Goal: Task Accomplishment & Management: Use online tool/utility

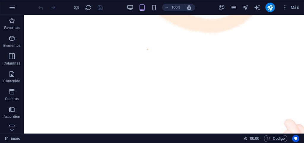
scroll to position [139, 0]
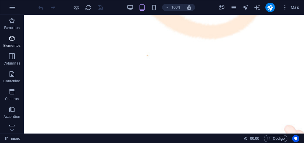
click at [12, 40] on icon "button" at bounding box center [11, 38] width 7 height 7
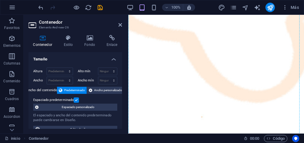
scroll to position [208, 0]
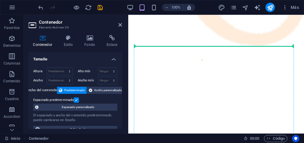
drag, startPoint x: 279, startPoint y: 33, endPoint x: 154, endPoint y: 47, distance: 126.0
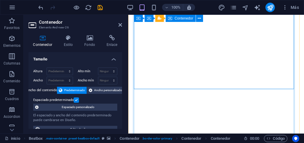
scroll to position [149, 0]
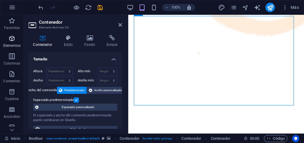
click at [11, 42] on span "Elementos" at bounding box center [12, 42] width 24 height 14
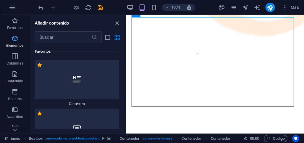
click at [12, 45] on p "Elementos" at bounding box center [14, 45] width 17 height 5
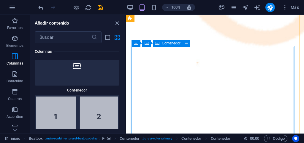
scroll to position [119, 0]
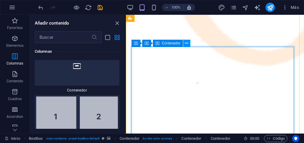
click at [186, 44] on icon at bounding box center [186, 43] width 3 height 6
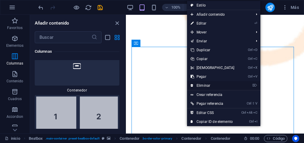
click at [199, 85] on link "⌦ Eliminar" at bounding box center [212, 85] width 51 height 9
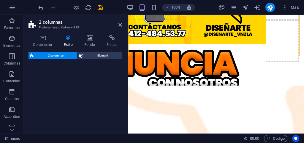
scroll to position [40, 0]
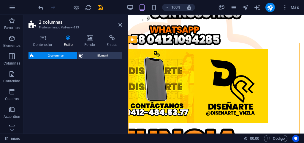
select select "rem"
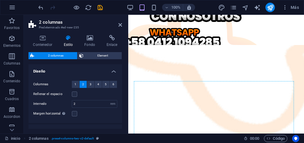
scroll to position [188, 0]
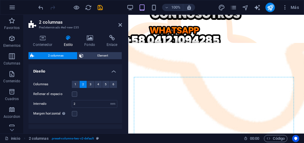
drag, startPoint x: 282, startPoint y: 55, endPoint x: 142, endPoint y: 77, distance: 140.9
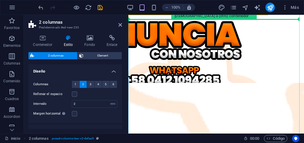
scroll to position [154, 0]
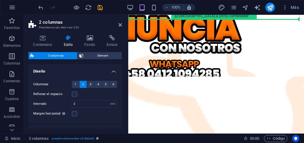
drag, startPoint x: 277, startPoint y: 45, endPoint x: 131, endPoint y: 111, distance: 160.4
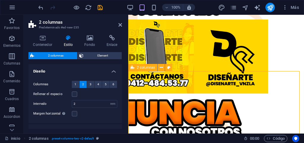
scroll to position [2, 0]
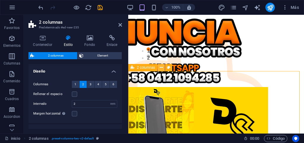
click at [162, 69] on icon at bounding box center [161, 68] width 3 height 6
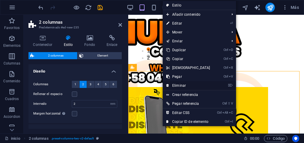
click at [173, 85] on link "⌦ Eliminar" at bounding box center [188, 85] width 51 height 9
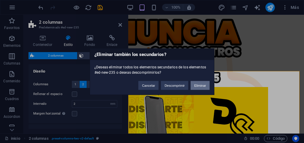
drag, startPoint x: 195, startPoint y: 85, endPoint x: 168, endPoint y: 71, distance: 31.1
click at [195, 85] on button "Eliminar" at bounding box center [200, 85] width 19 height 9
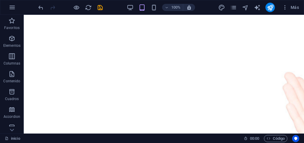
scroll to position [237, 0]
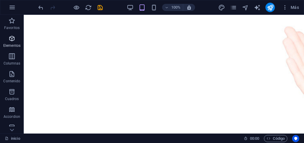
click at [12, 45] on p "Elementos" at bounding box center [11, 45] width 17 height 5
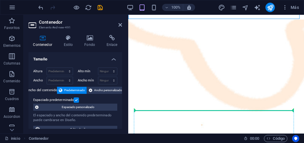
scroll to position [144, 0]
drag, startPoint x: 276, startPoint y: 85, endPoint x: 154, endPoint y: 112, distance: 124.7
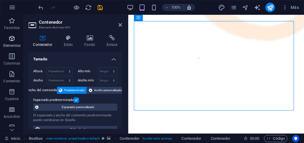
click at [11, 45] on p "Elementos" at bounding box center [11, 45] width 17 height 5
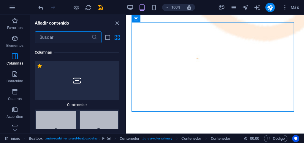
scroll to position [379, 0]
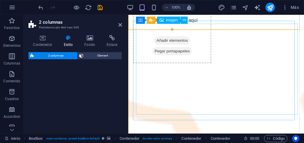
select select "rem"
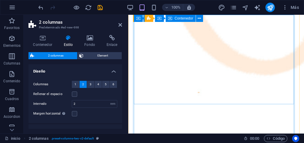
scroll to position [208, 0]
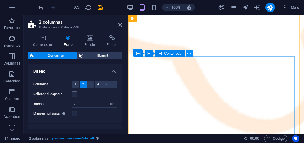
click at [187, 54] on icon at bounding box center [188, 53] width 3 height 6
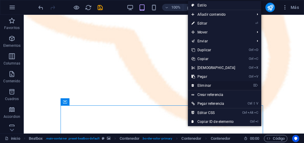
click at [201, 85] on link "⌦ Eliminar" at bounding box center [213, 85] width 51 height 9
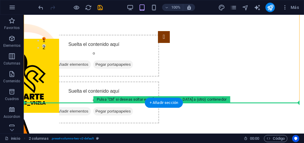
scroll to position [79, 0]
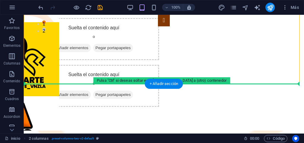
drag, startPoint x: 61, startPoint y: 55, endPoint x: 49, endPoint y: 88, distance: 34.7
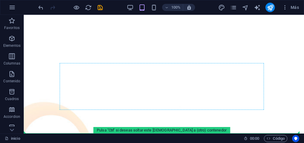
scroll to position [495, 0]
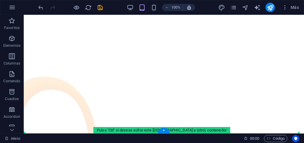
drag, startPoint x: 54, startPoint y: 34, endPoint x: 42, endPoint y: 63, distance: 30.8
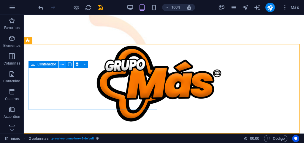
click at [62, 65] on icon at bounding box center [62, 64] width 3 height 6
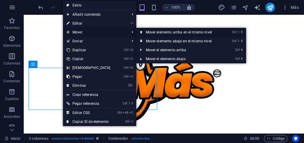
click at [159, 32] on link "Ctrl ⇧ ⬆ Mover elemento arriba en el mismo nivel" at bounding box center [180, 32] width 88 height 9
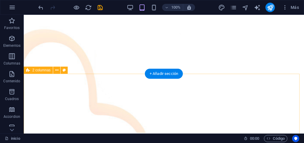
scroll to position [466, 0]
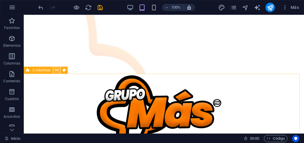
click at [57, 71] on icon at bounding box center [56, 70] width 3 height 6
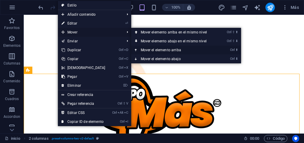
click at [165, 51] on link "Ctrl ⬆ Mover el elemento arriba" at bounding box center [175, 50] width 88 height 9
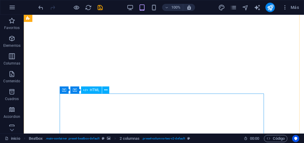
scroll to position [429, 0]
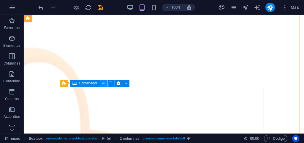
click at [104, 84] on icon at bounding box center [103, 83] width 3 height 6
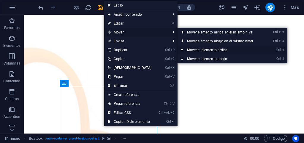
click at [206, 50] on link "Ctrl ⬆ Mover el elemento arriba" at bounding box center [221, 50] width 88 height 9
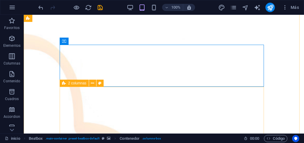
scroll to position [471, 0]
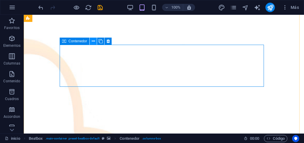
click at [93, 42] on icon at bounding box center [93, 41] width 3 height 6
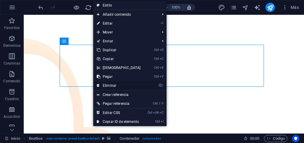
click at [108, 84] on link "⌦ Eliminar" at bounding box center [118, 85] width 51 height 9
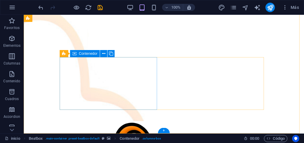
scroll to position [459, 0]
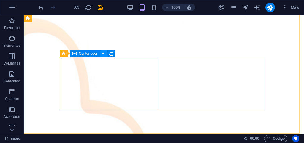
click at [103, 54] on icon at bounding box center [103, 54] width 3 height 6
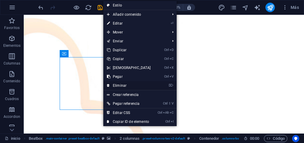
click at [117, 86] on link "⌦ Eliminar" at bounding box center [128, 85] width 51 height 9
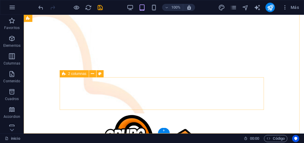
scroll to position [438, 0]
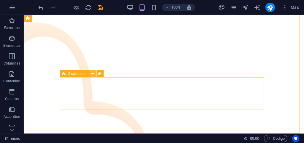
click at [93, 74] on icon at bounding box center [92, 74] width 3 height 6
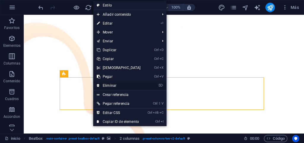
click at [107, 87] on link "⌦ Eliminar" at bounding box center [118, 85] width 51 height 9
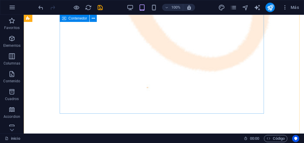
scroll to position [109, 0]
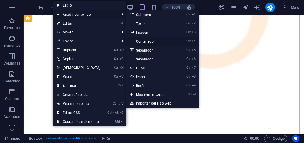
drag, startPoint x: 140, startPoint y: 42, endPoint x: 4, endPoint y: 31, distance: 136.4
click at [140, 42] on link "Ctrl 4 Contenedor" at bounding box center [151, 41] width 50 height 9
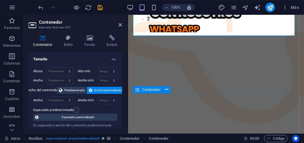
scroll to position [70, 0]
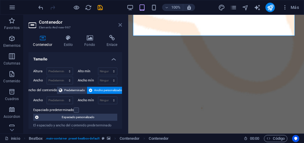
click at [119, 25] on icon at bounding box center [120, 25] width 4 height 5
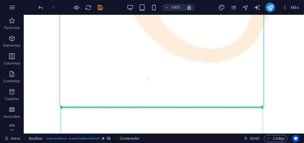
scroll to position [116, 0]
drag, startPoint x: 104, startPoint y: 64, endPoint x: 69, endPoint y: 108, distance: 56.3
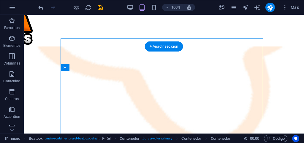
scroll to position [0, 0]
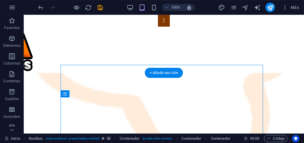
drag, startPoint x: 69, startPoint y: 81, endPoint x: 67, endPoint y: 87, distance: 6.2
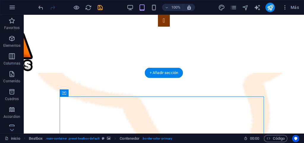
drag, startPoint x: 99, startPoint y: 109, endPoint x: 75, endPoint y: 80, distance: 36.9
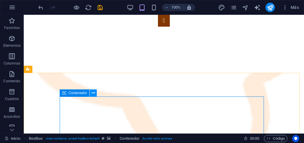
click at [92, 94] on icon at bounding box center [93, 93] width 3 height 6
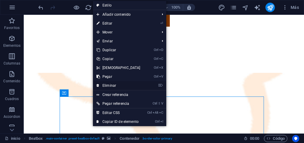
click at [107, 87] on link "⌦ Eliminar" at bounding box center [118, 85] width 51 height 9
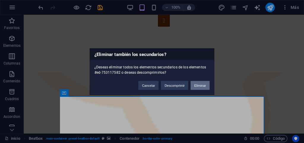
click at [196, 85] on button "Eliminar" at bounding box center [200, 85] width 19 height 9
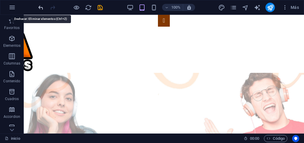
click at [41, 9] on icon "undo" at bounding box center [40, 7] width 7 height 7
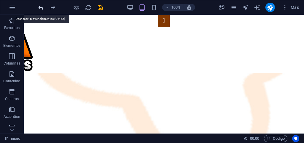
click at [41, 9] on icon "undo" at bounding box center [40, 7] width 7 height 7
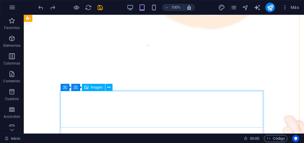
scroll to position [59, 0]
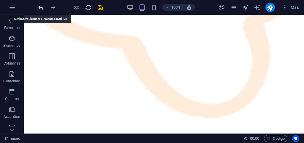
click at [39, 7] on icon "undo" at bounding box center [40, 7] width 7 height 7
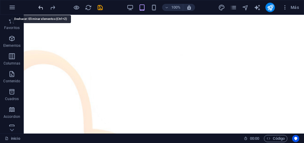
scroll to position [438, 0]
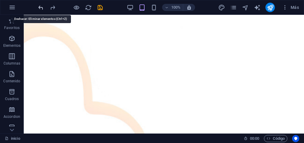
click at [39, 8] on icon "undo" at bounding box center [40, 7] width 7 height 7
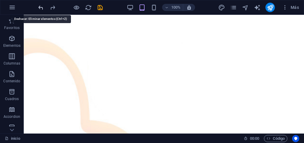
click at [39, 8] on icon "undo" at bounding box center [40, 7] width 7 height 7
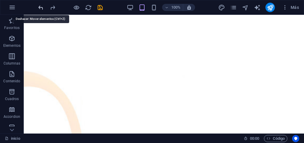
click at [39, 8] on icon "undo" at bounding box center [40, 7] width 7 height 7
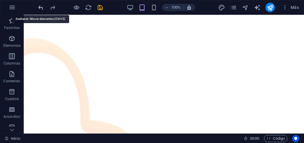
click at [39, 8] on icon "undo" at bounding box center [40, 7] width 7 height 7
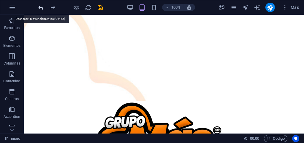
click at [39, 8] on icon "undo" at bounding box center [40, 7] width 7 height 7
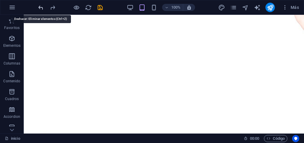
scroll to position [44, 0]
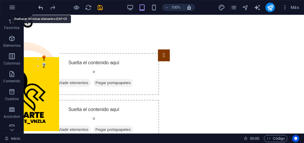
click at [39, 8] on icon "undo" at bounding box center [40, 7] width 7 height 7
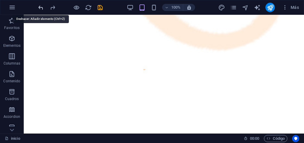
click at [39, 8] on icon "undo" at bounding box center [40, 7] width 7 height 7
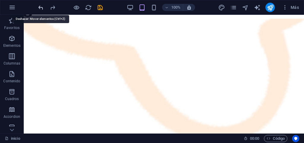
scroll to position [44, 0]
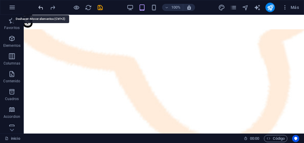
click at [39, 8] on icon "undo" at bounding box center [40, 7] width 7 height 7
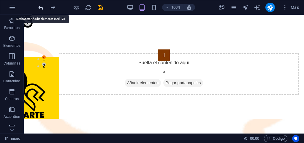
click at [39, 8] on icon "undo" at bounding box center [40, 7] width 7 height 7
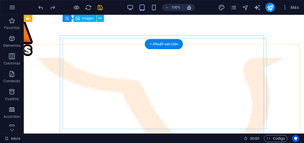
scroll to position [14, 0]
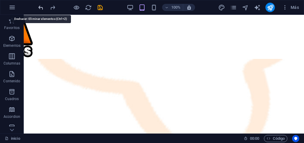
click at [41, 7] on icon "undo" at bounding box center [40, 7] width 7 height 7
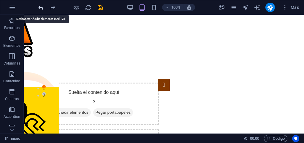
click at [41, 7] on icon "undo" at bounding box center [40, 7] width 7 height 7
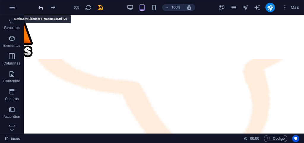
click at [41, 7] on icon "undo" at bounding box center [40, 7] width 7 height 7
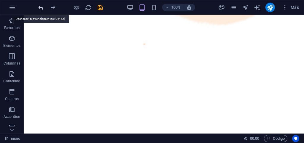
scroll to position [194, 0]
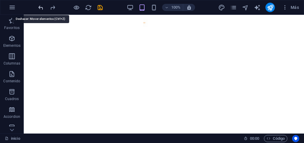
click at [41, 7] on icon "undo" at bounding box center [40, 7] width 7 height 7
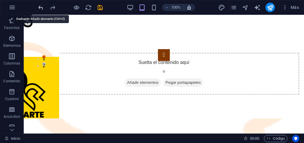
scroll to position [44, 0]
click at [41, 7] on icon "undo" at bounding box center [40, 7] width 7 height 7
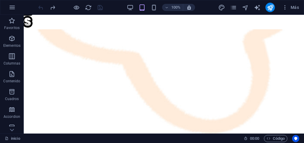
click at [41, 7] on div at bounding box center [70, 7] width 66 height 9
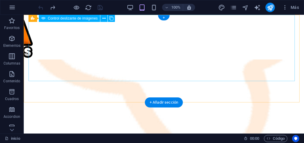
scroll to position [0, 0]
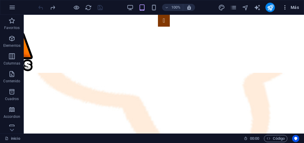
click at [295, 7] on span "Más" at bounding box center [290, 7] width 17 height 6
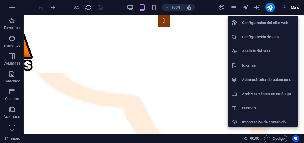
click at [295, 7] on div at bounding box center [152, 71] width 304 height 143
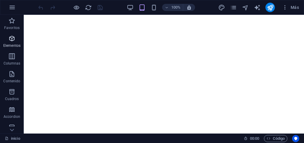
click at [11, 43] on span "Elementos" at bounding box center [12, 42] width 24 height 14
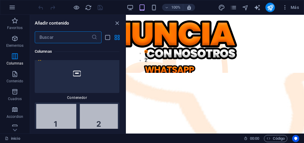
scroll to position [378, 0]
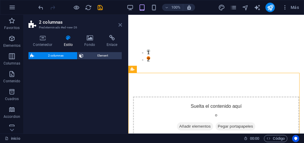
click at [120, 24] on icon at bounding box center [120, 25] width 4 height 5
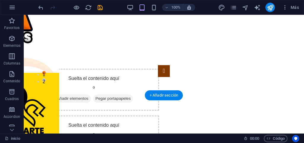
scroll to position [67, 0]
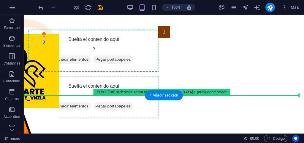
drag, startPoint x: 122, startPoint y: 88, endPoint x: 72, endPoint y: 51, distance: 61.3
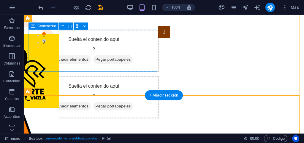
click at [79, 59] on span "Añadir elementos" at bounding box center [73, 59] width 36 height 8
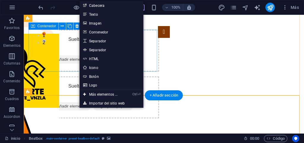
click at [48, 45] on div "Suelta el contenido aquí o Añadir elementos Pegar portapapeles" at bounding box center [93, 51] width 131 height 42
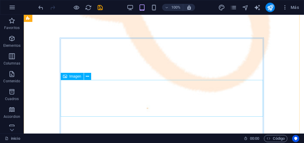
scroll to position [275, 0]
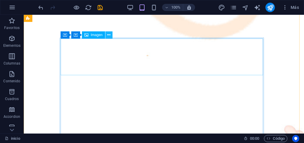
click at [108, 35] on icon at bounding box center [108, 35] width 3 height 6
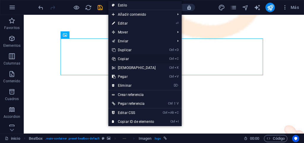
click at [123, 59] on link "Ctrl C Copiar" at bounding box center [133, 59] width 51 height 9
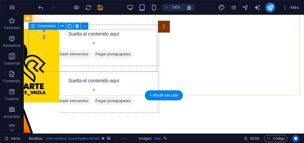
scroll to position [67, 0]
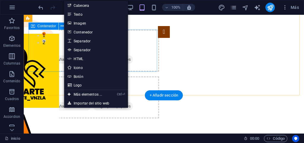
click at [53, 43] on div "Suelta el contenido aquí o Añadir elementos Pegar portapapeles" at bounding box center [93, 51] width 131 height 42
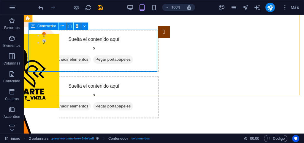
click at [63, 28] on icon at bounding box center [62, 26] width 3 height 6
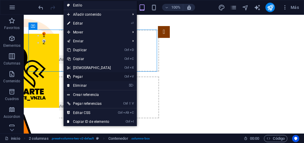
click at [78, 75] on link "Ctrl V Pegar" at bounding box center [89, 76] width 51 height 9
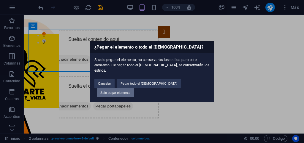
drag, startPoint x: 180, startPoint y: 86, endPoint x: 149, endPoint y: 72, distance: 34.2
click at [134, 88] on button "Solo pegar elemento" at bounding box center [115, 92] width 37 height 9
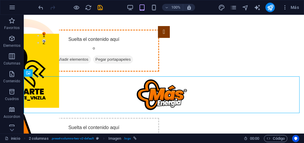
drag, startPoint x: 60, startPoint y: 89, endPoint x: 90, endPoint y: 50, distance: 49.4
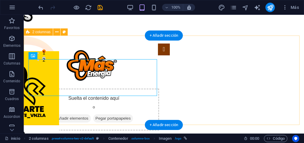
scroll to position [37, 0]
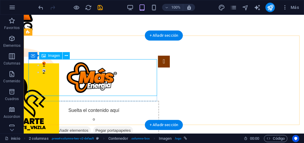
click at [80, 77] on figure at bounding box center [93, 77] width 131 height 37
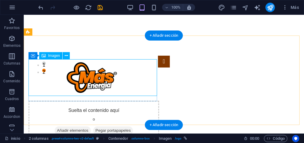
click at [80, 77] on figure at bounding box center [93, 77] width 131 height 37
select select "px"
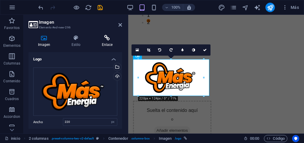
click at [105, 45] on h4 "Enlace" at bounding box center [107, 41] width 30 height 12
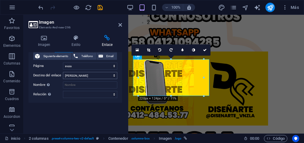
scroll to position [0, 0]
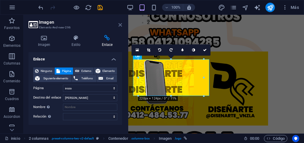
click at [120, 25] on icon at bounding box center [120, 25] width 4 height 5
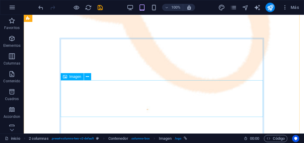
scroll to position [275, 0]
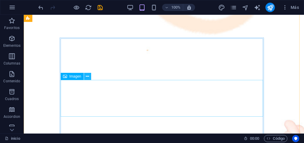
click at [87, 78] on icon at bounding box center [87, 77] width 3 height 6
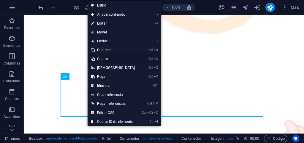
click at [101, 60] on link "Ctrl C Copiar" at bounding box center [113, 59] width 51 height 9
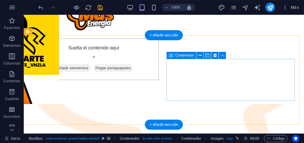
scroll to position [37, 0]
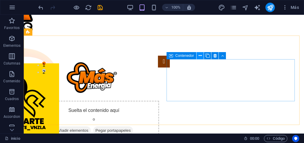
click at [199, 56] on icon at bounding box center [200, 56] width 3 height 6
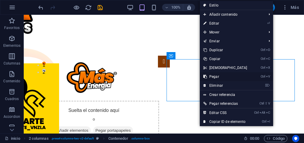
click at [213, 79] on link "Ctrl V Pegar" at bounding box center [225, 76] width 51 height 9
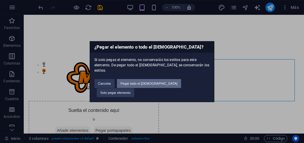
click at [157, 87] on button "Pegar todo el [DEMOGRAPHIC_DATA]" at bounding box center [149, 83] width 64 height 9
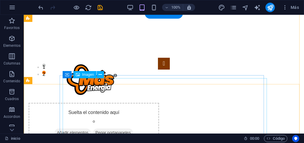
scroll to position [30, 0]
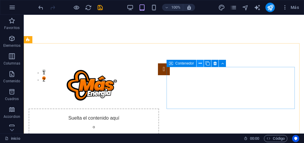
click at [199, 66] on icon at bounding box center [200, 64] width 3 height 6
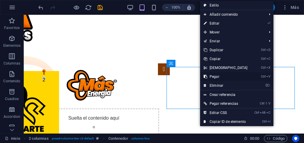
click at [215, 77] on link "Ctrl V Pegar" at bounding box center [225, 76] width 51 height 9
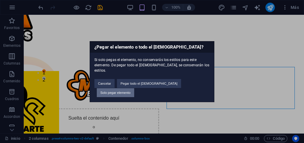
click at [134, 88] on button "Solo pegar elemento" at bounding box center [115, 92] width 37 height 9
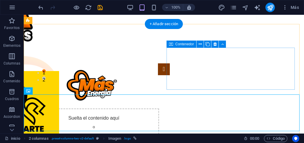
scroll to position [59, 0]
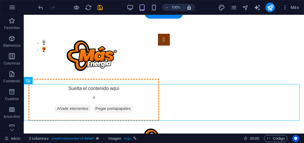
drag, startPoint x: 62, startPoint y: 97, endPoint x: 202, endPoint y: 57, distance: 145.4
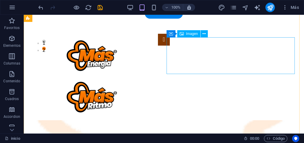
click at [159, 79] on figure at bounding box center [93, 97] width 131 height 37
select select "px"
select select "2"
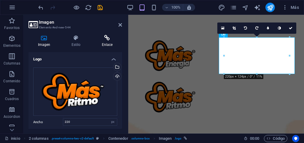
click at [102, 43] on h4 "Enlace" at bounding box center [107, 41] width 30 height 12
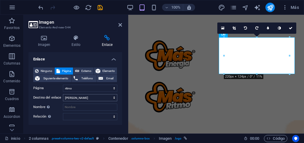
scroll to position [22, 0]
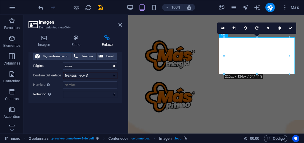
click at [113, 75] on select "Nueva pestaña Misma pestaña Superposición" at bounding box center [90, 75] width 54 height 7
click at [112, 94] on select "alternativo autor marcador externo ayuda licencia siguiente nofollow noreferrer…" at bounding box center [90, 94] width 54 height 7
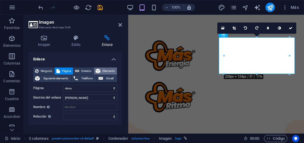
click at [109, 69] on span "Elemento" at bounding box center [108, 71] width 13 height 7
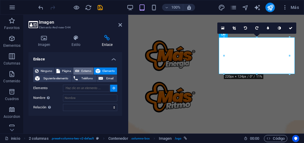
click at [82, 70] on span "Externo" at bounding box center [86, 71] width 11 height 7
select select "blank"
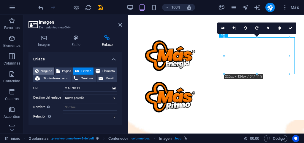
click at [41, 72] on span "Ninguno" at bounding box center [46, 71] width 12 height 7
select select
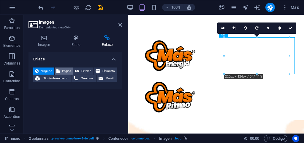
click at [64, 70] on span "Página" at bounding box center [66, 71] width 9 height 7
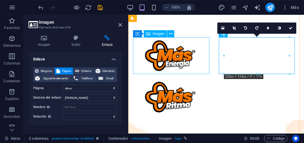
click at [162, 61] on figure at bounding box center [172, 55] width 78 height 37
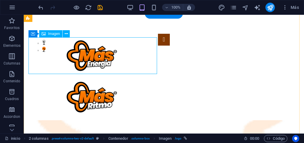
click at [106, 62] on figure at bounding box center [93, 55] width 131 height 37
click at [79, 58] on figure at bounding box center [93, 55] width 131 height 37
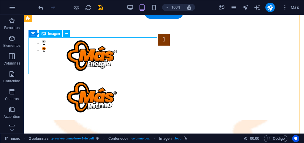
select select
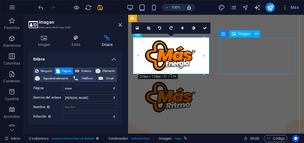
click at [211, 79] on figure at bounding box center [172, 97] width 78 height 37
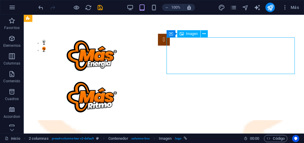
click at [159, 79] on figure at bounding box center [93, 97] width 131 height 37
select select "2"
select select
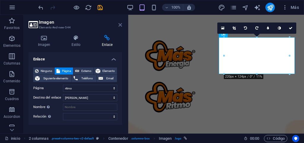
click at [118, 25] on icon at bounding box center [120, 25] width 4 height 5
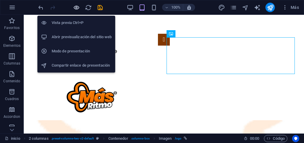
click at [76, 8] on icon "button" at bounding box center [76, 7] width 7 height 7
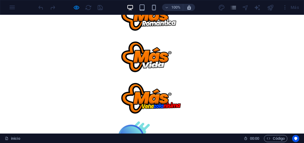
scroll to position [853, 0]
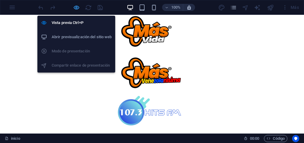
click at [75, 9] on icon "button" at bounding box center [76, 7] width 7 height 7
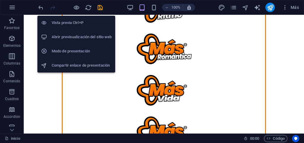
click at [74, 23] on h6 "Vista previa Ctrl+P" at bounding box center [82, 22] width 60 height 7
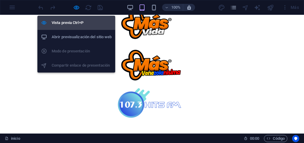
scroll to position [845, 0]
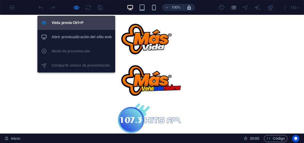
click at [76, 24] on h6 "Vista previa Ctrl+P" at bounding box center [82, 22] width 60 height 7
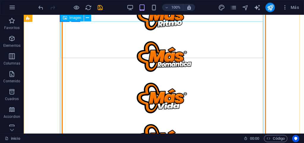
scroll to position [786, 0]
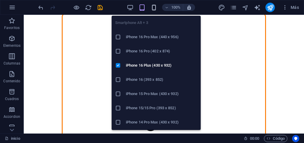
click at [152, 9] on icon "button" at bounding box center [153, 7] width 7 height 7
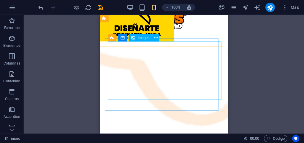
scroll to position [30, 0]
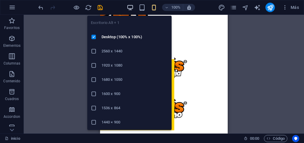
click at [132, 9] on icon "button" at bounding box center [130, 7] width 7 height 7
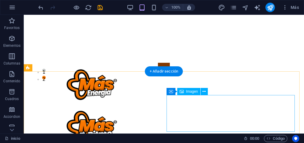
scroll to position [0, 0]
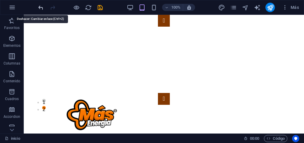
click at [39, 10] on icon "undo" at bounding box center [40, 7] width 7 height 7
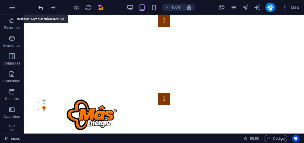
click at [39, 10] on icon "undo" at bounding box center [40, 7] width 7 height 7
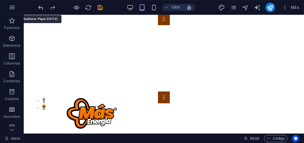
click at [39, 10] on icon "undo" at bounding box center [40, 7] width 7 height 7
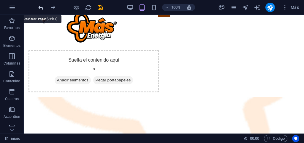
click at [39, 10] on icon "undo" at bounding box center [40, 7] width 7 height 7
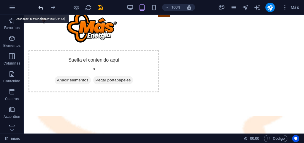
click at [39, 10] on icon "undo" at bounding box center [40, 7] width 7 height 7
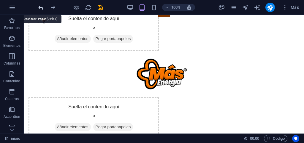
click at [39, 10] on icon "undo" at bounding box center [40, 7] width 7 height 7
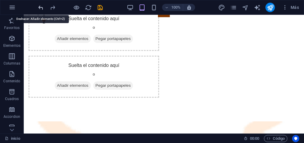
click at [39, 10] on icon "undo" at bounding box center [40, 7] width 7 height 7
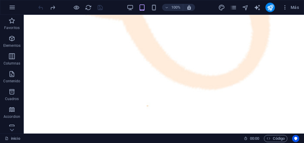
click at [39, 10] on div at bounding box center [70, 7] width 66 height 9
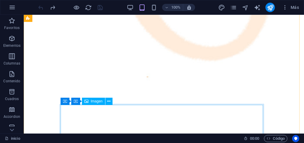
scroll to position [119, 0]
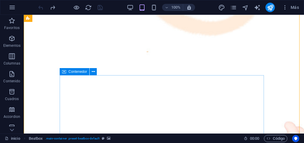
scroll to position [148, 0]
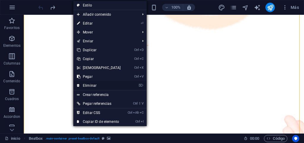
click at [91, 84] on link "⌦ Eliminar" at bounding box center [98, 85] width 51 height 9
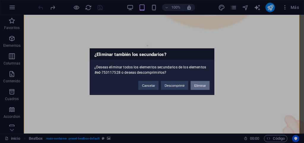
click at [197, 85] on button "Eliminar" at bounding box center [200, 85] width 19 height 9
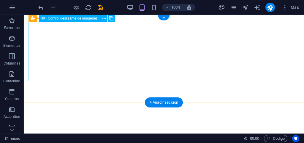
scroll to position [0, 0]
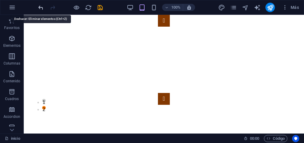
click at [40, 9] on icon "undo" at bounding box center [40, 7] width 7 height 7
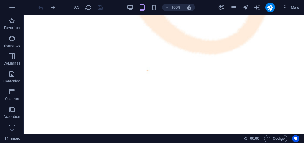
scroll to position [119, 0]
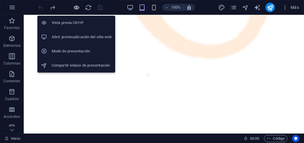
click at [75, 8] on icon "button" at bounding box center [76, 7] width 7 height 7
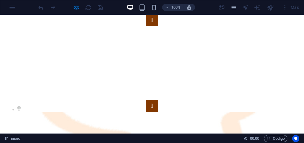
scroll to position [0, 0]
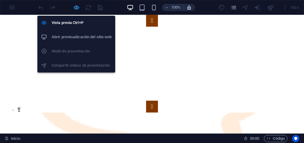
click at [75, 8] on icon "button" at bounding box center [76, 7] width 7 height 7
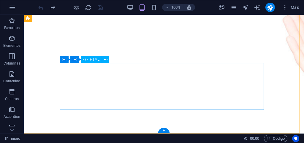
scroll to position [406, 0]
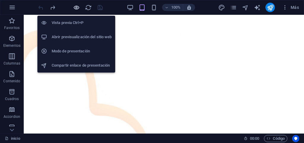
click at [78, 8] on icon "button" at bounding box center [76, 7] width 7 height 7
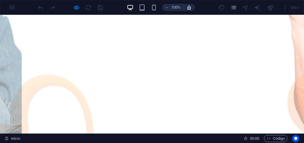
scroll to position [362, 0]
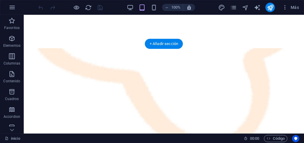
scroll to position [30, 0]
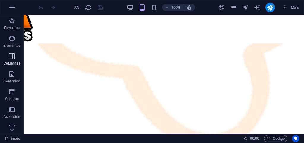
click at [10, 62] on p "Columnas" at bounding box center [12, 63] width 17 height 5
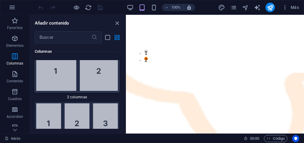
scroll to position [372, 0]
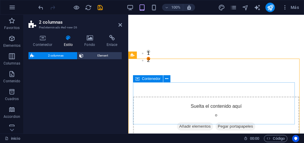
select select "rem"
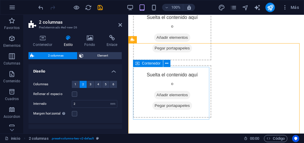
scroll to position [30, 0]
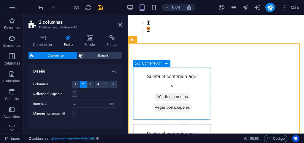
click at [164, 96] on span "Añadir elementos" at bounding box center [172, 97] width 36 height 8
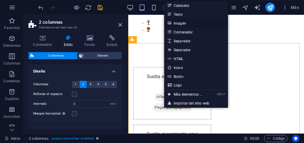
click at [181, 23] on link "Imagen" at bounding box center [196, 23] width 64 height 9
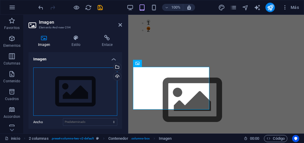
click at [87, 84] on div "Arrastra archivos aquí, haz clic para escoger archivos o selecciona archivos de…" at bounding box center [75, 92] width 84 height 49
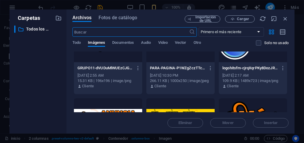
scroll to position [0, 0]
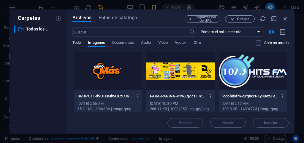
click at [77, 44] on span "Todo" at bounding box center [76, 43] width 8 height 8
click at [94, 44] on span "Imágenes" at bounding box center [96, 43] width 17 height 8
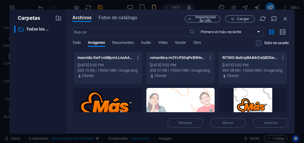
scroll to position [178, 0]
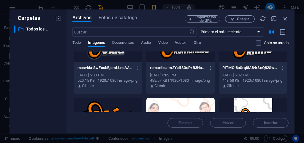
click at [236, 56] on div at bounding box center [253, 42] width 68 height 39
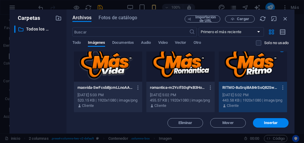
scroll to position [148, 0]
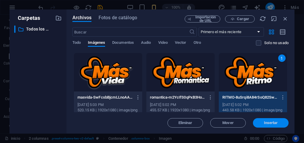
click at [265, 121] on span "Insertar" at bounding box center [271, 123] width 14 height 4
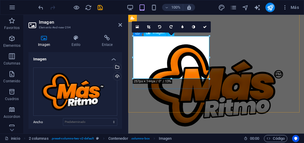
scroll to position [59, 0]
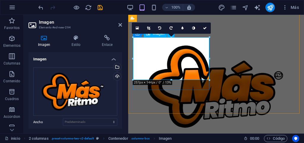
click at [163, 58] on figure at bounding box center [172, 86] width 78 height 99
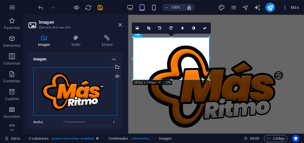
click at [101, 84] on div "Arrastra archivos aquí, haz clic para escoger archivos o selecciona archivos de…" at bounding box center [75, 92] width 84 height 49
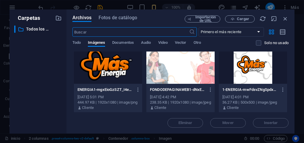
scroll to position [220, 0]
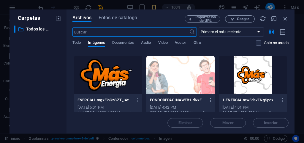
click at [97, 81] on div at bounding box center [108, 75] width 68 height 39
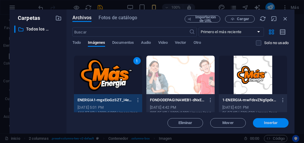
click at [268, 123] on span "Insertar" at bounding box center [271, 123] width 14 height 4
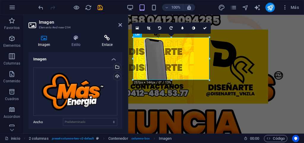
click at [104, 42] on h4 "Enlace" at bounding box center [107, 41] width 30 height 12
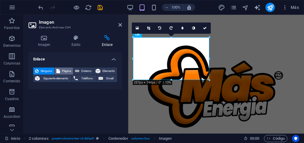
click at [66, 70] on span "Página" at bounding box center [66, 71] width 9 height 7
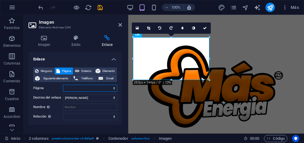
click at [112, 88] on select "inicio hitsfm ritmo romantica vida venezolanisima Privacy" at bounding box center [90, 88] width 54 height 7
select select "0"
click at [63, 85] on select "inicio hitsfm ritmo romantica vida venezolanisima Privacy" at bounding box center [90, 88] width 54 height 7
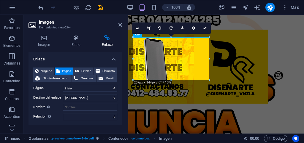
click at [57, 126] on div "Enlace Ninguno Página Externo Elemento Siguiente elemento Teléfono Email Página…" at bounding box center [74, 90] width 93 height 77
click at [121, 26] on icon at bounding box center [120, 25] width 4 height 5
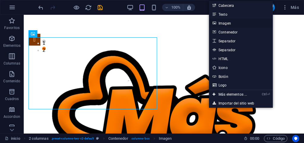
click at [221, 23] on link "Imagen" at bounding box center [241, 23] width 64 height 9
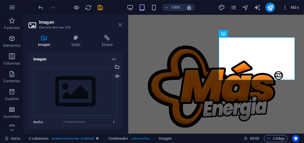
click at [119, 26] on icon at bounding box center [120, 25] width 4 height 5
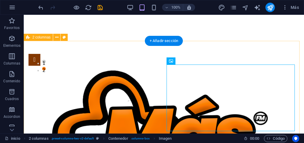
scroll to position [0, 0]
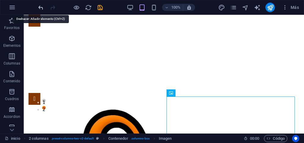
click at [41, 10] on icon "undo" at bounding box center [40, 7] width 7 height 7
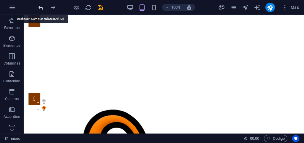
click at [41, 10] on icon "undo" at bounding box center [40, 7] width 7 height 7
click at [40, 10] on icon "undo" at bounding box center [40, 7] width 7 height 7
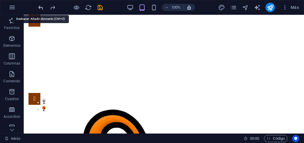
click at [40, 10] on icon "undo" at bounding box center [40, 7] width 7 height 7
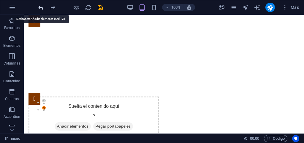
click at [40, 10] on icon "undo" at bounding box center [40, 7] width 7 height 7
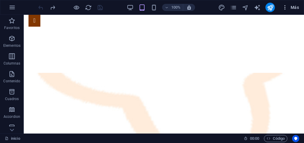
click at [291, 8] on span "Más" at bounding box center [290, 7] width 17 height 6
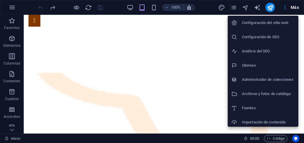
click at [293, 8] on div at bounding box center [152, 71] width 304 height 143
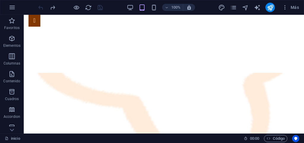
click at [285, 9] on icon "button" at bounding box center [285, 7] width 6 height 6
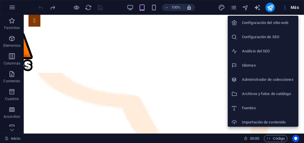
click at [285, 9] on div at bounding box center [152, 71] width 304 height 143
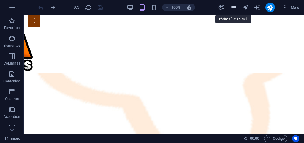
click at [233, 8] on icon "pages" at bounding box center [233, 7] width 7 height 7
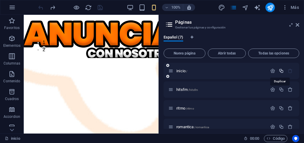
click at [281, 73] on icon "button" at bounding box center [281, 71] width 5 height 5
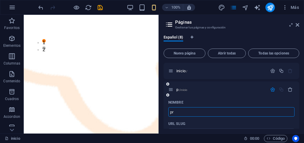
type input "p"
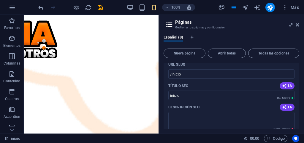
scroll to position [30, 0]
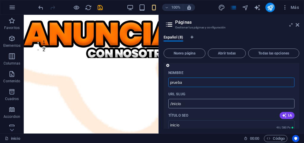
type input "prueba"
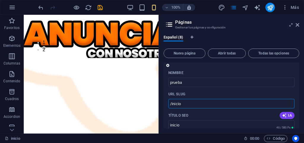
drag, startPoint x: 188, startPoint y: 103, endPoint x: 166, endPoint y: 103, distance: 22.3
click at [186, 123] on input "inicio" at bounding box center [231, 124] width 126 height 9
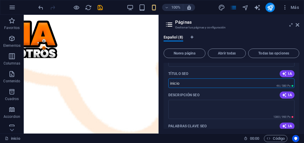
scroll to position [70, 0]
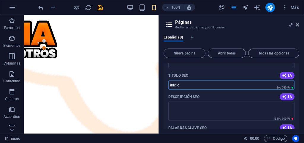
drag, startPoint x: 187, startPoint y: 68, endPoint x: 167, endPoint y: 76, distance: 21.9
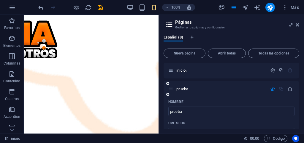
scroll to position [0, 0]
click at [171, 91] on icon at bounding box center [170, 89] width 5 height 5
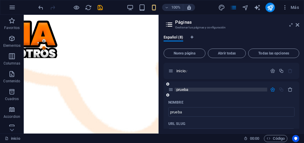
type input "prueba"
click at [181, 90] on span "prueba" at bounding box center [182, 90] width 12 height 4
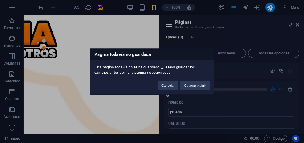
click at [181, 90] on div "Cancelar Guardar y abrir" at bounding box center [183, 82] width 61 height 15
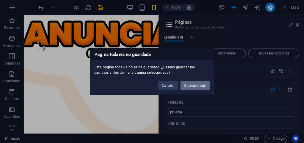
click at [199, 88] on button "Guardar y abrir" at bounding box center [194, 85] width 29 height 9
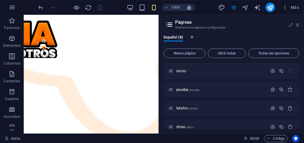
click at [296, 26] on icon at bounding box center [298, 25] width 4 height 5
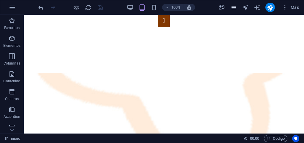
click at [231, 7] on icon "pages" at bounding box center [233, 7] width 7 height 7
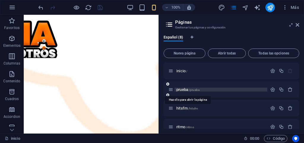
click at [182, 89] on span "prueba /prueba" at bounding box center [187, 90] width 23 height 4
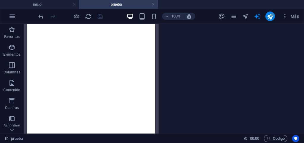
select select "English"
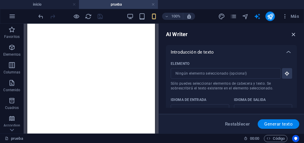
click at [293, 34] on icon "button" at bounding box center [293, 34] width 7 height 7
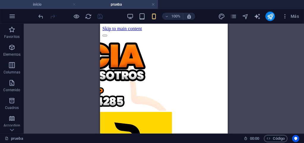
click at [74, 5] on link at bounding box center [74, 5] width 4 height 6
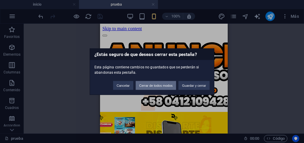
click at [151, 87] on button "Cerrar de todos modos" at bounding box center [156, 85] width 41 height 9
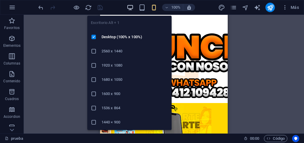
click at [130, 9] on icon "button" at bounding box center [130, 7] width 7 height 7
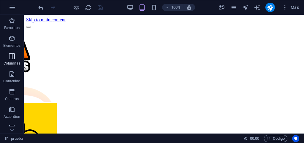
click at [11, 61] on p "Columnas" at bounding box center [12, 63] width 17 height 5
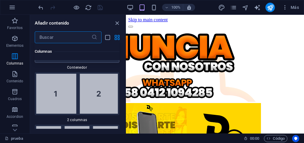
scroll to position [402, 0]
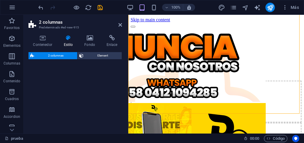
select select "rem"
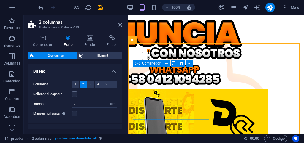
scroll to position [30, 0]
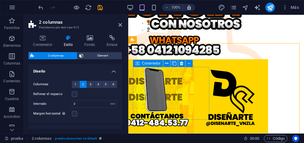
click at [164, 96] on span "Añadir elementos" at bounding box center [172, 97] width 36 height 8
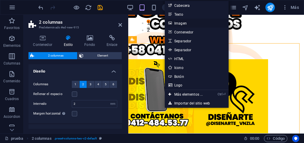
drag, startPoint x: 184, startPoint y: 23, endPoint x: 53, endPoint y: 11, distance: 132.0
click at [184, 23] on link "Imagen" at bounding box center [197, 23] width 64 height 9
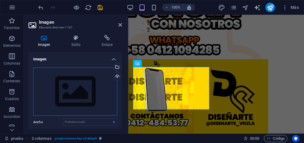
click at [84, 87] on div "Arrastra archivos aquí, haz clic para escoger archivos o selecciona archivos de…" at bounding box center [75, 92] width 84 height 49
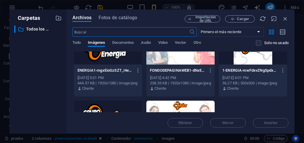
scroll to position [220, 0]
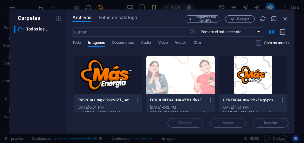
click at [110, 83] on div at bounding box center [108, 75] width 68 height 39
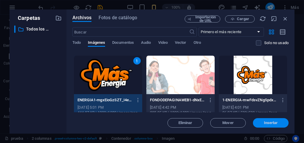
drag, startPoint x: 258, startPoint y: 123, endPoint x: 127, endPoint y: 109, distance: 132.0
click at [258, 123] on span "Insertar" at bounding box center [270, 123] width 31 height 4
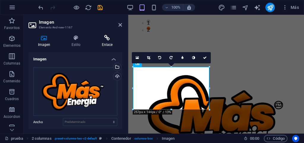
click at [104, 44] on h4 "Enlace" at bounding box center [107, 41] width 30 height 12
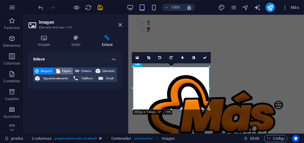
click at [64, 70] on span "Página" at bounding box center [66, 71] width 9 height 7
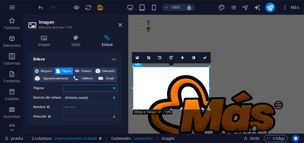
click at [77, 90] on select "inicio prueba hitsfm ritmo romantica vida venezolanisima Privacy" at bounding box center [90, 88] width 54 height 7
select select "0"
click at [63, 85] on select "inicio prueba hitsfm ritmo romantica vida venezolanisima Privacy" at bounding box center [90, 88] width 54 height 7
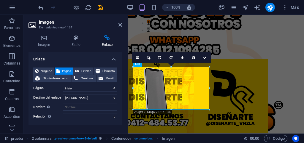
click at [55, 122] on div "Ninguno Página Externo Elemento Siguiente elemento Teléfono Email Página inicio…" at bounding box center [74, 94] width 93 height 62
click at [55, 123] on div "Ninguno Página Externo Elemento Siguiente elemento Teléfono Email Página inicio…" at bounding box center [74, 94] width 93 height 62
click at [120, 26] on icon at bounding box center [120, 25] width 4 height 5
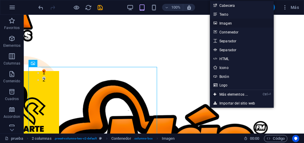
click at [221, 24] on link "Imagen" at bounding box center [242, 23] width 64 height 9
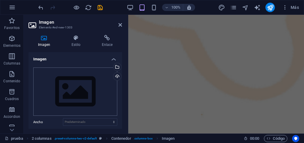
scroll to position [178, 0]
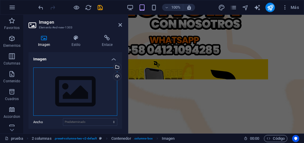
click at [76, 83] on div "Arrastra archivos aquí, haz clic para escoger archivos o selecciona archivos de…" at bounding box center [75, 92] width 84 height 49
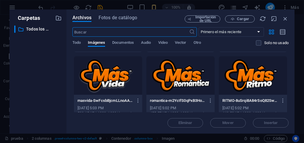
scroll to position [131, 0]
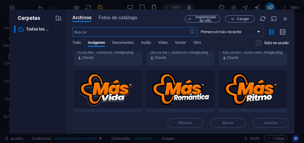
click at [241, 90] on div at bounding box center [253, 89] width 68 height 39
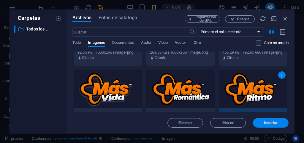
click at [265, 122] on span "Insertar" at bounding box center [271, 123] width 14 height 4
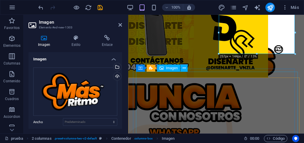
scroll to position [56, 0]
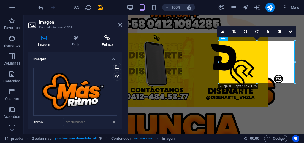
click at [105, 44] on h4 "Enlace" at bounding box center [107, 41] width 30 height 12
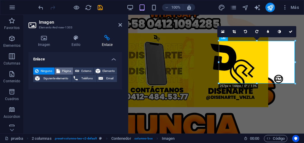
click at [65, 70] on span "Página" at bounding box center [66, 71] width 9 height 7
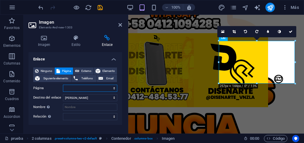
click at [79, 88] on select "inicio prueba hitsfm ritmo romantica vida venezolanisima Privacy" at bounding box center [90, 88] width 54 height 7
select select "3"
click at [63, 85] on select "inicio prueba hitsfm ritmo romantica vida venezolanisima Privacy" at bounding box center [90, 88] width 54 height 7
click at [118, 26] on icon at bounding box center [120, 25] width 4 height 5
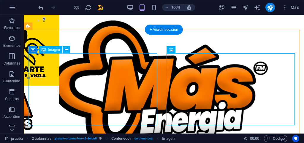
scroll to position [26, 0]
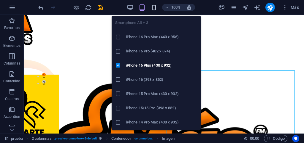
click at [154, 9] on icon "button" at bounding box center [153, 7] width 7 height 7
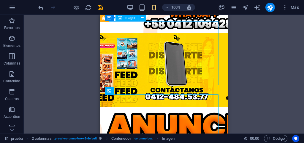
scroll to position [0, 0]
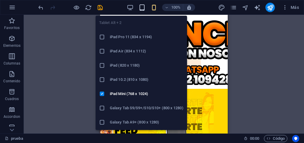
click at [142, 7] on icon "button" at bounding box center [142, 7] width 7 height 7
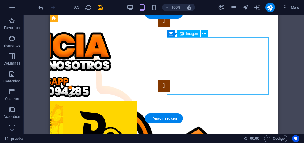
scroll to position [59, 0]
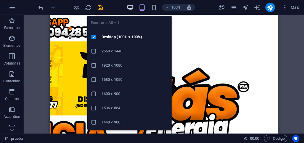
click at [130, 7] on icon "button" at bounding box center [130, 7] width 7 height 7
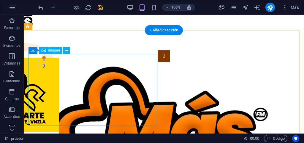
scroll to position [43, 0]
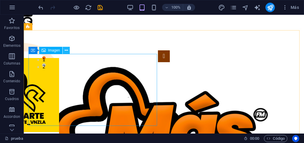
click at [66, 52] on icon at bounding box center [66, 50] width 3 height 6
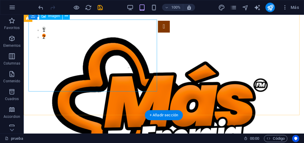
scroll to position [102, 0]
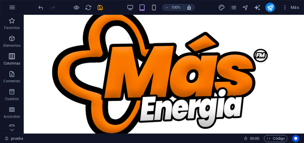
click at [10, 64] on p "Columnas" at bounding box center [12, 63] width 17 height 5
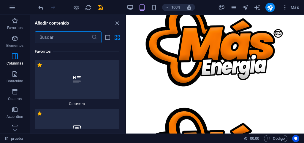
scroll to position [342, 0]
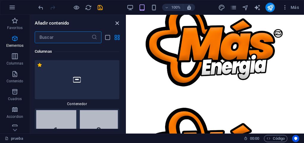
click at [115, 23] on icon "close panel" at bounding box center [117, 23] width 7 height 7
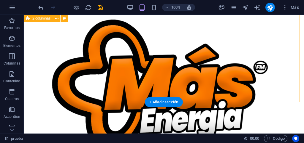
scroll to position [102, 0]
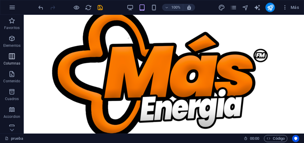
click at [11, 58] on icon "button" at bounding box center [11, 56] width 7 height 7
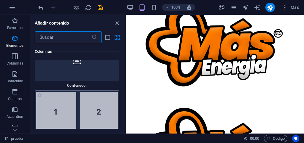
scroll to position [372, 0]
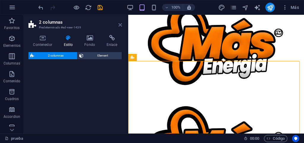
click at [119, 25] on icon at bounding box center [120, 25] width 4 height 5
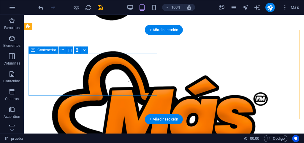
scroll to position [161, 0]
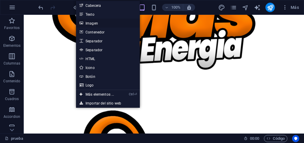
click at [95, 24] on link "Imagen" at bounding box center [108, 23] width 64 height 9
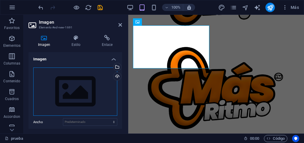
click at [87, 90] on div "Arrastra archivos aquí, haz clic para escoger archivos o selecciona archivos de…" at bounding box center [75, 92] width 84 height 49
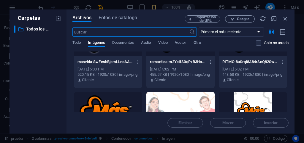
scroll to position [161, 0]
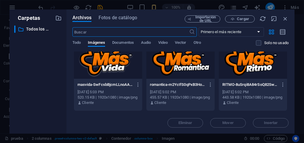
click at [177, 62] on div at bounding box center [180, 59] width 68 height 39
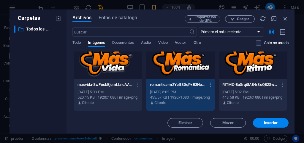
click at [267, 121] on span "Insertar" at bounding box center [271, 123] width 14 height 4
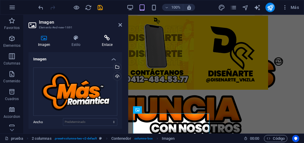
click at [106, 44] on h4 "Enlace" at bounding box center [107, 41] width 30 height 12
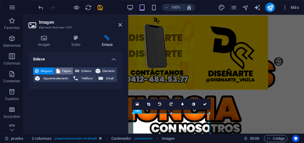
click at [66, 72] on span "Página" at bounding box center [66, 71] width 9 height 7
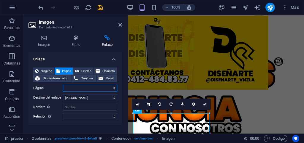
click at [87, 90] on select "inicio prueba hitsfm ritmo romantica vida venezolanisima Privacy" at bounding box center [90, 88] width 54 height 7
select select "4"
click at [63, 85] on select "inicio prueba hitsfm ritmo romantica vida venezolanisima Privacy" at bounding box center [90, 88] width 54 height 7
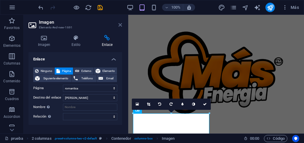
click at [120, 25] on icon at bounding box center [120, 25] width 4 height 5
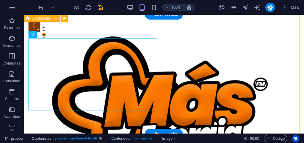
scroll to position [178, 0]
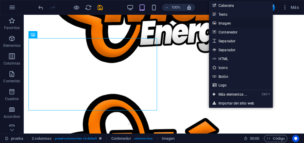
drag, startPoint x: 230, startPoint y: 24, endPoint x: 8, endPoint y: 71, distance: 226.5
click at [230, 24] on link "Imagen" at bounding box center [241, 23] width 64 height 9
select select
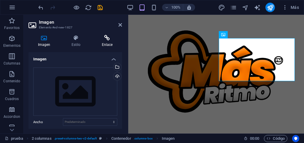
click at [106, 44] on h4 "Enlace" at bounding box center [107, 41] width 30 height 12
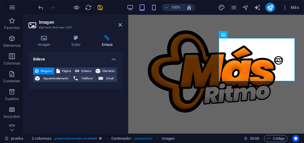
scroll to position [149, 0]
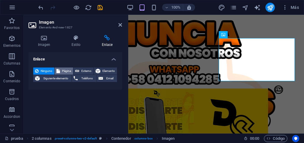
click at [64, 71] on span "Página" at bounding box center [66, 71] width 9 height 7
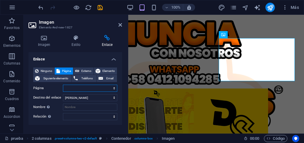
click at [109, 88] on select "inicio prueba hitsfm ritmo romantica vida venezolanisima Privacy" at bounding box center [90, 88] width 54 height 7
select select "5"
click at [63, 85] on select "inicio prueba hitsfm ritmo romantica vida venezolanisima Privacy" at bounding box center [90, 88] width 54 height 7
click at [82, 126] on div "Enlace Ninguno Página Externo Elemento Siguiente elemento Teléfono Email Página…" at bounding box center [74, 90] width 93 height 77
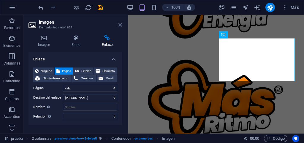
click at [119, 27] on icon at bounding box center [120, 25] width 4 height 5
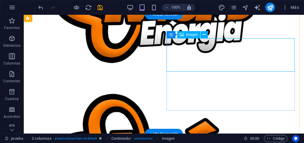
select select "5"
select select
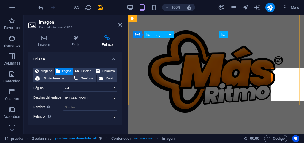
scroll to position [149, 0]
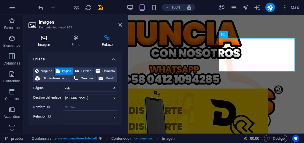
click at [42, 37] on icon at bounding box center [43, 38] width 31 height 6
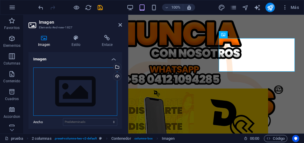
click at [86, 86] on div "Arrastra archivos aquí, haz clic para escoger archivos o selecciona archivos de…" at bounding box center [75, 92] width 84 height 49
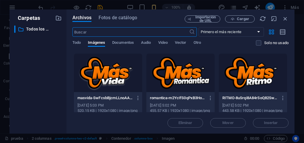
scroll to position [148, 0]
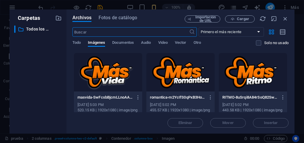
click at [118, 80] on div at bounding box center [108, 72] width 68 height 39
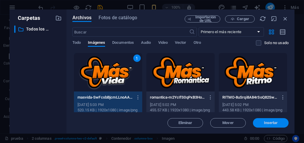
drag, startPoint x: 258, startPoint y: 124, endPoint x: 48, endPoint y: 92, distance: 211.9
click at [258, 124] on span "Insertar" at bounding box center [270, 123] width 31 height 4
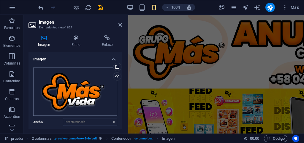
scroll to position [174, 0]
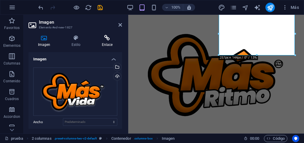
click at [105, 42] on h4 "Enlace" at bounding box center [107, 41] width 30 height 12
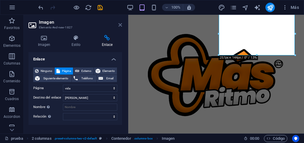
click at [120, 26] on icon at bounding box center [120, 25] width 4 height 5
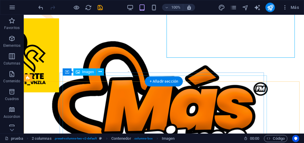
scroll to position [234, 0]
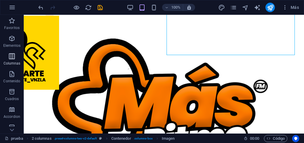
click at [7, 62] on p "Columnas" at bounding box center [12, 63] width 17 height 5
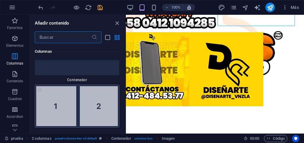
scroll to position [372, 0]
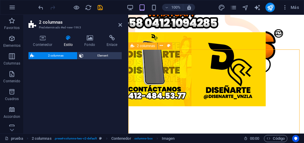
select select "rem"
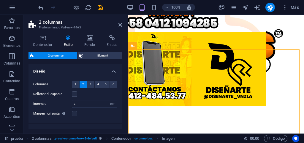
scroll to position [204, 0]
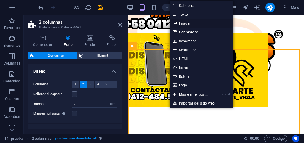
click at [186, 22] on link "Imagen" at bounding box center [201, 23] width 64 height 9
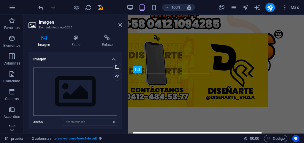
click at [83, 79] on div "Arrastra archivos aquí, haz clic para escoger archivos o selecciona archivos de…" at bounding box center [75, 92] width 84 height 49
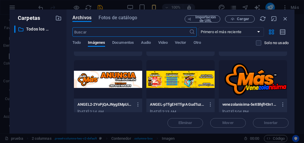
scroll to position [89, 0]
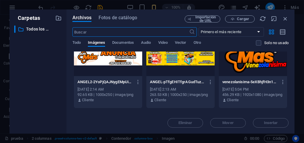
click at [238, 66] on div at bounding box center [253, 57] width 68 height 39
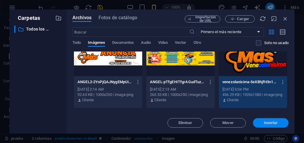
click at [259, 123] on span "Insertar" at bounding box center [270, 123] width 31 height 4
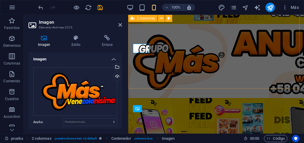
scroll to position [165, 0]
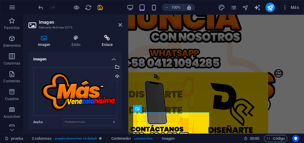
click at [105, 45] on h4 "Enlace" at bounding box center [107, 41] width 30 height 12
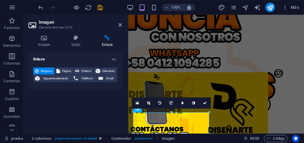
drag, startPoint x: 69, startPoint y: 71, endPoint x: 71, endPoint y: 84, distance: 13.5
click at [69, 71] on span "Página" at bounding box center [66, 71] width 9 height 7
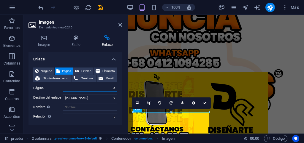
click at [80, 89] on select "inicio prueba hitsfm ritmo romantica vida venezolanisima Privacy" at bounding box center [90, 88] width 54 height 7
select select "6"
click at [63, 85] on select "inicio prueba hitsfm ritmo romantica vida venezolanisima Privacy" at bounding box center [90, 88] width 54 height 7
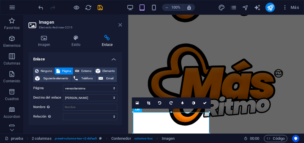
click at [119, 25] on icon at bounding box center [120, 25] width 4 height 5
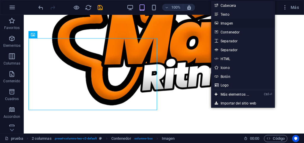
click at [231, 25] on link "Imagen" at bounding box center [243, 23] width 64 height 9
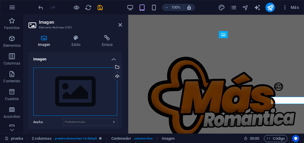
click at [78, 99] on div "Arrastra archivos aquí, haz clic para escoger archivos o selecciona archivos de…" at bounding box center [75, 92] width 84 height 49
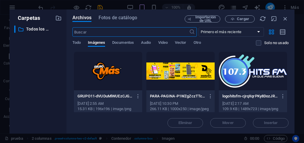
scroll to position [158, 0]
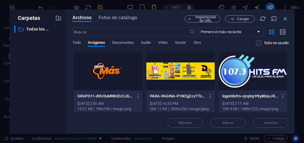
click at [243, 79] on div at bounding box center [253, 71] width 68 height 39
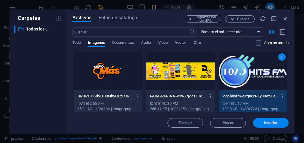
drag, startPoint x: 262, startPoint y: 124, endPoint x: 126, endPoint y: 108, distance: 136.5
click at [262, 124] on span "Insertar" at bounding box center [270, 123] width 31 height 4
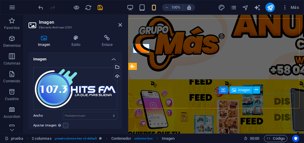
scroll to position [184, 0]
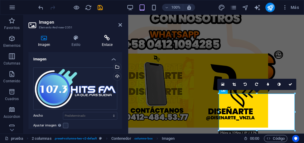
click at [104, 43] on h4 "Enlace" at bounding box center [107, 41] width 30 height 12
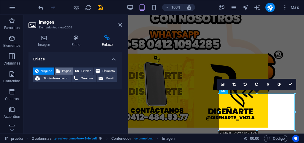
click at [62, 70] on span "Página" at bounding box center [66, 71] width 9 height 7
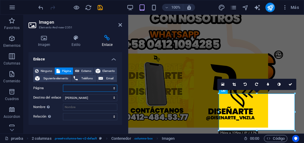
click at [82, 90] on select "inicio prueba hitsfm ritmo romantica vida venezolanisima Privacy" at bounding box center [90, 88] width 54 height 7
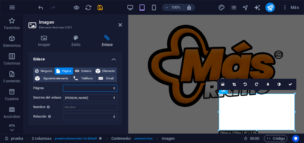
select select "2"
click at [63, 85] on select "inicio prueba hitsfm ritmo romantica vida venezolanisima Privacy" at bounding box center [90, 88] width 54 height 7
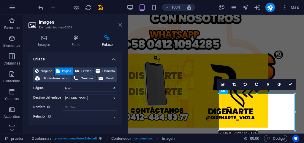
click at [119, 25] on icon at bounding box center [120, 25] width 4 height 5
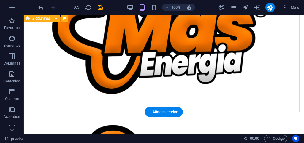
scroll to position [124, 0]
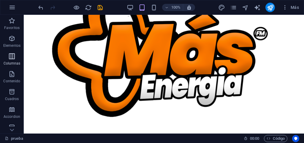
click at [9, 59] on icon "button" at bounding box center [11, 56] width 7 height 7
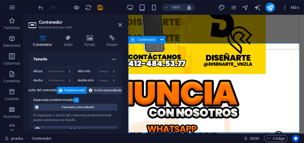
scroll to position [0, 0]
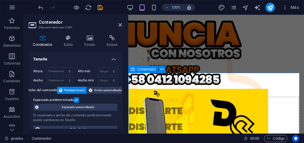
click at [189, 126] on span "Añadir elementos" at bounding box center [195, 127] width 36 height 8
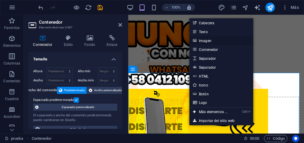
drag, startPoint x: 207, startPoint y: 42, endPoint x: 5, endPoint y: 65, distance: 203.2
click at [207, 42] on link "Imagen" at bounding box center [221, 40] width 64 height 9
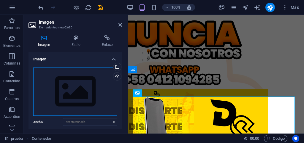
click at [90, 82] on div "Arrastra archivos aquí, haz clic para escoger archivos o selecciona archivos de…" at bounding box center [75, 92] width 84 height 49
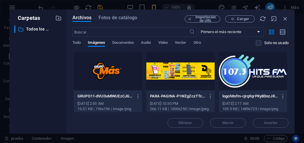
click at [104, 73] on div at bounding box center [108, 71] width 68 height 39
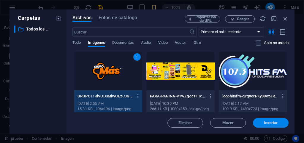
drag, startPoint x: 276, startPoint y: 124, endPoint x: 100, endPoint y: 105, distance: 177.3
click at [276, 124] on span "Insertar" at bounding box center [271, 123] width 14 height 4
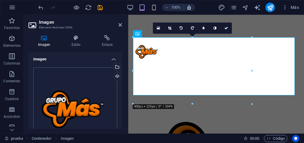
scroll to position [59, 0]
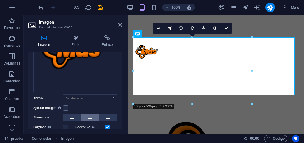
click at [88, 118] on icon at bounding box center [90, 117] width 4 height 7
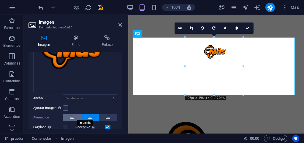
scroll to position [89, 0]
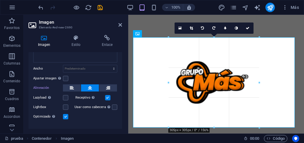
drag, startPoint x: 184, startPoint y: 68, endPoint x: 151, endPoint y: 75, distance: 33.7
type input "305"
select select "px"
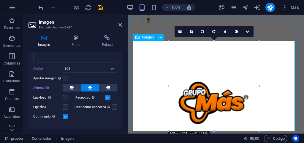
scroll to position [59, 0]
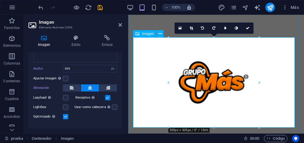
click at [204, 85] on figure at bounding box center [216, 82] width 166 height 91
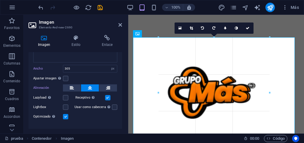
drag, startPoint x: 259, startPoint y: 83, endPoint x: 112, endPoint y: 69, distance: 147.2
type input "374"
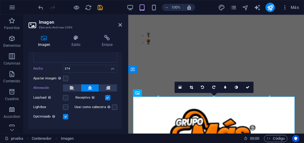
scroll to position [0, 0]
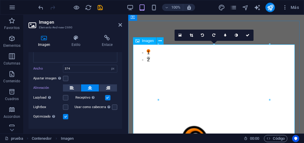
scroll to position [59, 0]
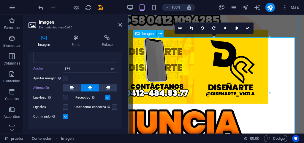
click at [179, 95] on figure at bounding box center [216, 92] width 166 height 111
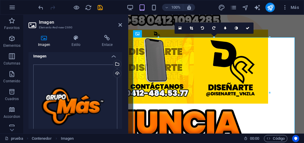
scroll to position [0, 0]
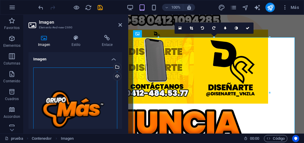
click at [73, 106] on div "Arrastra archivos aquí, haz clic para escoger archivos o selecciona archivos de…" at bounding box center [75, 110] width 84 height 84
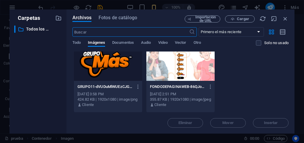
scroll to position [310, 0]
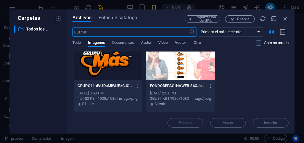
click at [112, 73] on div at bounding box center [108, 61] width 68 height 39
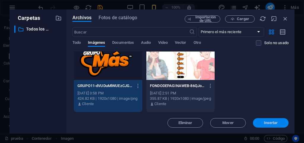
click at [261, 121] on span "Insertar" at bounding box center [270, 123] width 31 height 4
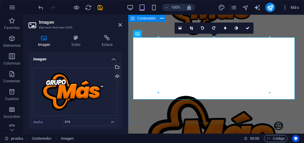
scroll to position [59, 0]
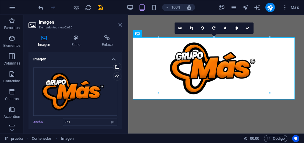
click at [120, 24] on icon at bounding box center [120, 25] width 4 height 5
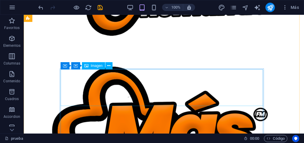
scroll to position [623, 0]
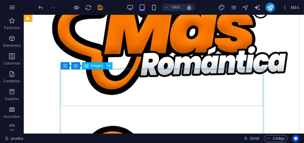
click at [109, 67] on icon at bounding box center [108, 66] width 3 height 6
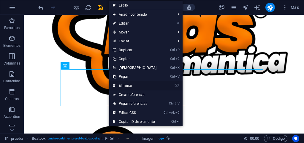
click at [125, 86] on link "⌦ Eliminar" at bounding box center [134, 85] width 51 height 9
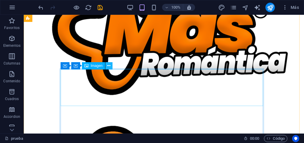
click at [108, 66] on icon at bounding box center [108, 66] width 3 height 6
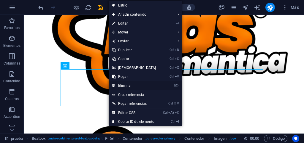
click at [122, 85] on link "⌦ Eliminar" at bounding box center [134, 85] width 51 height 9
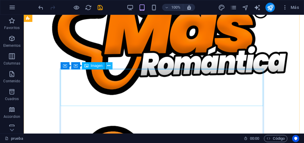
click at [108, 66] on icon at bounding box center [108, 66] width 3 height 6
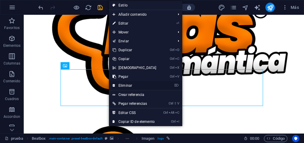
drag, startPoint x: 124, startPoint y: 84, endPoint x: 99, endPoint y: 69, distance: 29.0
click at [124, 84] on link "⌦ Eliminar" at bounding box center [134, 85] width 51 height 9
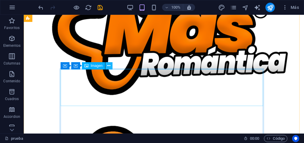
click at [110, 66] on icon at bounding box center [108, 66] width 3 height 6
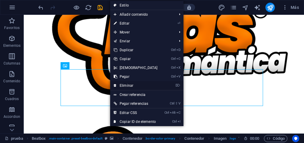
click at [124, 84] on link "⌦ Eliminar" at bounding box center [135, 85] width 51 height 9
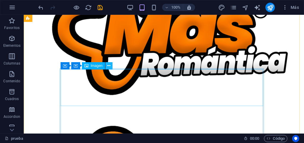
click at [109, 66] on icon at bounding box center [108, 66] width 3 height 6
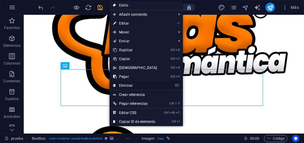
click at [128, 85] on link "⌦ Eliminar" at bounding box center [135, 85] width 51 height 9
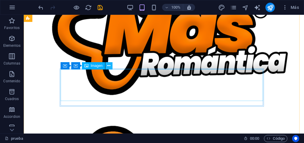
click at [107, 66] on icon at bounding box center [108, 66] width 3 height 6
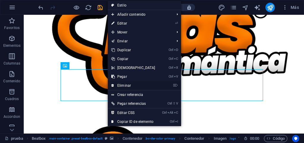
click at [122, 86] on link "⌦ Eliminar" at bounding box center [133, 85] width 51 height 9
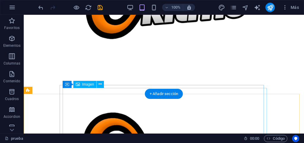
scroll to position [494, 0]
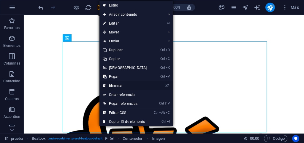
drag, startPoint x: 118, startPoint y: 84, endPoint x: 93, endPoint y: 70, distance: 28.2
click at [118, 84] on link "⌦ Eliminar" at bounding box center [124, 85] width 51 height 9
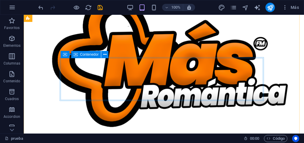
scroll to position [643, 0]
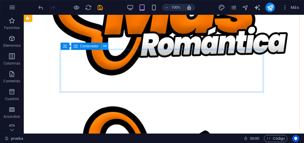
click at [104, 47] on icon at bounding box center [104, 46] width 3 height 6
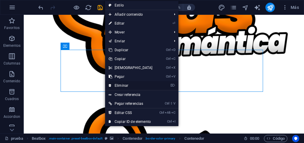
click at [122, 84] on link "⌦ Eliminar" at bounding box center [130, 85] width 51 height 9
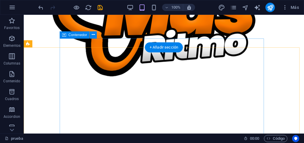
scroll to position [494, 0]
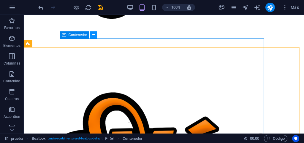
click at [93, 35] on icon at bounding box center [93, 35] width 3 height 6
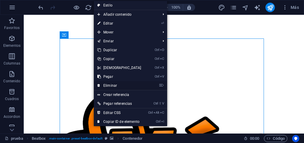
drag, startPoint x: 111, startPoint y: 86, endPoint x: 81, endPoint y: 72, distance: 33.8
click at [111, 86] on link "⌦ Eliminar" at bounding box center [119, 85] width 51 height 9
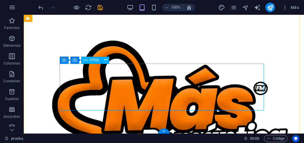
scroll to position [517, 0]
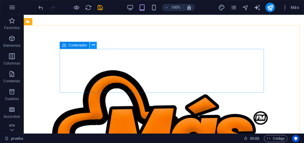
click at [92, 45] on icon at bounding box center [93, 45] width 3 height 6
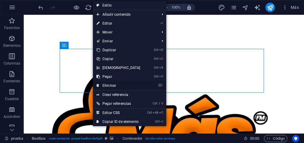
click at [107, 85] on link "⌦ Eliminar" at bounding box center [118, 85] width 51 height 9
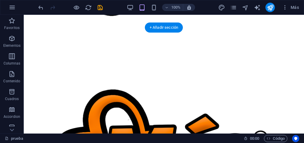
scroll to position [527, 0]
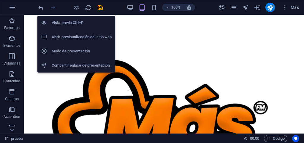
click at [70, 37] on h6 "Abrir previsualización del sitio web" at bounding box center [82, 37] width 60 height 7
click at [75, 22] on h6 "Vista previa Ctrl+P" at bounding box center [82, 22] width 60 height 7
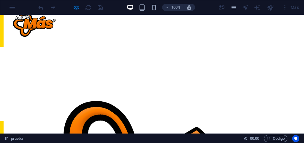
scroll to position [178, 0]
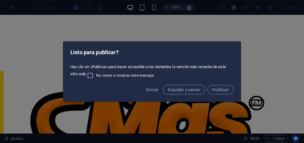
click at [269, 88] on div "Listo para publicar? Haz clic en «Publicar» para hacer accesible a los visitant…" at bounding box center [152, 71] width 304 height 143
click at [266, 88] on div "Listo para publicar? Haz clic en «Publicar» para hacer accesible a los visitant…" at bounding box center [152, 71] width 304 height 143
click at [187, 90] on span "Guardar y cerrar" at bounding box center [184, 90] width 32 height 5
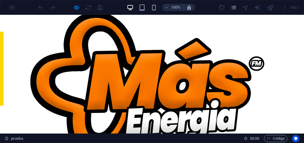
scroll to position [148, 0]
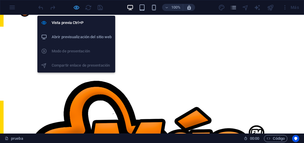
click at [76, 7] on icon "button" at bounding box center [76, 7] width 7 height 7
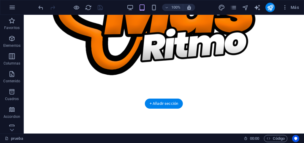
scroll to position [468, 0]
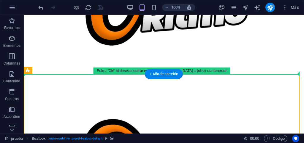
drag, startPoint x: 105, startPoint y: 110, endPoint x: 85, endPoint y: 67, distance: 47.5
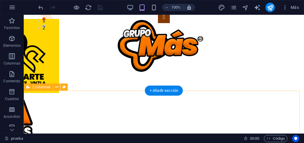
scroll to position [23, 0]
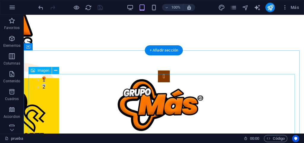
click at [139, 100] on figure at bounding box center [163, 105] width 271 height 62
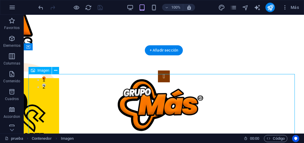
click at [146, 107] on figure at bounding box center [163, 105] width 271 height 62
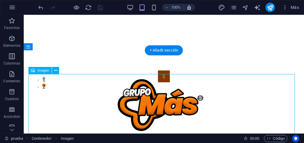
click at [136, 107] on figure at bounding box center [163, 105] width 271 height 62
select select "px"
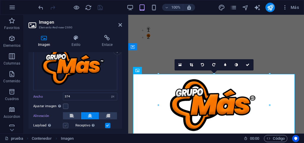
scroll to position [59, 0]
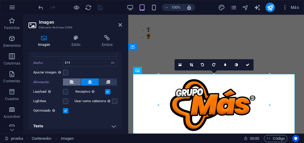
click at [72, 82] on icon at bounding box center [72, 82] width 4 height 7
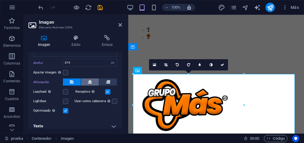
click at [91, 82] on icon at bounding box center [90, 82] width 4 height 7
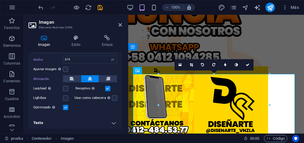
scroll to position [63, 0]
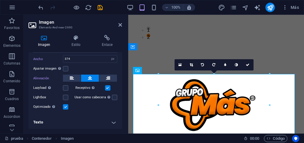
click at [112, 120] on h4 "Texto" at bounding box center [74, 122] width 93 height 14
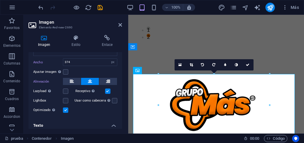
scroll to position [60, 0]
click at [65, 110] on label at bounding box center [65, 110] width 5 height 5
click at [0, 0] on input "Optimizado Las imágenes se comprimen para así mejorar la velocidad de las págin…" at bounding box center [0, 0] width 0 height 0
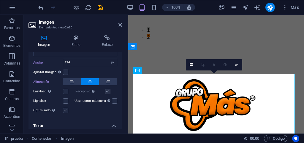
click at [65, 110] on label at bounding box center [65, 110] width 5 height 5
click at [0, 0] on input "Optimizado Las imágenes se comprimen para así mejorar la velocidad de las págin…" at bounding box center [0, 0] width 0 height 0
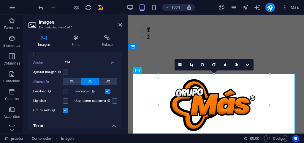
click at [65, 110] on label at bounding box center [65, 110] width 5 height 5
click at [0, 0] on input "Optimizado Las imágenes se comprimen para así mejorar la velocidad de las págin…" at bounding box center [0, 0] width 0 height 0
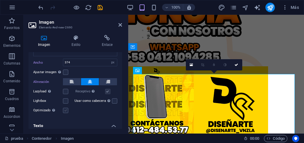
click at [65, 110] on label at bounding box center [65, 110] width 5 height 5
click at [0, 0] on input "Optimizado Las imágenes se comprimen para así mejorar la velocidad de las págin…" at bounding box center [0, 0] width 0 height 0
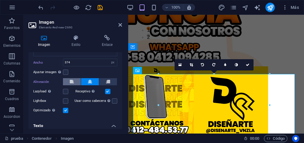
click at [69, 79] on button at bounding box center [72, 81] width 18 height 7
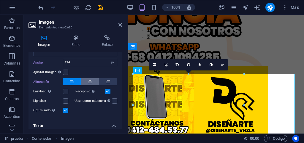
click at [88, 81] on icon at bounding box center [90, 81] width 4 height 7
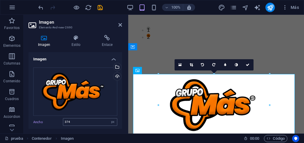
scroll to position [30, 0]
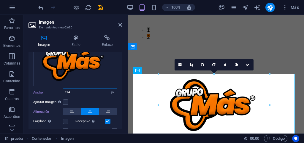
click at [81, 91] on input "374" at bounding box center [90, 92] width 54 height 7
drag, startPoint x: 84, startPoint y: 91, endPoint x: 63, endPoint y: 92, distance: 21.1
click at [63, 92] on input "374" at bounding box center [90, 92] width 54 height 7
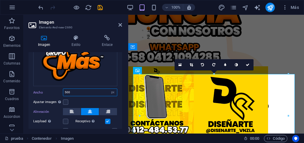
type input "500"
click at [43, 95] on div "Ancho 500 Predeterminado automático px rem % em vh vw" at bounding box center [75, 93] width 84 height 8
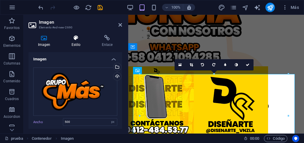
click at [76, 42] on h4 "Estilo" at bounding box center [77, 41] width 30 height 12
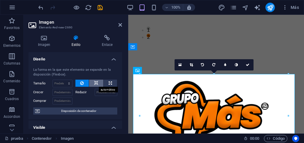
click at [97, 84] on button at bounding box center [96, 83] width 14 height 7
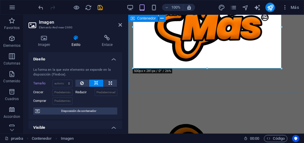
scroll to position [82, 0]
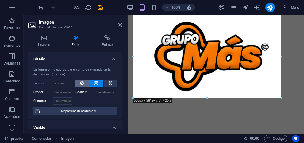
click at [81, 83] on icon at bounding box center [82, 83] width 4 height 7
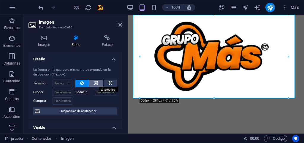
click at [92, 83] on button at bounding box center [96, 83] width 14 height 7
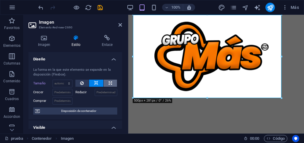
click at [107, 82] on button at bounding box center [110, 83] width 13 height 7
type input "100"
select select "%"
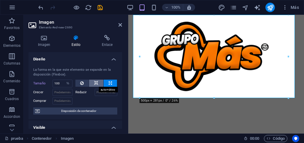
click at [94, 82] on icon at bounding box center [96, 83] width 4 height 7
select select "DISABLED_OPTION_VALUE"
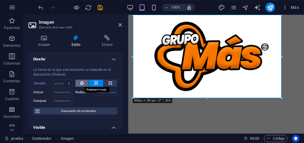
click at [83, 83] on button at bounding box center [82, 83] width 14 height 7
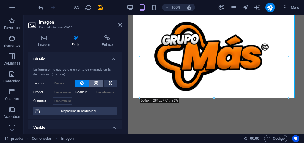
click at [94, 83] on icon at bounding box center [96, 83] width 4 height 7
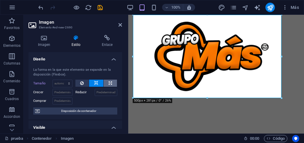
click at [104, 82] on button at bounding box center [110, 83] width 13 height 7
type input "100"
select select "%"
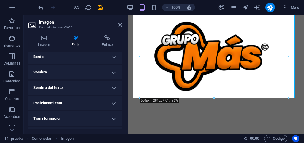
scroll to position [148, 0]
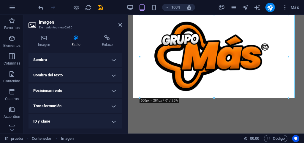
click at [110, 91] on h4 "Posicionamiento" at bounding box center [74, 91] width 93 height 14
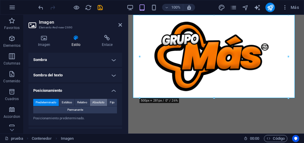
click at [97, 101] on span "Absoluto" at bounding box center [98, 102] width 12 height 7
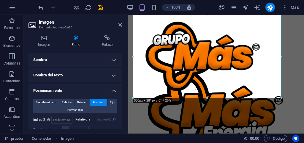
click at [97, 101] on span "Absoluto" at bounding box center [98, 102] width 12 height 7
click at [48, 102] on span "Predeterminado" at bounding box center [46, 102] width 21 height 7
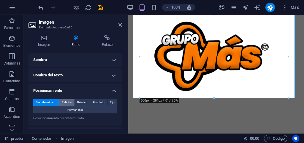
click at [64, 102] on span "Estático" at bounding box center [67, 102] width 10 height 7
click at [51, 102] on span "Predeterminado" at bounding box center [46, 102] width 21 height 7
click at [83, 103] on span "Relativo" at bounding box center [82, 102] width 10 height 7
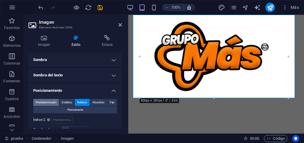
click at [49, 104] on span "Predeterminado" at bounding box center [46, 102] width 21 height 7
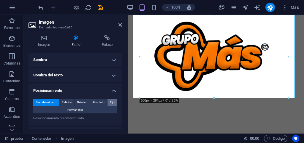
click at [110, 103] on span "Fijo" at bounding box center [112, 102] width 5 height 7
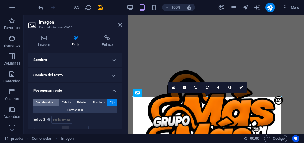
click at [41, 104] on span "Predeterminado" at bounding box center [46, 102] width 21 height 7
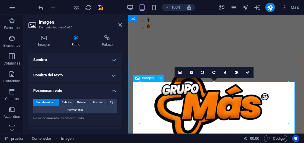
scroll to position [0, 0]
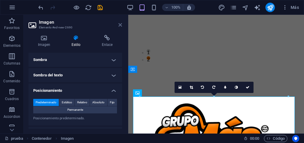
click at [119, 25] on icon at bounding box center [120, 25] width 4 height 5
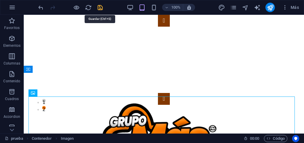
click at [98, 9] on icon "save" at bounding box center [100, 7] width 7 height 7
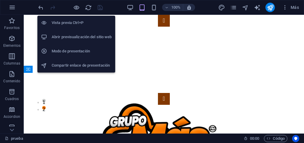
click at [77, 20] on h6 "Vista previa Ctrl+P" at bounding box center [82, 22] width 60 height 7
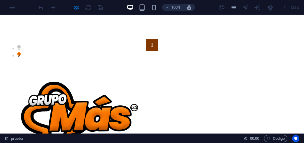
scroll to position [7, 0]
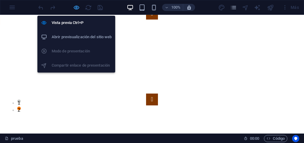
click at [73, 8] on icon "button" at bounding box center [76, 7] width 7 height 7
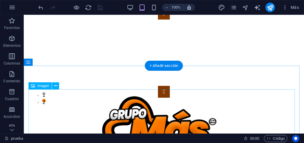
click at [69, 100] on figure at bounding box center [163, 131] width 271 height 83
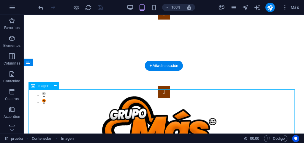
click at [74, 103] on figure at bounding box center [163, 131] width 271 height 83
select select "%"
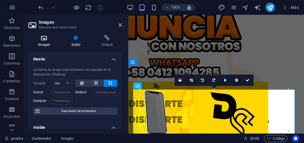
click at [50, 44] on h4 "Imagen" at bounding box center [45, 41] width 34 height 12
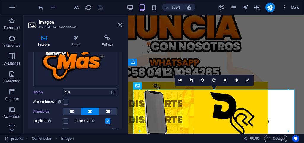
scroll to position [0, 0]
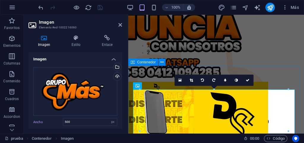
click at [148, 64] on span "Contenedor" at bounding box center [146, 63] width 19 height 4
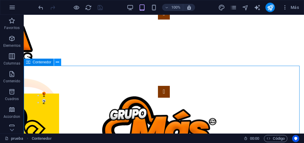
click at [57, 62] on icon at bounding box center [57, 62] width 3 height 6
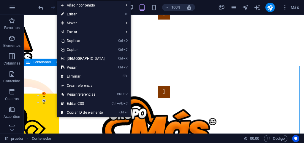
click at [45, 63] on span "Contenedor" at bounding box center [42, 63] width 19 height 4
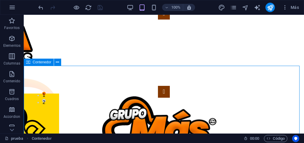
click at [45, 63] on span "Contenedor" at bounding box center [42, 63] width 19 height 4
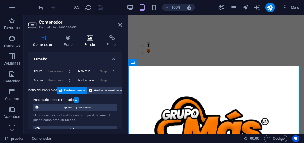
click at [85, 37] on icon at bounding box center [90, 38] width 20 height 6
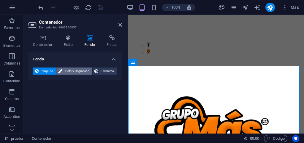
click at [71, 72] on span "Color / Degradado" at bounding box center [77, 71] width 26 height 7
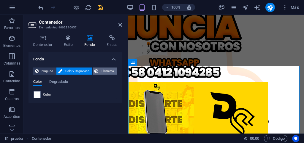
click at [103, 71] on span "Elemento" at bounding box center [107, 71] width 15 height 7
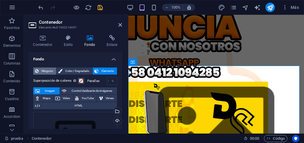
click at [49, 70] on span "Ninguno" at bounding box center [47, 71] width 14 height 7
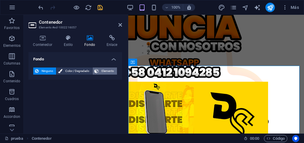
click at [104, 70] on span "Elemento" at bounding box center [107, 71] width 15 height 7
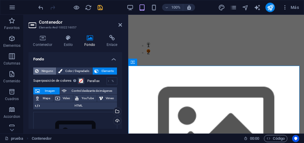
click at [45, 70] on span "Ninguno" at bounding box center [47, 71] width 14 height 7
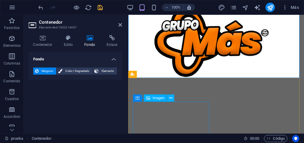
scroll to position [126, 0]
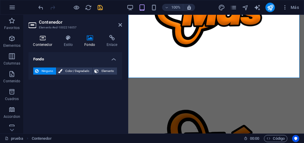
click at [47, 44] on h4 "Contenedor" at bounding box center [43, 41] width 31 height 12
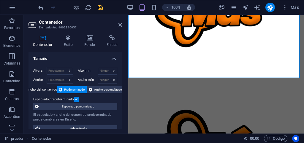
scroll to position [0, 0]
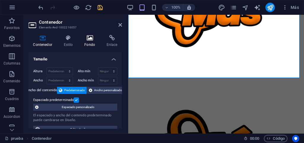
click at [88, 43] on h4 "Fondo" at bounding box center [91, 41] width 22 height 12
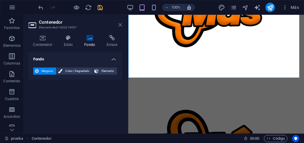
drag, startPoint x: 118, startPoint y: 26, endPoint x: 95, endPoint y: 12, distance: 27.8
click at [118, 26] on icon at bounding box center [120, 25] width 4 height 5
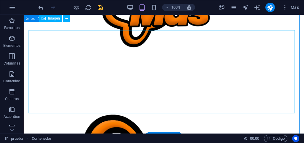
scroll to position [66, 0]
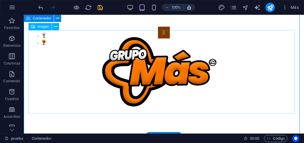
click at [83, 60] on figure at bounding box center [163, 71] width 271 height 83
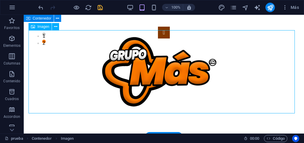
click at [84, 63] on figure at bounding box center [163, 71] width 271 height 83
select select "px"
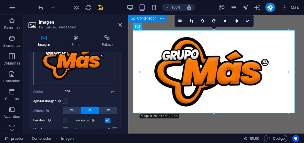
scroll to position [30, 0]
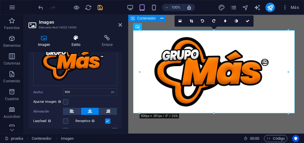
click at [77, 41] on h4 "Estilo" at bounding box center [77, 41] width 30 height 12
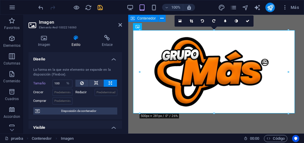
scroll to position [59, 0]
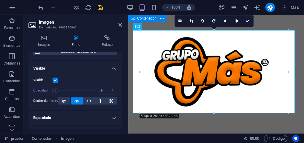
drag, startPoint x: 93, startPoint y: 90, endPoint x: 55, endPoint y: 91, distance: 38.9
click at [55, 91] on span at bounding box center [55, 91] width 6 height 6
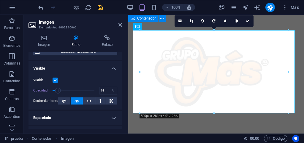
type input "100"
drag, startPoint x: 55, startPoint y: 91, endPoint x: 99, endPoint y: 92, distance: 43.6
click at [99, 92] on div "Opacidad 100 %" at bounding box center [75, 90] width 84 height 9
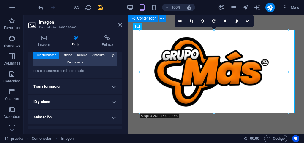
scroll to position [207, 0]
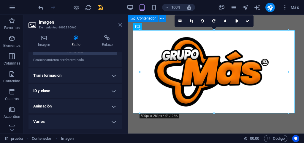
click at [120, 25] on icon at bounding box center [120, 25] width 4 height 5
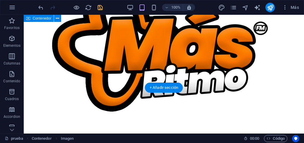
scroll to position [482, 0]
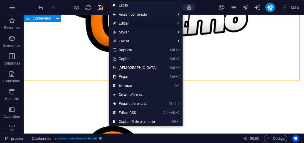
click at [133, 23] on link "⏎ Editar" at bounding box center [134, 23] width 51 height 9
select select "rem"
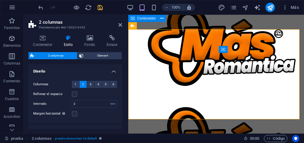
scroll to position [355, 0]
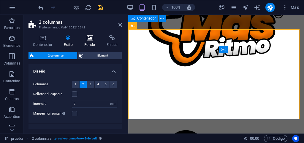
click at [91, 41] on h4 "Fondo" at bounding box center [91, 41] width 22 height 12
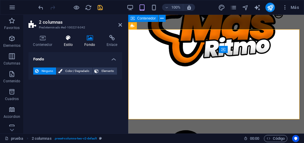
click at [67, 42] on h4 "Estilo" at bounding box center [69, 41] width 21 height 12
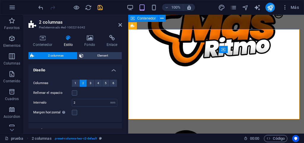
scroll to position [0, 0]
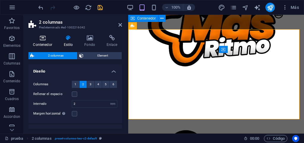
click at [50, 47] on h4 "Contenedor" at bounding box center [43, 41] width 31 height 12
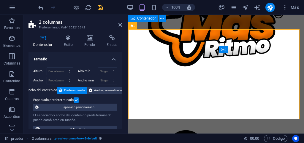
click at [118, 25] on h2 "2 columnas" at bounding box center [80, 22] width 83 height 5
drag, startPoint x: 120, startPoint y: 25, endPoint x: 95, endPoint y: 11, distance: 28.0
click at [120, 25] on icon at bounding box center [120, 25] width 4 height 5
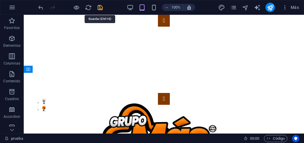
click at [101, 9] on icon "save" at bounding box center [100, 7] width 7 height 7
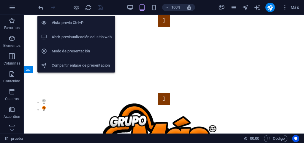
click at [76, 22] on h6 "Vista previa Ctrl+P" at bounding box center [82, 22] width 60 height 7
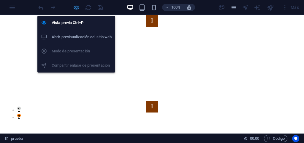
click at [76, 7] on icon "button" at bounding box center [76, 7] width 7 height 7
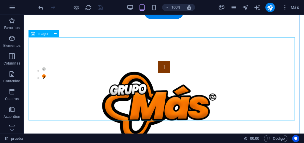
scroll to position [59, 0]
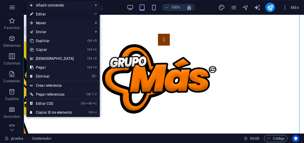
click at [43, 13] on link "⏎ Editar" at bounding box center [51, 14] width 51 height 9
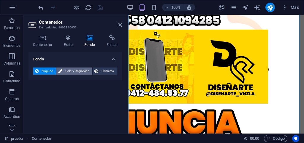
click at [69, 71] on span "Color / Degradado" at bounding box center [77, 71] width 26 height 7
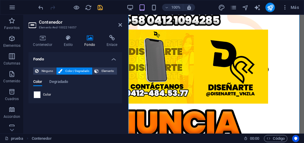
click at [38, 95] on span at bounding box center [37, 95] width 7 height 7
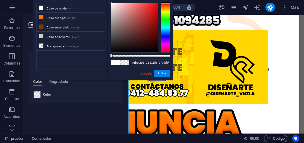
type input "rgba(255, 255, 255, 0)"
drag, startPoint x: 171, startPoint y: 57, endPoint x: 106, endPoint y: 57, distance: 64.4
click at [106, 57] on div "less Color de fondo #ffffff Color principal #fb7800 Color secundario #833800 Co…" at bounding box center [103, 40] width 140 height 80
click at [162, 73] on button "Aplicar" at bounding box center [162, 73] width 16 height 7
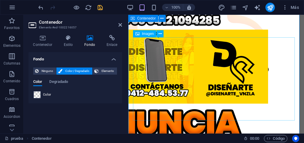
scroll to position [30, 0]
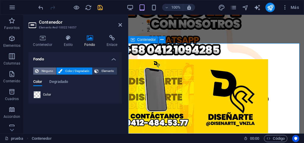
click at [47, 71] on span "Ninguno" at bounding box center [47, 71] width 14 height 7
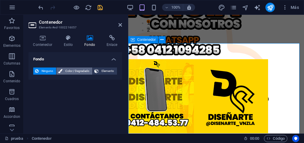
click at [64, 71] on button "Color / Degradado" at bounding box center [74, 71] width 36 height 7
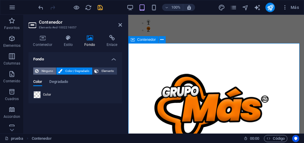
click at [45, 70] on span "Ninguno" at bounding box center [47, 71] width 14 height 7
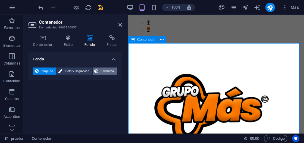
click at [100, 70] on span "Elemento" at bounding box center [107, 71] width 15 height 7
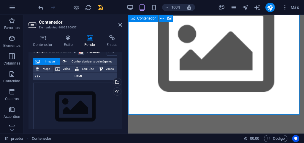
scroll to position [0, 0]
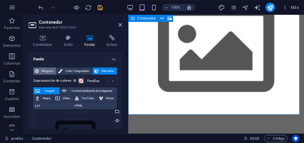
click at [48, 72] on span "Ninguno" at bounding box center [47, 71] width 14 height 7
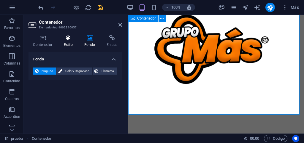
click at [69, 45] on h4 "Estilo" at bounding box center [69, 41] width 21 height 12
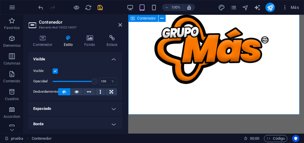
click at [55, 71] on label at bounding box center [55, 71] width 5 height 5
click at [0, 0] on input "Visible" at bounding box center [0, 0] width 0 height 0
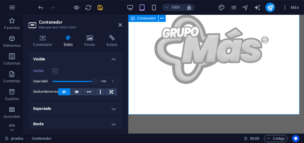
click at [55, 71] on label at bounding box center [55, 71] width 5 height 5
click at [0, 0] on input "Visible" at bounding box center [0, 0] width 0 height 0
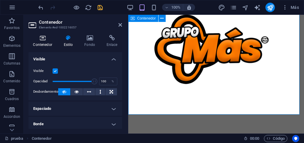
click at [45, 44] on h4 "Contenedor" at bounding box center [43, 41] width 31 height 12
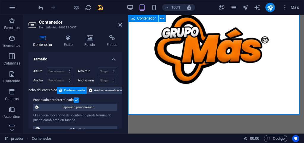
click at [59, 43] on h4 "Contenedor" at bounding box center [43, 41] width 31 height 12
click at [66, 43] on h4 "Estilo" at bounding box center [69, 41] width 21 height 12
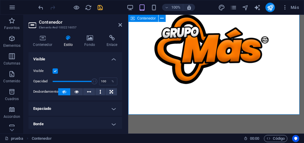
click at [47, 123] on h4 "Borde" at bounding box center [74, 124] width 93 height 14
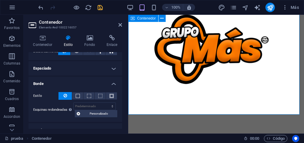
scroll to position [30, 0]
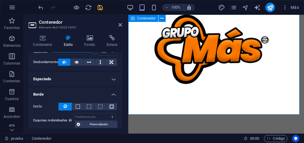
click at [111, 94] on h4 "Borde" at bounding box center [74, 93] width 93 height 11
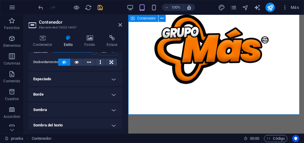
click at [113, 81] on h4 "Espaciado" at bounding box center [74, 79] width 93 height 14
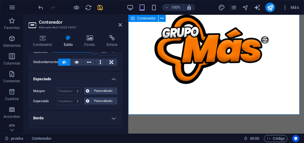
click at [113, 81] on h4 "Espaciado" at bounding box center [74, 77] width 93 height 11
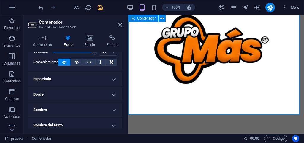
click at [113, 108] on h4 "Sombra" at bounding box center [74, 110] width 93 height 14
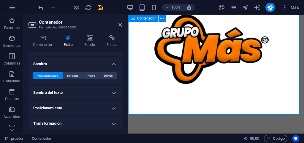
scroll to position [89, 0]
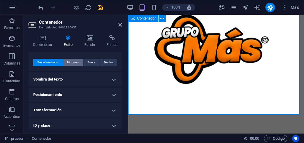
click at [74, 64] on span "Ninguno" at bounding box center [73, 62] width 12 height 7
click at [48, 63] on span "Predeterminado" at bounding box center [47, 62] width 21 height 7
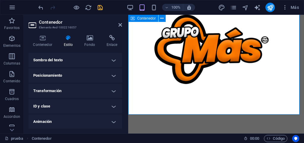
scroll to position [119, 0]
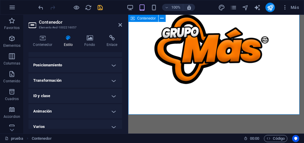
click at [112, 81] on h4 "Transformación" at bounding box center [74, 81] width 93 height 14
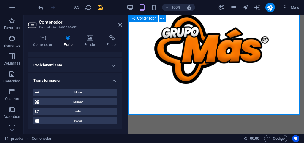
click at [112, 81] on h4 "Transformación" at bounding box center [74, 79] width 93 height 11
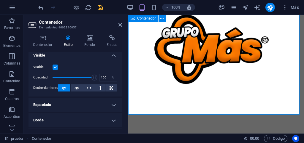
scroll to position [0, 0]
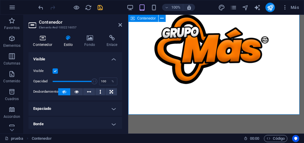
click at [43, 44] on h4 "Contenedor" at bounding box center [43, 41] width 31 height 12
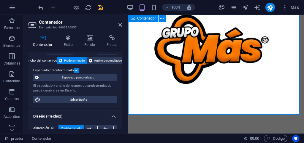
scroll to position [59, 0]
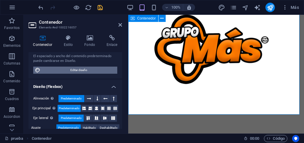
click at [74, 69] on span "Editar diseño" at bounding box center [78, 70] width 73 height 7
select select "px"
select select "400"
select select "px"
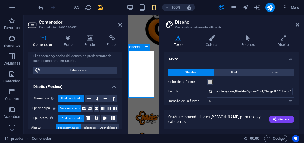
scroll to position [7, 0]
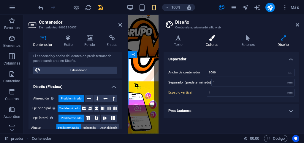
click at [213, 44] on h4 "Colores" at bounding box center [213, 41] width 36 height 12
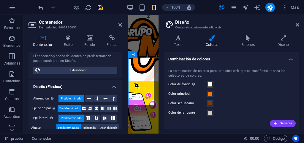
scroll to position [0, 0]
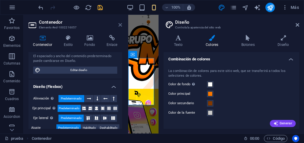
click at [297, 25] on icon at bounding box center [298, 25] width 4 height 5
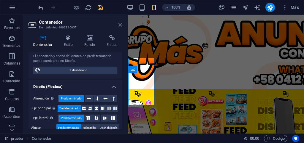
click at [120, 25] on icon at bounding box center [120, 25] width 4 height 5
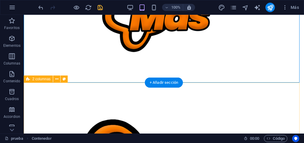
scroll to position [119, 0]
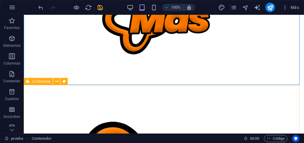
click at [42, 82] on span "2 columnas" at bounding box center [41, 82] width 18 height 4
select select "rem"
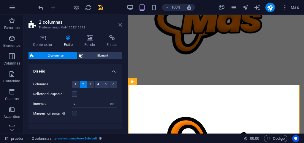
click at [119, 25] on icon at bounding box center [120, 25] width 4 height 5
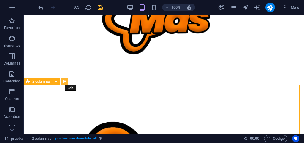
click at [65, 82] on icon at bounding box center [64, 82] width 3 height 6
select select "rem"
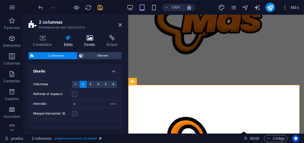
click at [86, 41] on h4 "Fondo" at bounding box center [91, 41] width 22 height 12
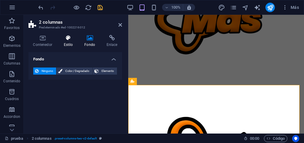
click at [71, 43] on h4 "Estilo" at bounding box center [69, 41] width 21 height 12
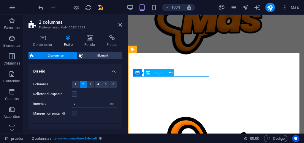
scroll to position [178, 0]
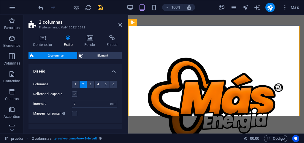
click at [75, 94] on label at bounding box center [74, 94] width 5 height 5
click at [0, 0] on input "Rellenar el espacio" at bounding box center [0, 0] width 0 height 0
click at [75, 96] on label at bounding box center [74, 94] width 5 height 5
click at [0, 0] on input "Rellenar el espacio" at bounding box center [0, 0] width 0 height 0
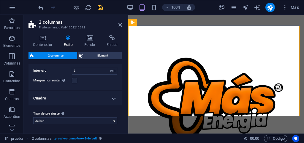
scroll to position [34, 0]
click at [113, 99] on h4 "Cuadro" at bounding box center [74, 98] width 93 height 14
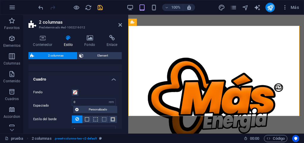
scroll to position [63, 0]
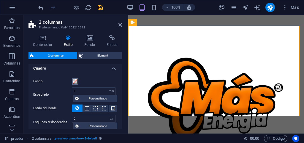
click at [77, 83] on span at bounding box center [75, 81] width 5 height 5
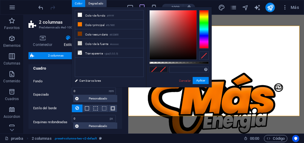
click at [53, 89] on div "Espaciado 0 px rem % vw vh Personalizado Personalizado" at bounding box center [75, 95] width 84 height 15
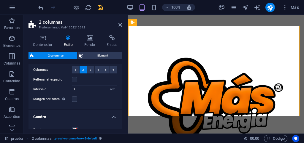
scroll to position [0, 0]
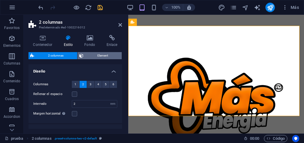
click at [103, 56] on span "Element" at bounding box center [102, 55] width 35 height 7
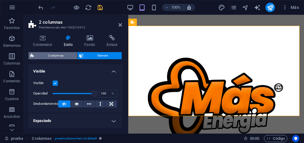
click at [61, 55] on span "2 columnas" at bounding box center [55, 55] width 39 height 7
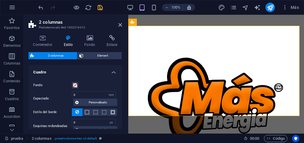
scroll to position [89, 0]
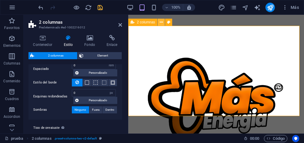
click at [162, 22] on icon at bounding box center [161, 22] width 3 height 6
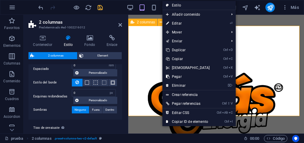
click at [142, 23] on span "2 columnas" at bounding box center [146, 22] width 18 height 4
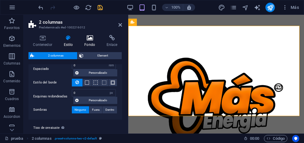
click at [96, 43] on h4 "Fondo" at bounding box center [91, 41] width 22 height 12
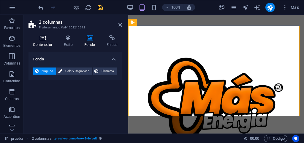
click at [41, 44] on h4 "Contenedor" at bounding box center [43, 41] width 31 height 12
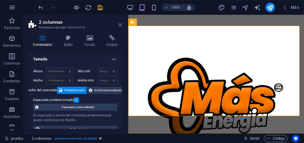
click at [119, 26] on icon at bounding box center [120, 25] width 4 height 5
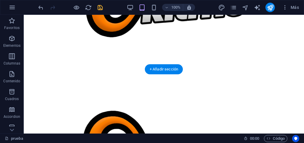
scroll to position [489, 0]
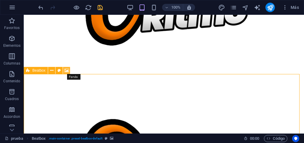
click at [65, 71] on icon at bounding box center [66, 71] width 4 height 6
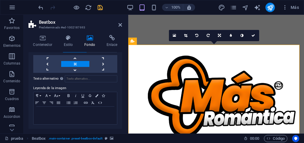
scroll to position [150, 0]
click at [120, 26] on icon at bounding box center [120, 25] width 4 height 5
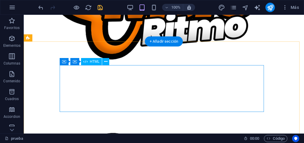
scroll to position [548, 0]
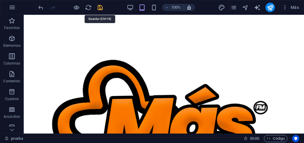
click at [102, 9] on icon "save" at bounding box center [100, 7] width 7 height 7
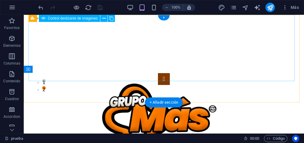
scroll to position [0, 0]
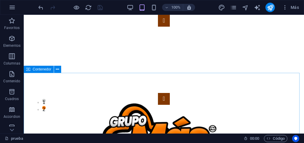
click at [37, 70] on span "Contenedor" at bounding box center [42, 70] width 19 height 4
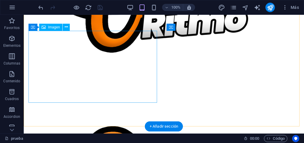
scroll to position [505, 0]
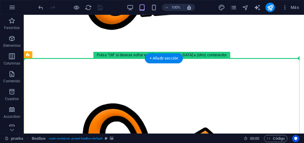
drag, startPoint x: 97, startPoint y: 93, endPoint x: 77, endPoint y: 49, distance: 48.3
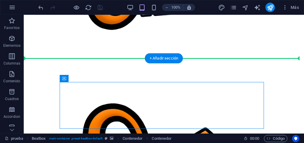
drag, startPoint x: 109, startPoint y: 94, endPoint x: 105, endPoint y: 55, distance: 39.0
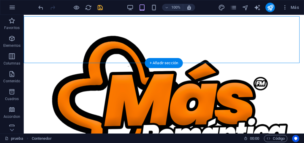
scroll to position [594, 0]
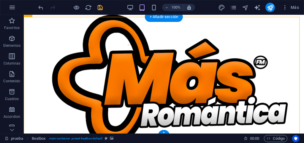
scroll to position [564, 0]
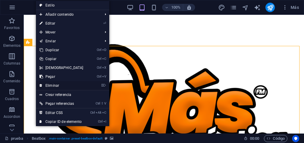
click at [47, 86] on link "⌦ Eliminar" at bounding box center [61, 85] width 51 height 9
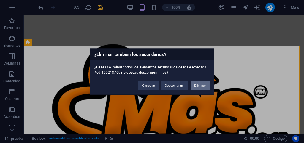
drag, startPoint x: 197, startPoint y: 85, endPoint x: 172, endPoint y: 71, distance: 29.3
click at [197, 85] on button "Eliminar" at bounding box center [200, 85] width 19 height 9
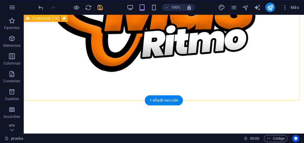
scroll to position [476, 0]
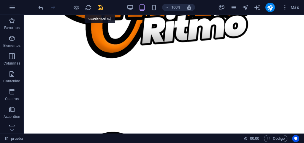
click at [101, 7] on icon "save" at bounding box center [100, 7] width 7 height 7
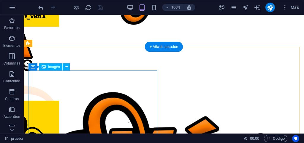
scroll to position [208, 0]
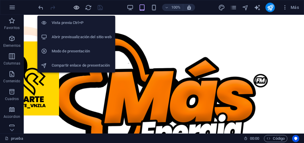
click at [77, 9] on icon "button" at bounding box center [76, 7] width 7 height 7
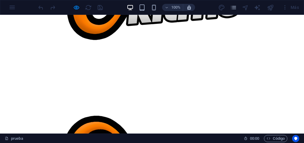
scroll to position [565, 0]
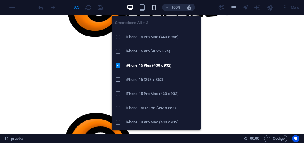
click at [154, 7] on icon "button" at bounding box center [153, 7] width 7 height 7
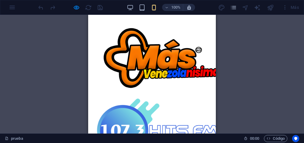
scroll to position [564, 0]
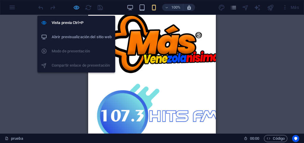
click at [75, 9] on icon "button" at bounding box center [76, 7] width 7 height 7
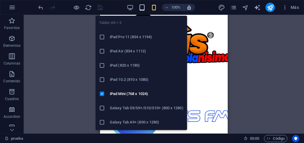
click at [141, 10] on icon "button" at bounding box center [142, 7] width 7 height 7
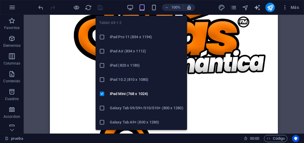
scroll to position [432, 0]
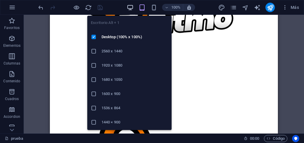
click at [128, 10] on icon "button" at bounding box center [130, 7] width 7 height 7
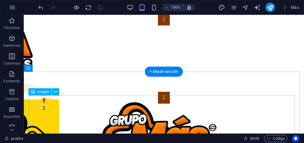
scroll to position [0, 0]
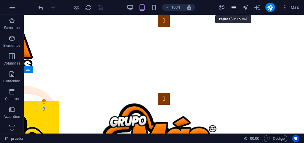
click at [233, 9] on icon "pages" at bounding box center [233, 7] width 7 height 7
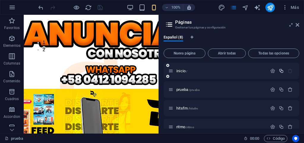
click at [281, 70] on icon "button" at bounding box center [281, 71] width 5 height 5
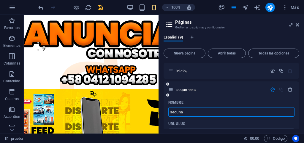
click at [193, 113] on input "seguna" at bounding box center [231, 111] width 126 height 9
click at [180, 113] on input "seguna" at bounding box center [231, 111] width 126 height 9
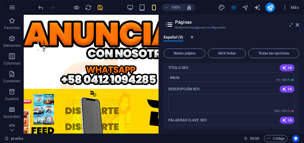
scroll to position [59, 0]
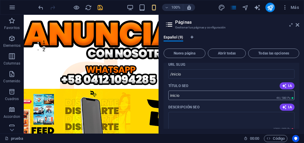
type input "segunda"
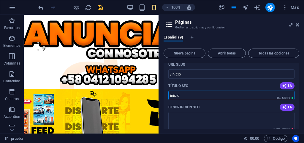
drag, startPoint x: 193, startPoint y: 96, endPoint x: 169, endPoint y: 96, distance: 24.0
click at [169, 96] on input "inicio" at bounding box center [231, 95] width 126 height 9
click at [162, 76] on div "Español (9) Nueva página Abrir todas Todas las opciones inicio / segunda /inici…" at bounding box center [231, 82] width 145 height 104
click at [185, 75] on input "/inicio" at bounding box center [231, 73] width 126 height 9
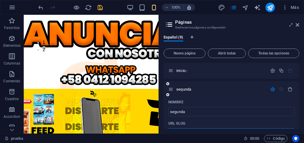
scroll to position [0, 0]
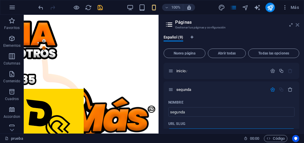
click at [298, 25] on icon at bounding box center [298, 25] width 4 height 5
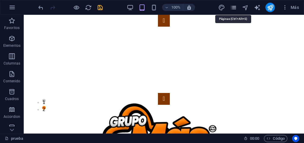
click at [233, 7] on icon "pages" at bounding box center [233, 7] width 7 height 7
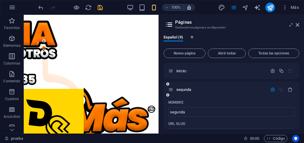
click at [272, 91] on icon "button" at bounding box center [272, 89] width 5 height 5
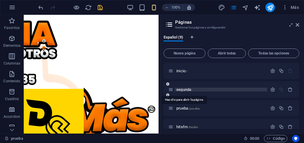
click at [185, 90] on span "segunda" at bounding box center [183, 90] width 15 height 4
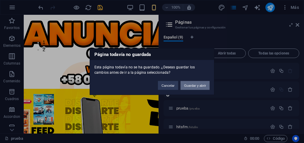
click at [193, 86] on button "Guardar y abrir" at bounding box center [194, 85] width 29 height 9
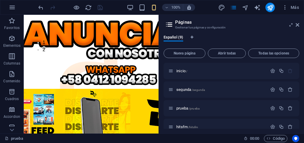
click at [185, 90] on span "segunda /segunda" at bounding box center [190, 90] width 28 height 4
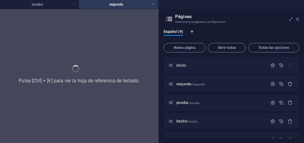
click at [298, 20] on icon at bounding box center [298, 19] width 4 height 5
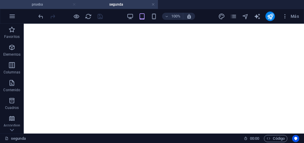
click at [74, 6] on link at bounding box center [74, 5] width 4 height 6
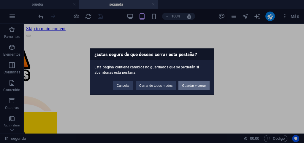
click at [189, 86] on button "Guardar y cerrar" at bounding box center [193, 85] width 31 height 9
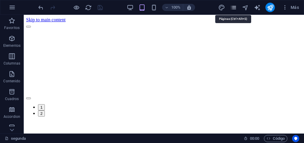
click at [235, 9] on icon "pages" at bounding box center [233, 7] width 7 height 7
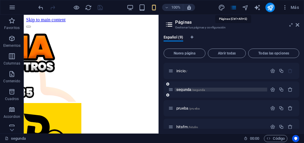
click at [187, 90] on span "segunda /segunda" at bounding box center [190, 90] width 28 height 4
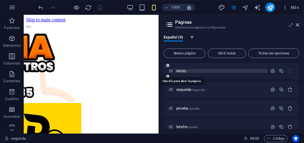
click at [181, 71] on span "inicio /" at bounding box center [181, 71] width 11 height 4
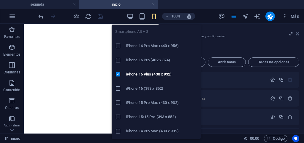
click at [296, 31] on icon at bounding box center [298, 33] width 4 height 5
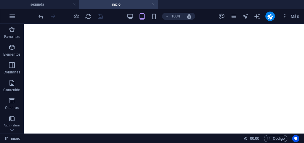
click at [153, 4] on link at bounding box center [153, 5] width 4 height 6
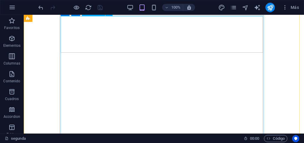
scroll to position [178, 0]
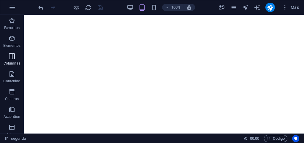
click at [9, 61] on p "Columnas" at bounding box center [12, 63] width 17 height 5
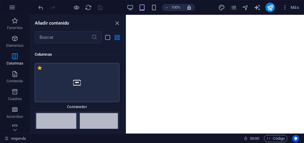
scroll to position [372, 0]
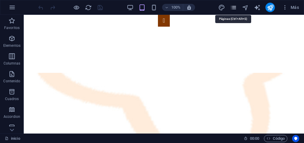
click at [232, 9] on icon "pages" at bounding box center [233, 7] width 7 height 7
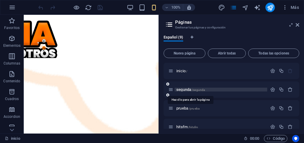
click at [184, 90] on span "segunda /segunda" at bounding box center [190, 90] width 28 height 4
click at [184, 90] on div "segunda /segunda" at bounding box center [232, 90] width 136 height 16
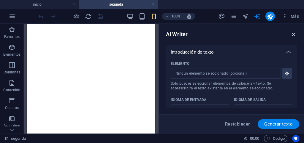
click at [293, 34] on icon "button" at bounding box center [293, 34] width 7 height 7
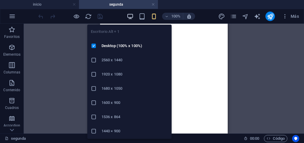
click at [130, 17] on icon "button" at bounding box center [130, 16] width 7 height 7
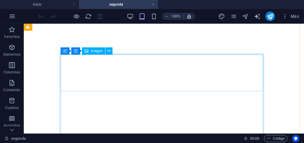
scroll to position [178, 0]
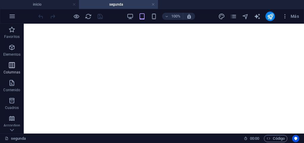
click at [9, 68] on icon "button" at bounding box center [11, 65] width 7 height 7
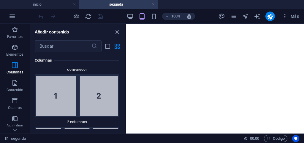
scroll to position [97, 0]
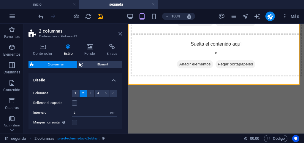
click at [120, 33] on icon at bounding box center [120, 33] width 4 height 5
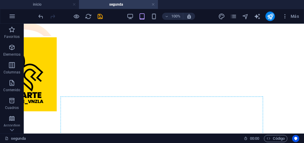
scroll to position [226, 0]
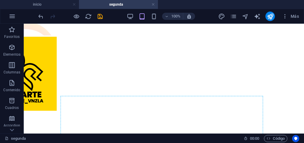
drag, startPoint x: 68, startPoint y: 65, endPoint x: 106, endPoint y: 101, distance: 52.1
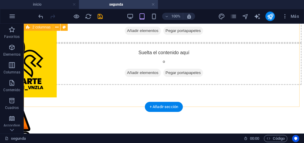
scroll to position [0, 0]
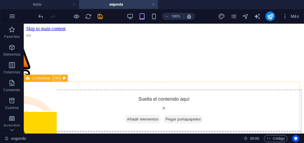
click at [57, 79] on icon at bounding box center [56, 78] width 3 height 6
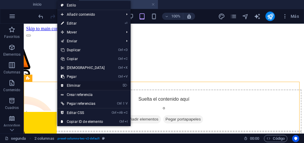
click at [67, 86] on link "⌦ Eliminar" at bounding box center [82, 85] width 51 height 9
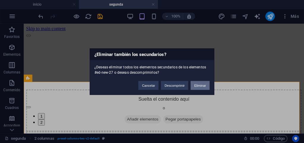
click at [196, 85] on button "Eliminar" at bounding box center [200, 85] width 19 height 9
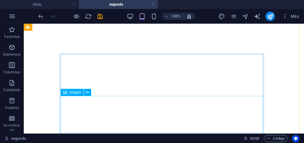
scroll to position [178, 0]
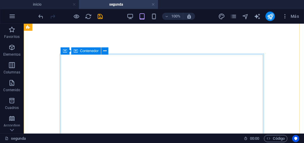
click at [93, 52] on span "Contenedor" at bounding box center [89, 51] width 19 height 4
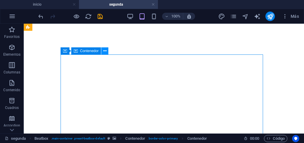
click at [104, 51] on icon at bounding box center [104, 51] width 3 height 6
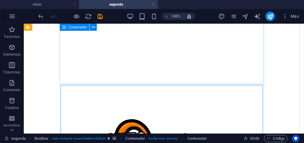
scroll to position [147, 0]
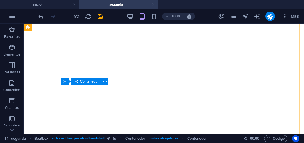
click at [82, 81] on span "Contenedor" at bounding box center [89, 82] width 19 height 4
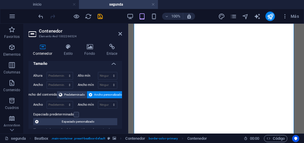
scroll to position [0, 0]
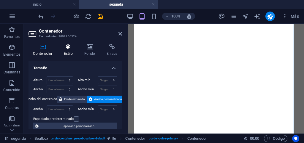
click at [66, 53] on h4 "Estilo" at bounding box center [69, 50] width 21 height 12
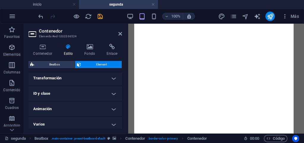
scroll to position [200, 0]
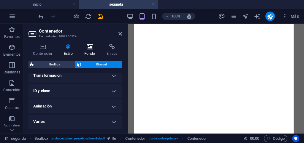
click at [91, 53] on h4 "Fondo" at bounding box center [91, 50] width 22 height 12
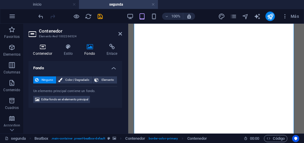
click at [41, 52] on h4 "Contenedor" at bounding box center [43, 50] width 31 height 12
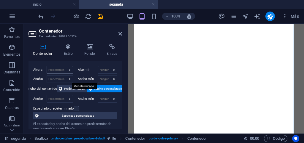
scroll to position [0, 0]
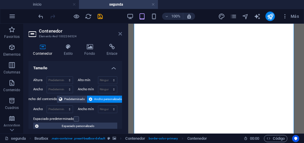
click at [120, 34] on icon at bounding box center [120, 33] width 4 height 5
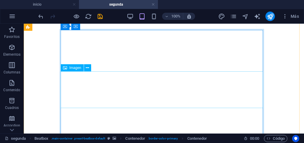
scroll to position [147, 0]
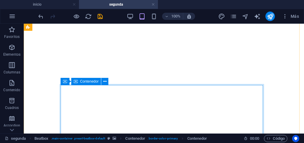
click at [87, 82] on span "Contenedor" at bounding box center [89, 82] width 19 height 4
click at [103, 82] on icon at bounding box center [104, 82] width 3 height 6
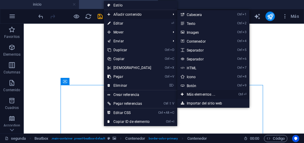
click at [195, 94] on link "Ctrl ⏎ Más elementos ..." at bounding box center [202, 94] width 50 height 9
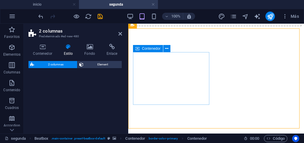
scroll to position [53, 0]
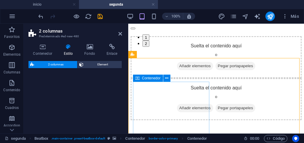
select select "rem"
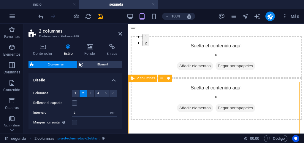
scroll to position [0, 0]
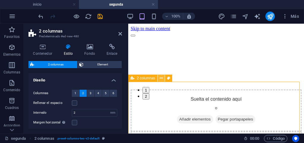
click at [161, 80] on icon at bounding box center [161, 78] width 3 height 6
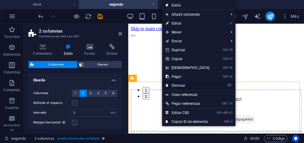
click at [172, 85] on link "⌦ Eliminar" at bounding box center [187, 85] width 51 height 9
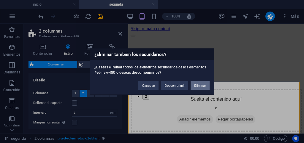
click at [200, 86] on button "Eliminar" at bounding box center [200, 85] width 19 height 9
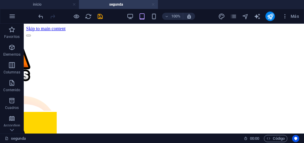
click at [153, 5] on link at bounding box center [153, 5] width 4 height 6
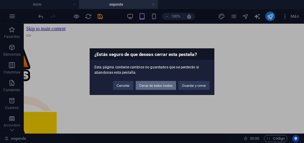
drag, startPoint x: 149, startPoint y: 86, endPoint x: 125, endPoint y: 72, distance: 27.7
click at [149, 86] on button "Cerrar de todos modos" at bounding box center [156, 85] width 41 height 9
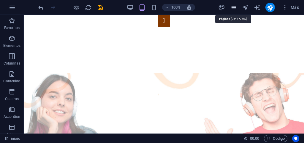
click at [233, 9] on icon "pages" at bounding box center [233, 7] width 7 height 7
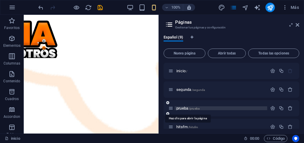
click at [188, 108] on span "prueba /prueba" at bounding box center [187, 108] width 23 height 4
click at [188, 108] on div "prueba /prueba" at bounding box center [232, 108] width 136 height 16
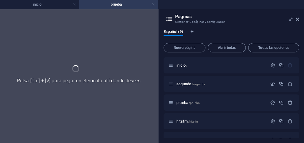
select select "English"
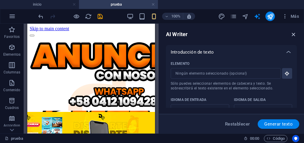
click at [292, 35] on icon "button" at bounding box center [293, 34] width 7 height 7
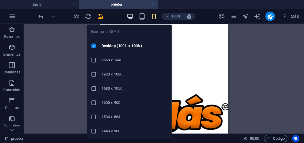
click at [129, 18] on icon "button" at bounding box center [130, 16] width 7 height 7
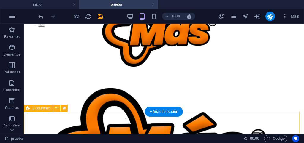
scroll to position [158, 0]
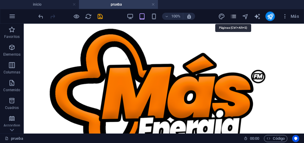
click at [234, 19] on icon "pages" at bounding box center [233, 16] width 7 height 7
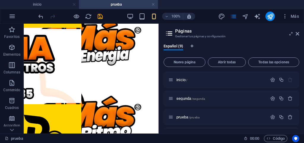
scroll to position [30, 0]
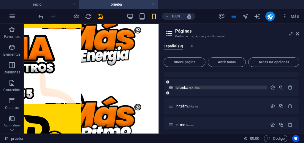
click at [216, 88] on p "prueba /prueba" at bounding box center [220, 88] width 89 height 4
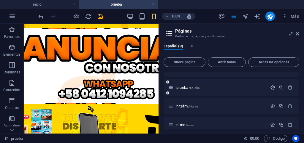
click at [272, 89] on icon "button" at bounding box center [272, 87] width 5 height 5
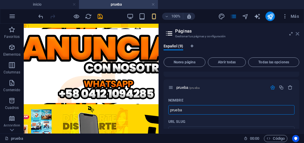
click at [297, 34] on icon at bounding box center [298, 33] width 4 height 5
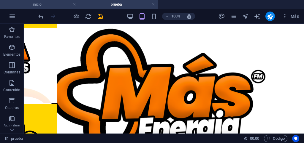
click at [59, 4] on h4 "inicio" at bounding box center [39, 4] width 79 height 7
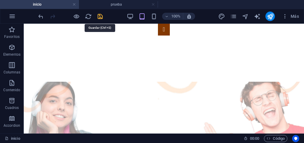
click at [99, 16] on icon "save" at bounding box center [100, 16] width 7 height 7
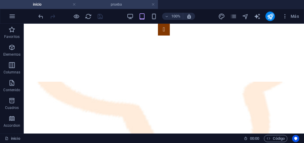
click at [103, 5] on h4 "prueba" at bounding box center [118, 4] width 79 height 7
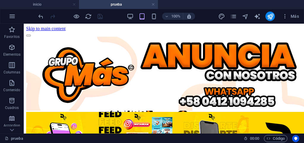
scroll to position [158, 0]
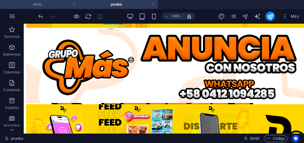
click at [49, 4] on h4 "inicio" at bounding box center [39, 4] width 79 height 7
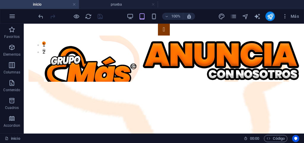
scroll to position [0, 0]
click at [74, 5] on link at bounding box center [74, 5] width 4 height 6
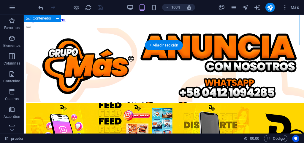
scroll to position [158, 0]
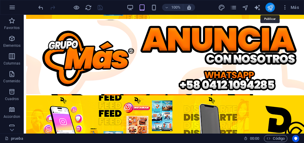
drag, startPoint x: 270, startPoint y: 8, endPoint x: 237, endPoint y: 0, distance: 34.5
click at [270, 8] on icon "publish" at bounding box center [270, 7] width 7 height 7
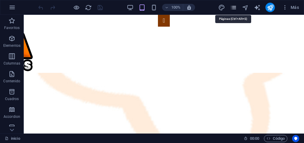
click at [233, 9] on icon "pages" at bounding box center [233, 7] width 7 height 7
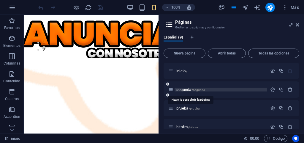
click at [188, 89] on span "segunda /segunda" at bounding box center [190, 90] width 28 height 4
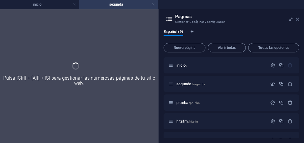
select select "English"
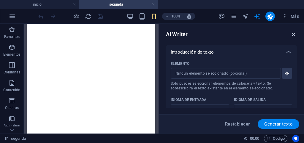
click at [294, 35] on icon "button" at bounding box center [293, 34] width 7 height 7
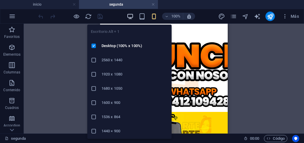
click at [130, 15] on icon "button" at bounding box center [130, 16] width 7 height 7
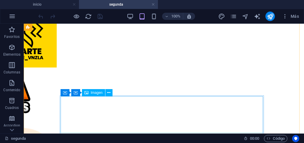
scroll to position [178, 0]
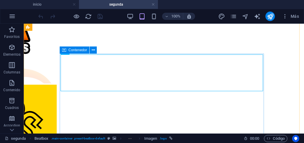
click at [77, 50] on span "Contenedor" at bounding box center [78, 50] width 19 height 4
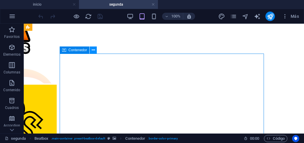
click at [93, 50] on icon at bounding box center [93, 50] width 3 height 6
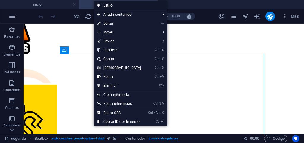
click at [112, 7] on link "Estilo" at bounding box center [130, 5] width 73 height 9
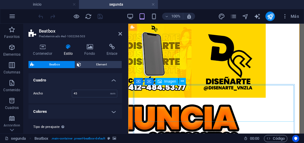
scroll to position [59, 0]
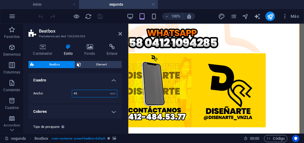
drag, startPoint x: 83, startPoint y: 94, endPoint x: 79, endPoint y: 94, distance: 3.3
click at [79, 94] on input "45" at bounding box center [94, 93] width 45 height 7
drag, startPoint x: 81, startPoint y: 92, endPoint x: 72, endPoint y: 93, distance: 9.5
click at [72, 93] on div "45 rem" at bounding box center [94, 94] width 45 height 8
type input "60"
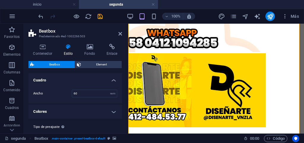
click at [68, 101] on div "Ancho 60 rem" at bounding box center [75, 94] width 96 height 20
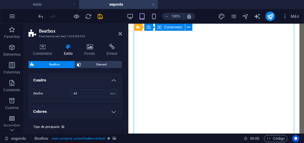
scroll to position [296, 0]
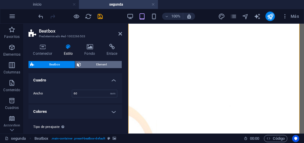
click at [102, 65] on span "Element" at bounding box center [101, 64] width 37 height 7
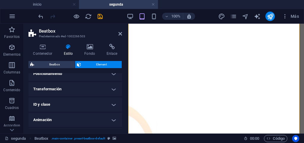
scroll to position [89, 0]
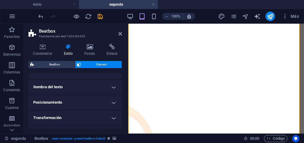
click at [114, 118] on h4 "Transformación" at bounding box center [74, 118] width 93 height 14
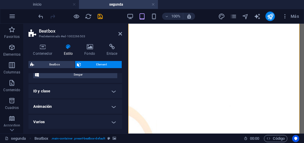
scroll to position [173, 0]
click at [112, 121] on h4 "Varios" at bounding box center [74, 122] width 93 height 14
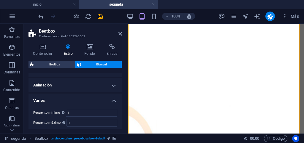
scroll to position [210, 0]
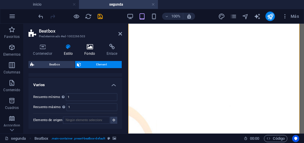
click at [91, 51] on h4 "Fondo" at bounding box center [91, 50] width 22 height 12
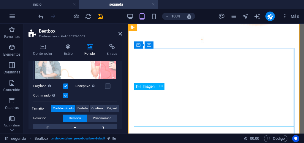
scroll to position [118, 0]
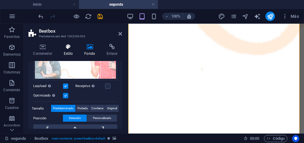
click at [68, 53] on h4 "Estilo" at bounding box center [69, 50] width 21 height 12
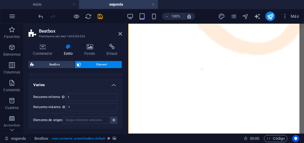
click at [110, 85] on h4 "Varios" at bounding box center [74, 83] width 93 height 11
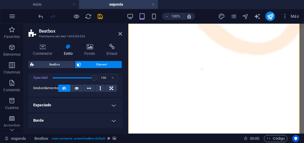
scroll to position [0, 0]
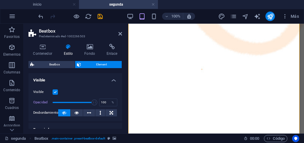
click at [56, 93] on label at bounding box center [55, 92] width 5 height 5
click at [0, 0] on input "Visible" at bounding box center [0, 0] width 0 height 0
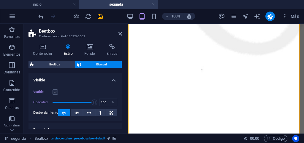
click at [56, 93] on label at bounding box center [55, 92] width 5 height 5
click at [0, 0] on input "Visible" at bounding box center [0, 0] width 0 height 0
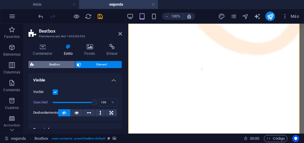
click at [58, 66] on span "Beatbox" at bounding box center [54, 64] width 37 height 7
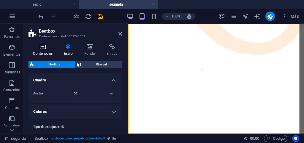
click at [43, 51] on h4 "Contenedor" at bounding box center [43, 50] width 31 height 12
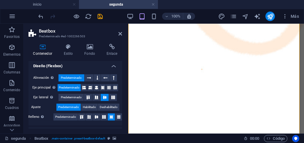
scroll to position [119, 0]
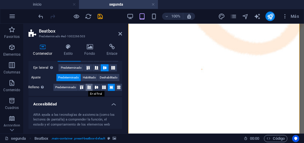
click at [86, 87] on icon at bounding box center [88, 88] width 7 height 4
click at [109, 87] on icon at bounding box center [111, 88] width 7 height 4
click at [80, 88] on icon at bounding box center [81, 88] width 7 height 4
click at [108, 88] on icon at bounding box center [111, 88] width 7 height 4
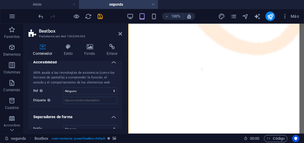
scroll to position [169, 0]
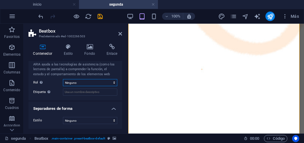
click at [84, 83] on select "Ninguno Alert Article Banner Comment Complementary Dialog Encabezado Marquee Pi…" at bounding box center [90, 82] width 54 height 7
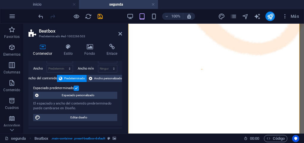
scroll to position [0, 0]
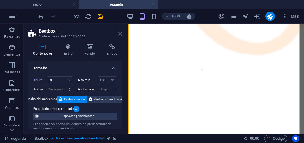
click at [120, 34] on icon at bounding box center [120, 33] width 4 height 5
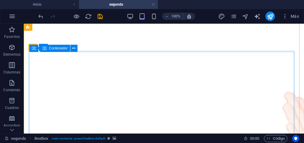
scroll to position [177, 0]
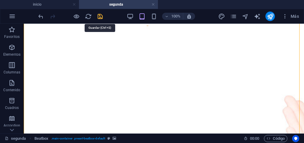
click at [100, 18] on icon "save" at bounding box center [100, 16] width 7 height 7
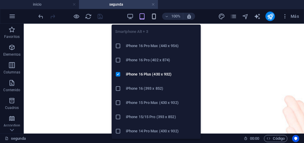
click at [153, 17] on icon "button" at bounding box center [153, 16] width 7 height 7
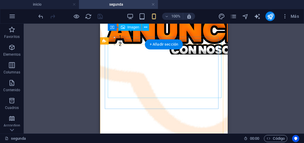
scroll to position [0, 0]
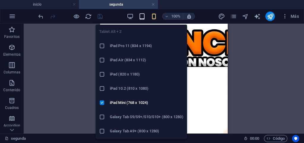
click at [142, 19] on icon "button" at bounding box center [142, 16] width 7 height 7
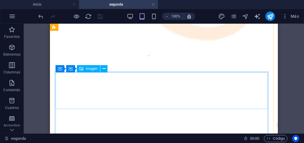
scroll to position [148, 0]
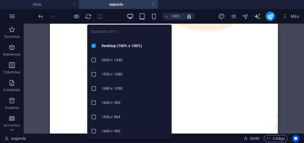
click at [129, 18] on icon "button" at bounding box center [130, 16] width 7 height 7
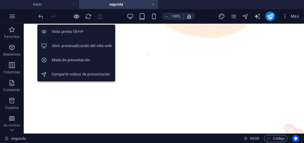
click at [75, 18] on icon "button" at bounding box center [76, 16] width 7 height 7
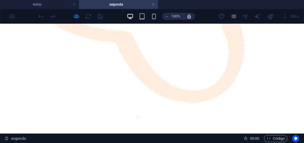
scroll to position [119, 0]
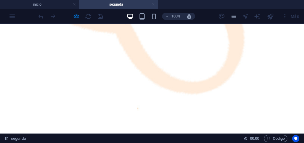
click at [153, 4] on link at bounding box center [153, 5] width 4 height 6
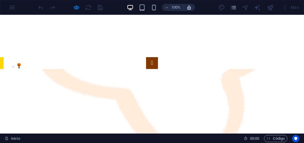
scroll to position [89, 0]
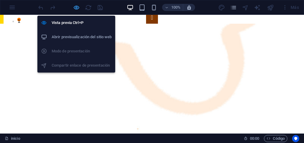
click at [74, 8] on icon "button" at bounding box center [76, 7] width 7 height 7
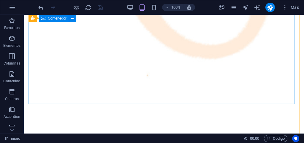
scroll to position [59, 0]
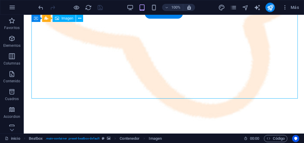
scroll to position [30, 0]
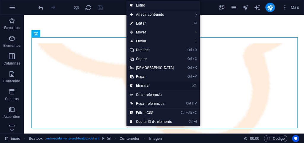
click at [135, 84] on link "⌦ Eliminar" at bounding box center [151, 85] width 51 height 9
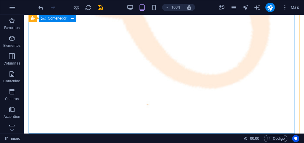
scroll to position [59, 0]
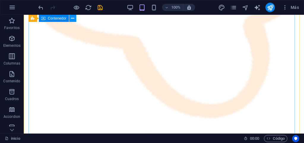
click at [71, 17] on icon at bounding box center [72, 18] width 3 height 6
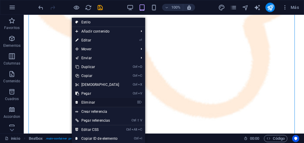
drag, startPoint x: 90, startPoint y: 104, endPoint x: 65, endPoint y: 88, distance: 29.3
click at [90, 104] on link "⌦ Eliminar" at bounding box center [97, 102] width 51 height 9
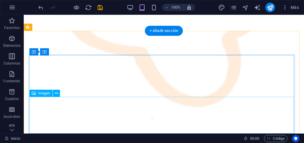
scroll to position [0, 0]
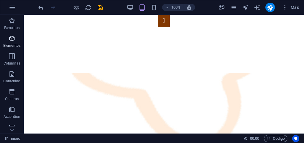
click at [12, 38] on icon "button" at bounding box center [11, 38] width 7 height 7
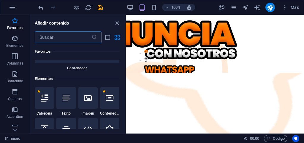
scroll to position [89, 0]
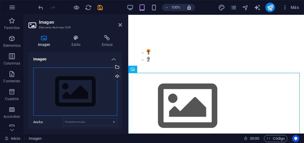
click at [94, 85] on div "Arrastra archivos aquí, haz clic para escoger archivos o selecciona archivos de…" at bounding box center [75, 92] width 84 height 49
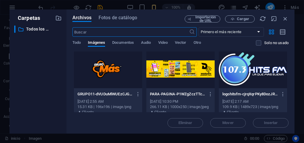
scroll to position [0, 0]
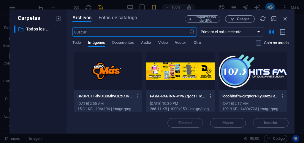
click at [101, 72] on div at bounding box center [108, 71] width 68 height 39
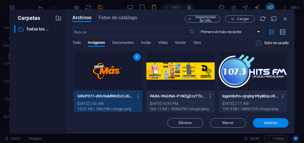
drag, startPoint x: 265, startPoint y: 124, endPoint x: 96, endPoint y: 102, distance: 170.6
click at [265, 124] on span "Insertar" at bounding box center [271, 123] width 14 height 4
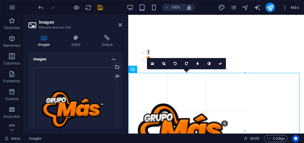
drag, startPoint x: 186, startPoint y: 102, endPoint x: 59, endPoint y: 97, distance: 127.1
type input "392"
select select "px"
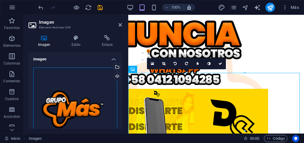
click at [95, 97] on div "Arrastra archivos aquí, haz clic para escoger archivos o selecciona archivos de…" at bounding box center [75, 110] width 84 height 84
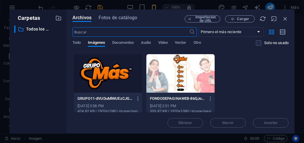
scroll to position [310, 0]
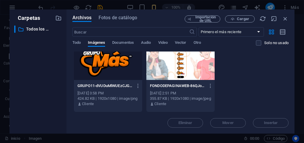
click at [107, 67] on div at bounding box center [108, 61] width 68 height 39
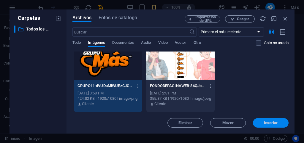
click at [266, 122] on span "Insertar" at bounding box center [271, 123] width 14 height 4
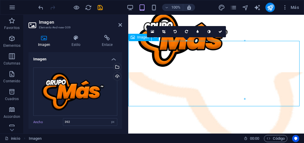
scroll to position [30, 0]
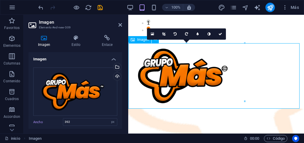
click at [183, 88] on figure at bounding box center [216, 76] width 176 height 66
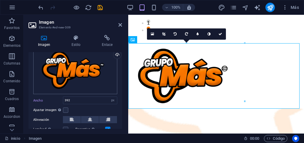
scroll to position [50, 0]
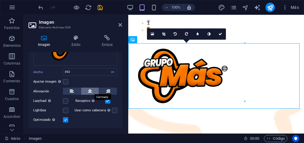
click at [88, 90] on icon at bounding box center [90, 91] width 4 height 7
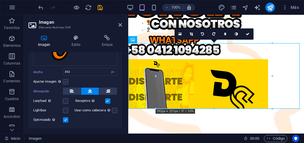
click at [66, 82] on label at bounding box center [65, 81] width 5 height 5
click at [0, 0] on input "Ajustar imagen Ajustar imagen automáticamente a un ancho y alto fijo" at bounding box center [0, 0] width 0 height 0
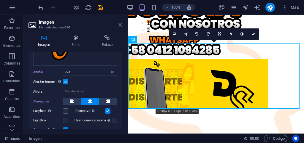
click at [118, 26] on icon at bounding box center [120, 25] width 4 height 5
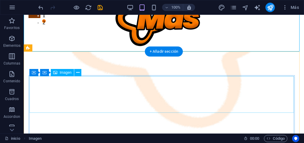
scroll to position [0, 0]
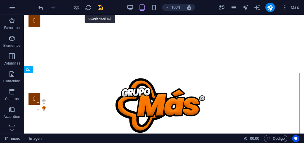
click at [100, 8] on icon "save" at bounding box center [100, 7] width 7 height 7
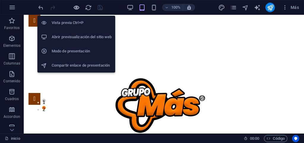
click at [76, 9] on icon "button" at bounding box center [76, 7] width 7 height 7
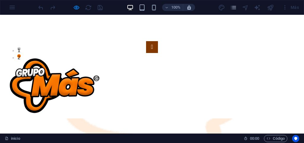
scroll to position [59, 0]
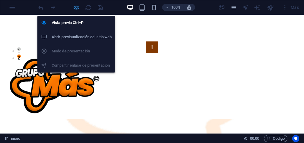
click at [76, 9] on icon "button" at bounding box center [76, 7] width 7 height 7
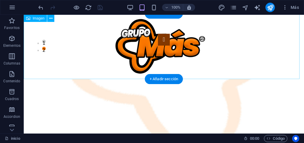
click at [145, 49] on figure at bounding box center [164, 47] width 280 height 66
click at [134, 52] on figure at bounding box center [164, 47] width 280 height 66
select select "px"
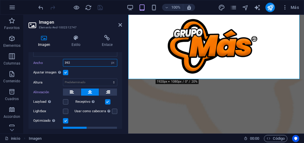
drag, startPoint x: 74, startPoint y: 64, endPoint x: 62, endPoint y: 65, distance: 11.6
click at [62, 65] on div "Ancho 392 Predeterminado automático px rem % em vh vw" at bounding box center [75, 63] width 84 height 8
click at [80, 69] on div "Ajustar imagen Ajustar imagen automáticamente a un ancho y alto fijo" at bounding box center [75, 72] width 84 height 7
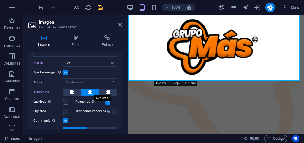
click at [88, 93] on icon at bounding box center [90, 92] width 4 height 7
click at [72, 93] on icon at bounding box center [72, 92] width 4 height 7
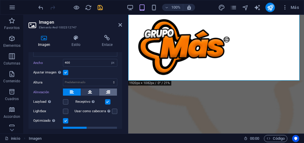
click at [106, 91] on icon at bounding box center [108, 92] width 4 height 7
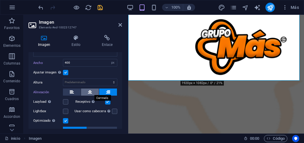
click at [92, 92] on button at bounding box center [90, 92] width 18 height 7
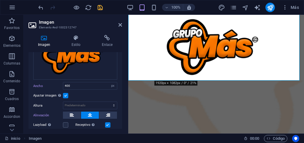
scroll to position [30, 0]
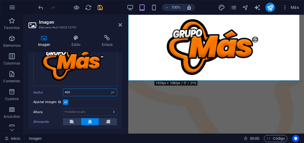
drag, startPoint x: 67, startPoint y: 92, endPoint x: 64, endPoint y: 92, distance: 3.3
click at [64, 92] on input "400" at bounding box center [90, 92] width 54 height 7
type input "500"
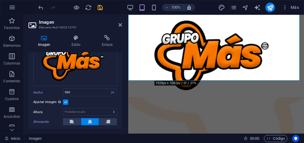
click at [75, 99] on div "Ajustar imagen Ajustar imagen automáticamente a un ancho y alto fijo" at bounding box center [75, 102] width 84 height 7
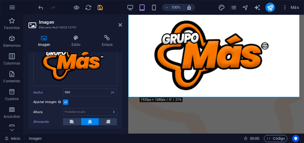
scroll to position [59, 0]
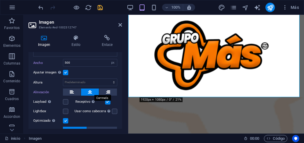
click at [87, 92] on button at bounding box center [90, 92] width 18 height 7
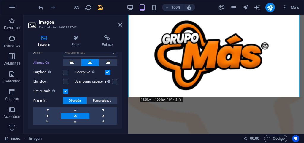
scroll to position [120, 0]
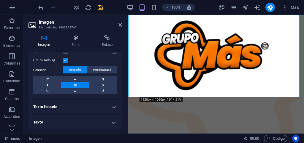
click at [74, 84] on link at bounding box center [75, 85] width 28 height 6
click at [74, 45] on h4 "Estilo" at bounding box center [77, 41] width 30 height 12
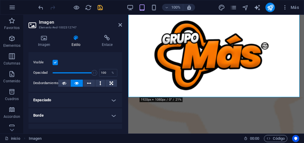
scroll to position [0, 0]
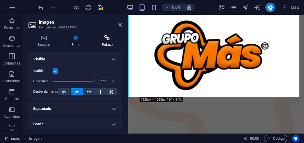
click at [107, 44] on h4 "Enlace" at bounding box center [107, 41] width 30 height 12
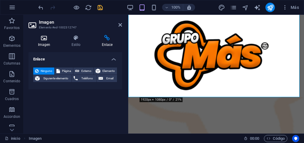
click at [50, 43] on h4 "Imagen" at bounding box center [45, 41] width 34 height 12
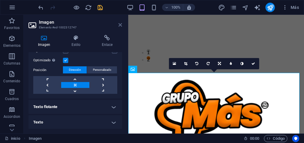
click at [119, 24] on icon at bounding box center [120, 25] width 4 height 5
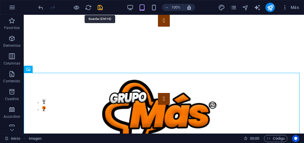
click at [100, 9] on icon "save" at bounding box center [100, 7] width 7 height 7
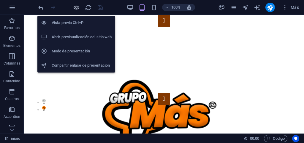
click at [76, 9] on icon "button" at bounding box center [76, 7] width 7 height 7
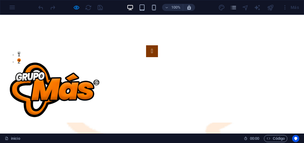
scroll to position [59, 0]
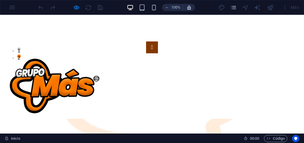
click at [61, 74] on img at bounding box center [58, 86] width 116 height 66
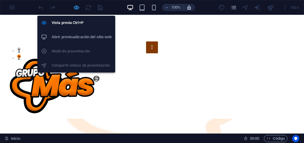
click at [78, 7] on icon "button" at bounding box center [76, 7] width 7 height 7
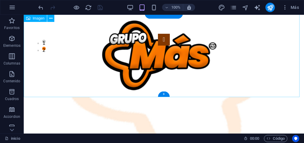
click at [134, 70] on figure at bounding box center [164, 56] width 280 height 84
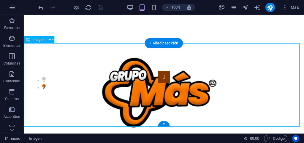
scroll to position [30, 0]
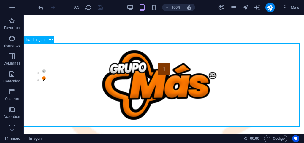
click at [37, 41] on span "Imagen" at bounding box center [39, 40] width 12 height 4
select select "px"
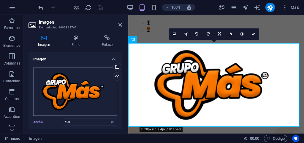
scroll to position [59, 0]
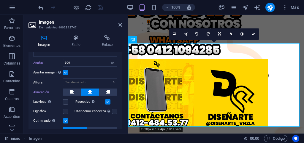
click at [66, 73] on label at bounding box center [65, 72] width 5 height 5
click at [0, 0] on input "Ajustar imagen Ajustar imagen automáticamente a un ancho y alto fijo" at bounding box center [0, 0] width 0 height 0
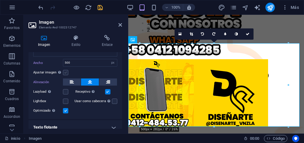
click at [66, 73] on label at bounding box center [65, 72] width 5 height 5
click at [0, 0] on input "Ajustar imagen Ajustar imagen automáticamente a un ancho y alto fijo" at bounding box center [0, 0] width 0 height 0
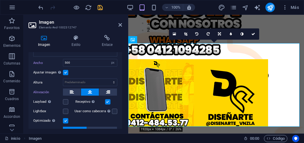
click at [66, 73] on label at bounding box center [65, 72] width 5 height 5
click at [0, 0] on input "Ajustar imagen Ajustar imagen automáticamente a un ancho y alto fijo" at bounding box center [0, 0] width 0 height 0
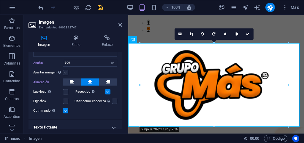
click at [66, 73] on label at bounding box center [65, 72] width 5 height 5
click at [0, 0] on input "Ajustar imagen Ajustar imagen automáticamente a un ancho y alto fijo" at bounding box center [0, 0] width 0 height 0
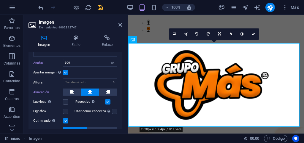
click at [66, 73] on label at bounding box center [65, 72] width 5 height 5
click at [0, 0] on input "Ajustar imagen Ajustar imagen automáticamente a un ancho y alto fijo" at bounding box center [0, 0] width 0 height 0
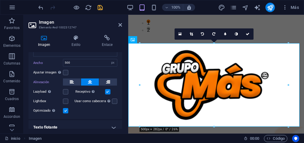
click at [106, 92] on label at bounding box center [107, 91] width 5 height 5
click at [0, 0] on input "Receptivo Automáticamente cargar tamaños optimizados de smartphone e imagen ret…" at bounding box center [0, 0] width 0 height 0
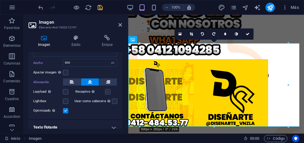
click at [106, 92] on label at bounding box center [107, 91] width 5 height 5
click at [0, 0] on input "Receptivo Automáticamente cargar tamaños optimizados de smartphone e imagen ret…" at bounding box center [0, 0] width 0 height 0
click at [64, 92] on label at bounding box center [65, 91] width 5 height 5
click at [0, 0] on input "Lazyload La carga de imágenes tras la carga de la página mejora la velocidad de…" at bounding box center [0, 0] width 0 height 0
click at [64, 92] on label at bounding box center [65, 91] width 5 height 5
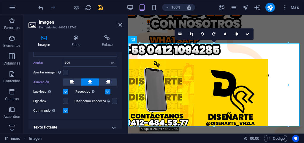
click at [0, 0] on input "Lazyload La carga de imágenes tras la carga de la página mejora la velocidad de…" at bounding box center [0, 0] width 0 height 0
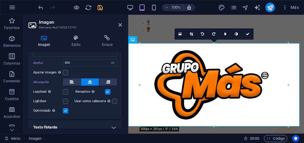
scroll to position [80, 0]
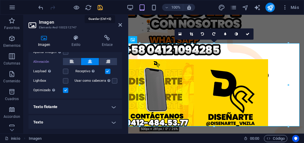
click at [98, 7] on icon "save" at bounding box center [100, 7] width 7 height 7
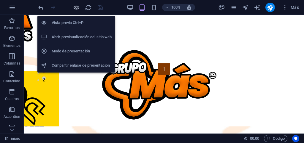
click at [77, 8] on icon "button" at bounding box center [76, 7] width 7 height 7
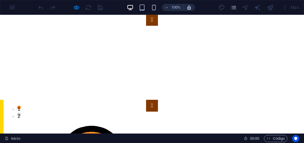
scroll to position [0, 0]
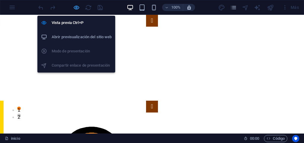
click at [74, 8] on icon "button" at bounding box center [76, 7] width 7 height 7
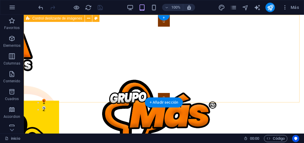
click at [115, 101] on div "1 2" at bounding box center [164, 59] width 280 height 88
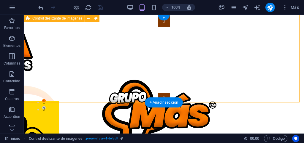
click at [115, 101] on div "1 2" at bounding box center [164, 59] width 280 height 88
select select "px"
select select "region"
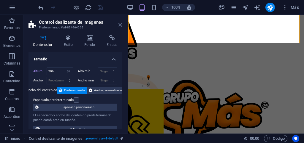
scroll to position [59, 0]
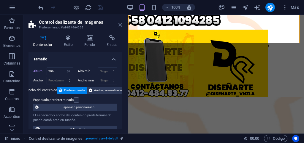
click at [119, 26] on icon at bounding box center [120, 25] width 4 height 5
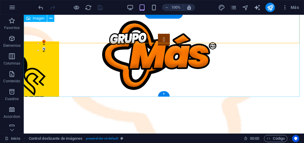
click at [137, 69] on figure at bounding box center [164, 55] width 280 height 83
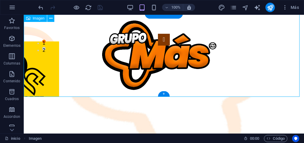
click at [137, 69] on figure at bounding box center [164, 55] width 280 height 83
select select "px"
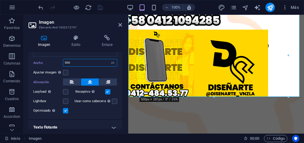
click at [63, 63] on input "500" at bounding box center [90, 62] width 54 height 7
click at [73, 62] on input "400" at bounding box center [90, 62] width 54 height 7
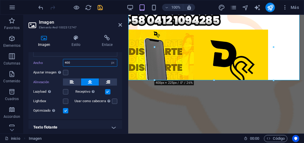
type input "400"
click at [98, 8] on icon "save" at bounding box center [100, 7] width 7 height 7
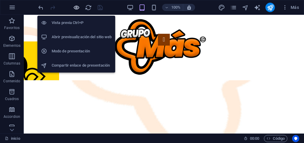
click at [77, 9] on icon "button" at bounding box center [76, 7] width 7 height 7
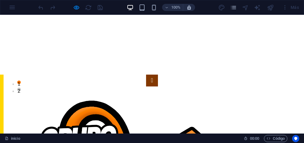
scroll to position [24, 0]
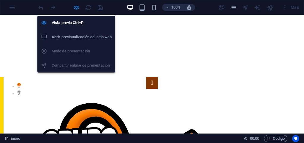
click at [75, 7] on icon "button" at bounding box center [76, 7] width 7 height 7
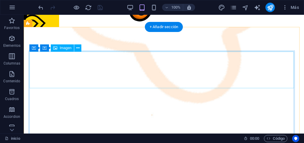
scroll to position [83, 0]
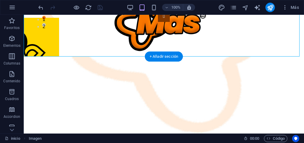
drag, startPoint x: 45, startPoint y: 41, endPoint x: 62, endPoint y: 41, distance: 17.2
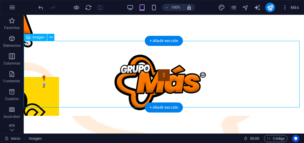
scroll to position [53, 0]
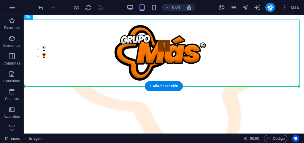
drag, startPoint x: 134, startPoint y: 51, endPoint x: 81, endPoint y: 97, distance: 70.1
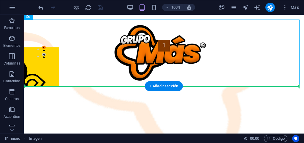
drag, startPoint x: 134, startPoint y: 53, endPoint x: 59, endPoint y: 102, distance: 89.3
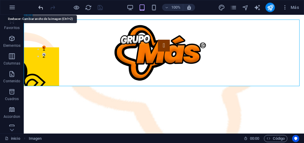
click at [39, 8] on icon "undo" at bounding box center [40, 7] width 7 height 7
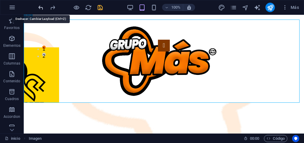
click at [39, 8] on icon "undo" at bounding box center [40, 7] width 7 height 7
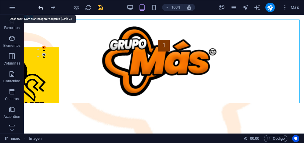
click at [39, 8] on icon "undo" at bounding box center [40, 7] width 7 height 7
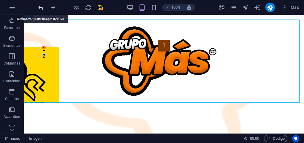
click at [39, 8] on icon "undo" at bounding box center [40, 7] width 7 height 7
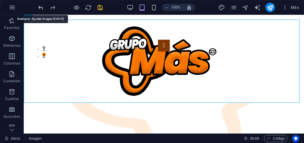
click at [39, 8] on icon "undo" at bounding box center [40, 7] width 7 height 7
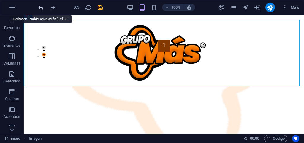
click at [39, 8] on icon "undo" at bounding box center [40, 7] width 7 height 7
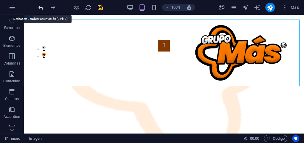
click at [39, 8] on icon "undo" at bounding box center [40, 7] width 7 height 7
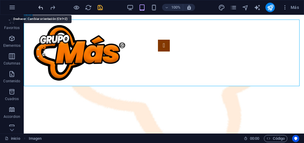
click at [39, 8] on icon "undo" at bounding box center [40, 7] width 7 height 7
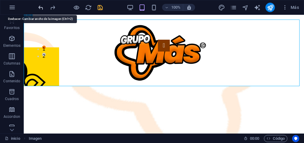
click at [39, 8] on icon "undo" at bounding box center [40, 7] width 7 height 7
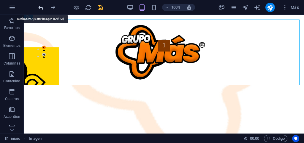
click at [39, 8] on icon "undo" at bounding box center [40, 7] width 7 height 7
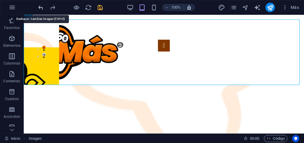
click at [39, 8] on icon "undo" at bounding box center [40, 7] width 7 height 7
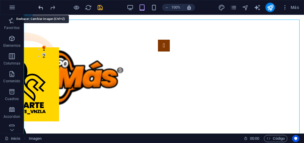
click at [39, 8] on icon "undo" at bounding box center [40, 7] width 7 height 7
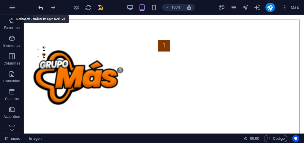
click at [39, 8] on icon "undo" at bounding box center [40, 7] width 7 height 7
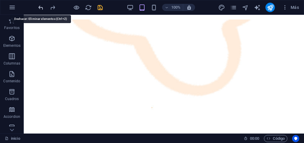
click at [39, 8] on icon "undo" at bounding box center [40, 7] width 7 height 7
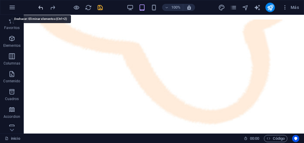
click at [39, 8] on icon "undo" at bounding box center [40, 7] width 7 height 7
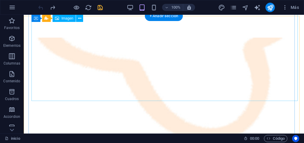
scroll to position [0, 0]
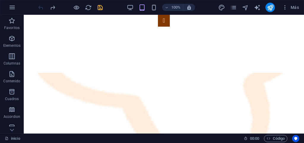
click at [100, 9] on icon "save" at bounding box center [100, 7] width 7 height 7
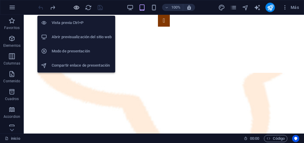
click at [76, 8] on icon "button" at bounding box center [76, 7] width 7 height 7
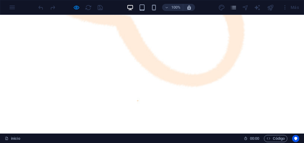
scroll to position [89, 0]
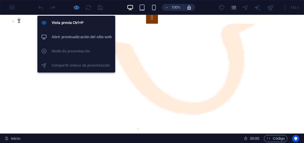
click at [75, 8] on icon "button" at bounding box center [76, 7] width 7 height 7
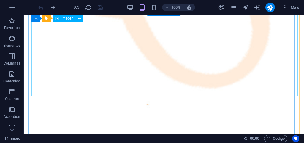
scroll to position [59, 0]
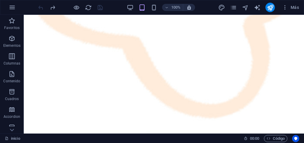
click at [41, 9] on div at bounding box center [70, 7] width 66 height 9
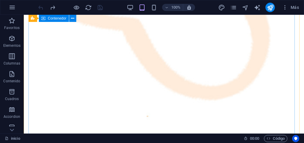
scroll to position [30, 0]
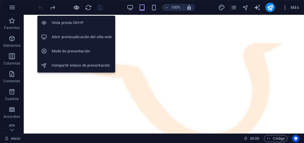
click at [76, 8] on icon "button" at bounding box center [76, 7] width 7 height 7
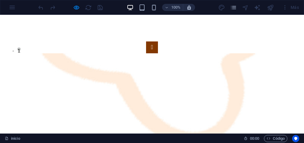
scroll to position [178, 0]
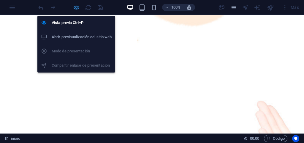
click at [75, 9] on icon "button" at bounding box center [76, 7] width 7 height 7
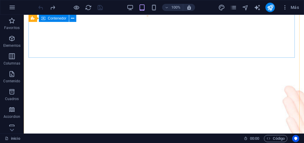
scroll to position [89, 0]
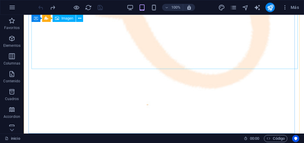
drag, startPoint x: 124, startPoint y: 50, endPoint x: 142, endPoint y: 71, distance: 28.0
select select "px"
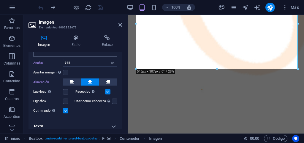
scroll to position [63, 0]
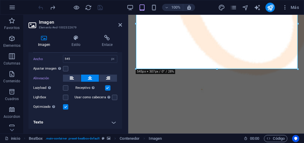
click at [91, 77] on icon at bounding box center [90, 78] width 4 height 7
click at [67, 69] on label at bounding box center [65, 68] width 5 height 5
click at [0, 0] on input "Ajustar imagen Ajustar imagen automáticamente a un ancho y alto fijo" at bounding box center [0, 0] width 0 height 0
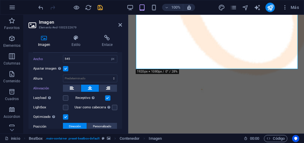
click at [64, 68] on label at bounding box center [65, 68] width 5 height 5
click at [0, 0] on input "Ajustar imagen Ajustar imagen automáticamente a un ancho y alto fijo" at bounding box center [0, 0] width 0 height 0
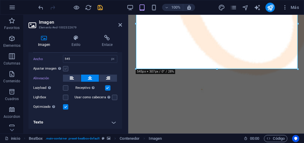
click at [64, 68] on label at bounding box center [65, 68] width 5 height 5
click at [0, 0] on input "Ajustar imagen Ajustar imagen automáticamente a un ancho y alto fijo" at bounding box center [0, 0] width 0 height 0
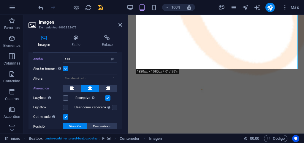
click at [64, 68] on label at bounding box center [65, 68] width 5 height 5
click at [0, 0] on input "Ajustar imagen Ajustar imagen automáticamente a un ancho y alto fijo" at bounding box center [0, 0] width 0 height 0
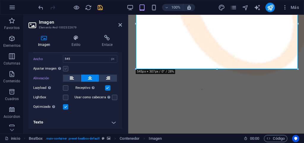
click at [64, 68] on label at bounding box center [65, 68] width 5 height 5
click at [0, 0] on input "Ajustar imagen Ajustar imagen automáticamente a un ancho y alto fijo" at bounding box center [0, 0] width 0 height 0
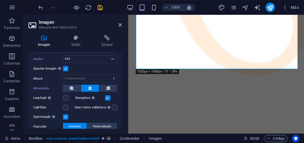
click at [64, 68] on label at bounding box center [65, 68] width 5 height 5
click at [0, 0] on input "Ajustar imagen Ajustar imagen automáticamente a un ancho y alto fijo" at bounding box center [0, 0] width 0 height 0
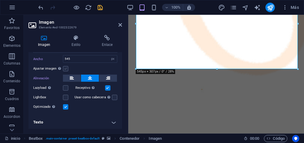
click at [64, 68] on label at bounding box center [65, 68] width 5 height 5
click at [0, 0] on input "Ajustar imagen Ajustar imagen automáticamente a un ancho y alto fijo" at bounding box center [0, 0] width 0 height 0
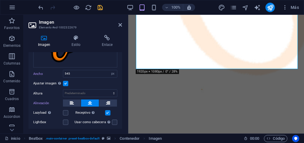
scroll to position [34, 0]
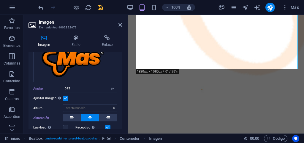
click at [65, 97] on label at bounding box center [65, 98] width 5 height 5
click at [0, 0] on input "Ajustar imagen Ajustar imagen automáticamente a un ancho y alto fijo" at bounding box center [0, 0] width 0 height 0
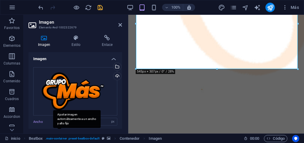
scroll to position [0, 0]
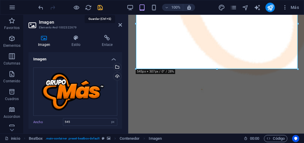
click at [98, 9] on icon "save" at bounding box center [100, 7] width 7 height 7
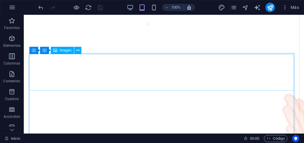
scroll to position [178, 0]
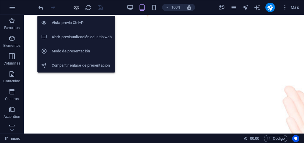
click at [78, 9] on icon "button" at bounding box center [76, 7] width 7 height 7
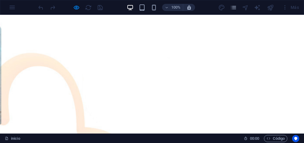
scroll to position [426, 0]
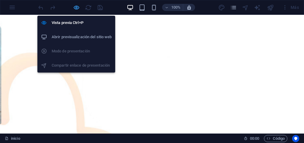
click at [76, 9] on icon "button" at bounding box center [76, 7] width 7 height 7
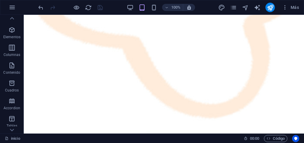
scroll to position [0, 0]
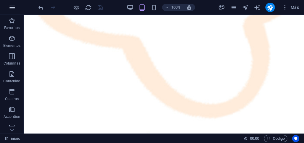
click at [15, 7] on icon "button" at bounding box center [12, 7] width 7 height 7
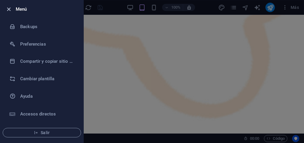
click at [8, 10] on icon "button" at bounding box center [8, 9] width 7 height 7
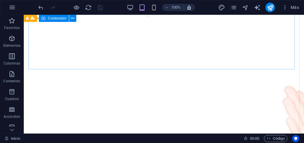
scroll to position [178, 0]
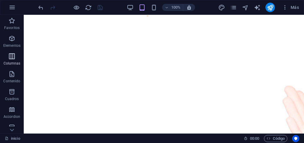
click at [14, 61] on span "Columnas" at bounding box center [12, 60] width 24 height 14
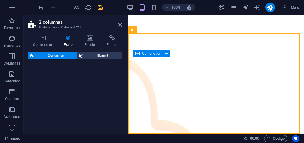
scroll to position [447, 0]
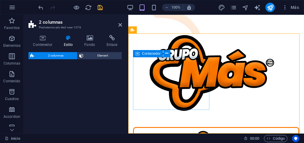
select select "rem"
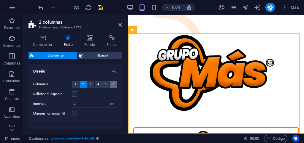
click at [111, 85] on button "6" at bounding box center [113, 84] width 7 height 7
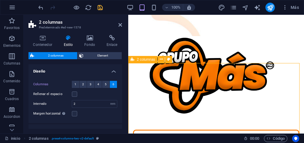
scroll to position [477, 0]
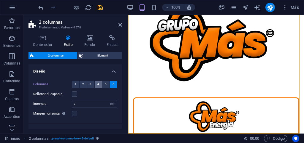
click at [96, 85] on button "4" at bounding box center [98, 84] width 7 height 7
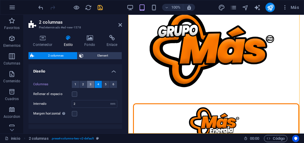
click at [89, 86] on button "3" at bounding box center [90, 84] width 7 height 7
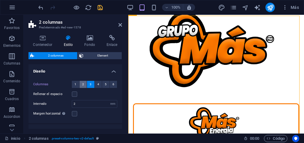
scroll to position [465, 0]
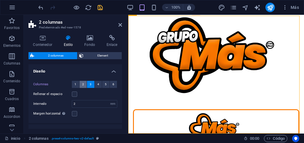
click at [82, 85] on span "2" at bounding box center [83, 84] width 2 height 7
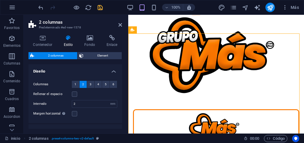
scroll to position [447, 0]
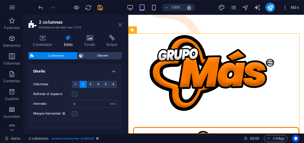
drag, startPoint x: 119, startPoint y: 25, endPoint x: 95, endPoint y: 11, distance: 27.5
click at [119, 25] on icon at bounding box center [120, 25] width 4 height 5
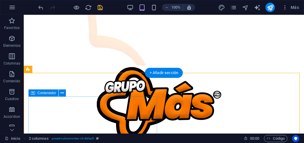
scroll to position [495, 0]
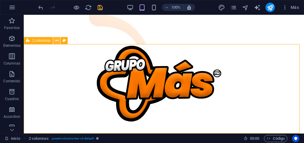
click at [55, 42] on icon at bounding box center [56, 41] width 3 height 6
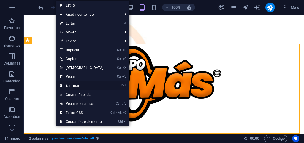
click at [73, 84] on link "⌦ Eliminar" at bounding box center [81, 85] width 51 height 9
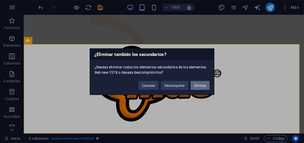
click at [205, 85] on button "Eliminar" at bounding box center [200, 85] width 19 height 9
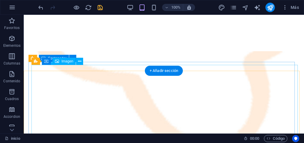
scroll to position [30, 0]
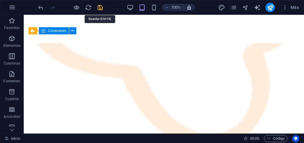
click at [98, 8] on icon "save" at bounding box center [100, 7] width 7 height 7
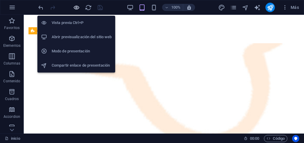
click at [75, 9] on icon "button" at bounding box center [76, 7] width 7 height 7
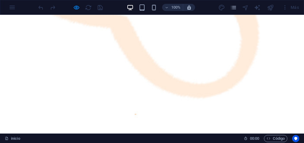
scroll to position [40, 0]
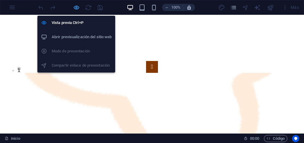
click at [76, 8] on icon "button" at bounding box center [76, 7] width 7 height 7
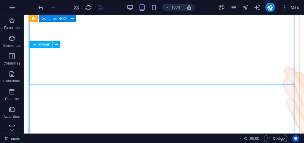
scroll to position [188, 0]
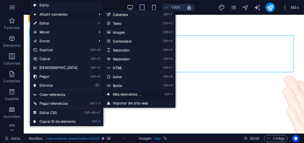
click at [120, 96] on link "Ctrl ⏎ Más elementos ..." at bounding box center [128, 94] width 50 height 9
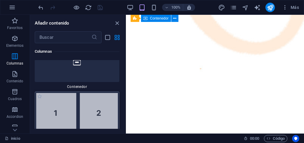
scroll to position [349, 0]
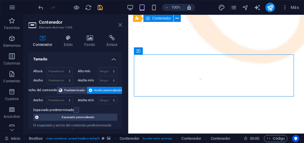
click at [121, 26] on icon at bounding box center [120, 25] width 4 height 5
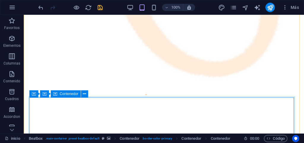
scroll to position [169, 0]
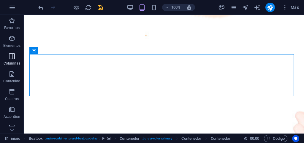
click at [12, 61] on span "Columnas" at bounding box center [12, 60] width 24 height 14
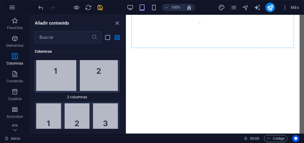
scroll to position [160, 0]
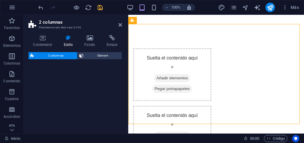
select select "rem"
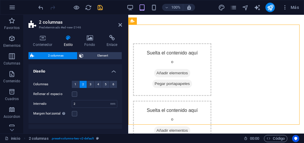
scroll to position [48, 0]
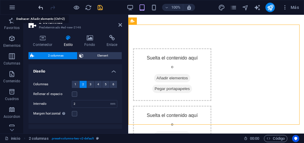
click at [39, 9] on icon "undo" at bounding box center [40, 7] width 7 height 7
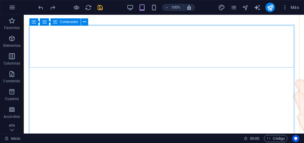
scroll to position [193, 0]
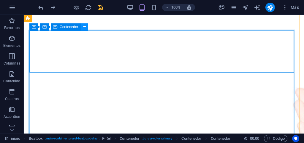
click at [83, 28] on icon at bounding box center [84, 27] width 3 height 6
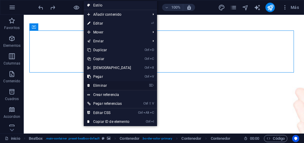
click at [102, 85] on link "⌦ Eliminar" at bounding box center [109, 85] width 51 height 9
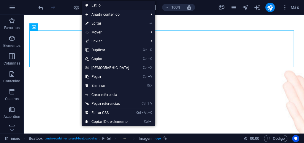
click at [110, 7] on link "Estilo" at bounding box center [118, 5] width 73 height 9
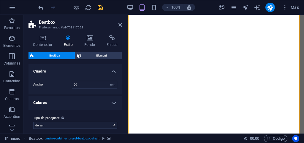
scroll to position [109, 0]
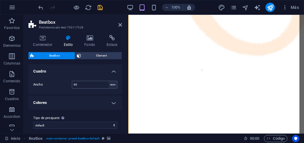
click at [110, 85] on div "rem" at bounding box center [113, 84] width 8 height 7
click at [49, 93] on div "Ancho 60 rem" at bounding box center [75, 85] width 96 height 20
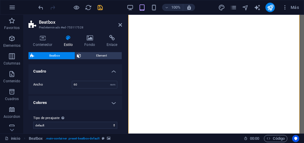
scroll to position [5, 0]
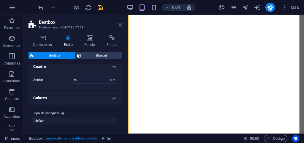
click at [119, 26] on icon at bounding box center [120, 25] width 4 height 5
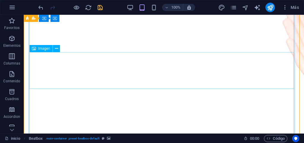
scroll to position [168, 0]
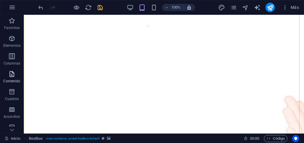
click at [11, 78] on span "Contenido" at bounding box center [12, 78] width 24 height 14
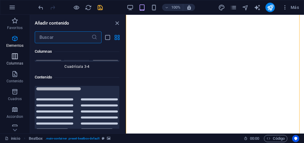
scroll to position [1988, 0]
click at [14, 60] on span "Columnas" at bounding box center [15, 60] width 30 height 14
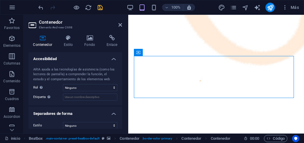
scroll to position [170, 0]
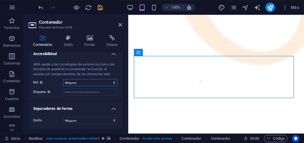
click at [112, 81] on select "Ninguno Alert Article Banner Comment Complementary Dialog Encabezado Marquee Pi…" at bounding box center [90, 82] width 54 height 7
click at [87, 100] on div "ARIA ayuda a las tecnologías de asistencia (como los lectores de pantalla) a co…" at bounding box center [74, 79] width 93 height 43
click at [84, 92] on input "Etiqueta Usa la etiqueta ARIA para proporcionar un nombre claro y descriptivo a…" at bounding box center [90, 92] width 54 height 7
click at [74, 101] on ul "Tamaño Altura Predeterminado px rem % vh vw Alto mín Ninguno px rem % vh vw Anc…" at bounding box center [74, 6] width 93 height 248
click at [81, 121] on select "Ninguno Triángulo Cuadrado Diagonal Polígono 1 Polígono 2 Zigzag Múltiples zigz…" at bounding box center [90, 120] width 54 height 7
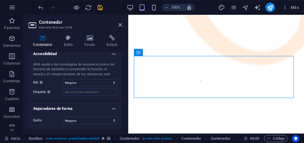
click at [32, 99] on div "ARIA ayuda a las tecnologías de asistencia (como los lectores de pantalla) a co…" at bounding box center [74, 79] width 93 height 43
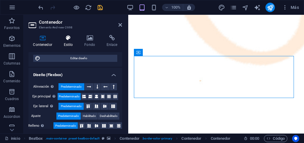
click at [64, 43] on h4 "Estilo" at bounding box center [69, 41] width 21 height 12
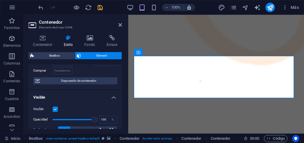
scroll to position [30, 0]
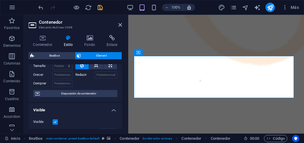
click at [69, 95] on span "Disposición de contenedor" at bounding box center [79, 93] width 74 height 7
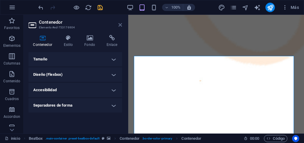
drag, startPoint x: 120, startPoint y: 23, endPoint x: 96, endPoint y: 12, distance: 25.9
click at [120, 23] on icon at bounding box center [120, 25] width 4 height 5
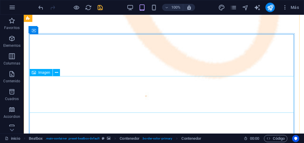
scroll to position [198, 0]
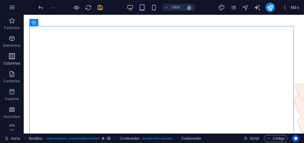
click at [13, 62] on p "Columnas" at bounding box center [12, 63] width 17 height 5
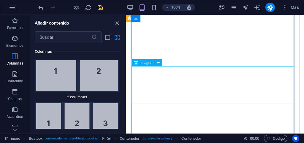
scroll to position [79, 0]
